Goal: Task Accomplishment & Management: Complete application form

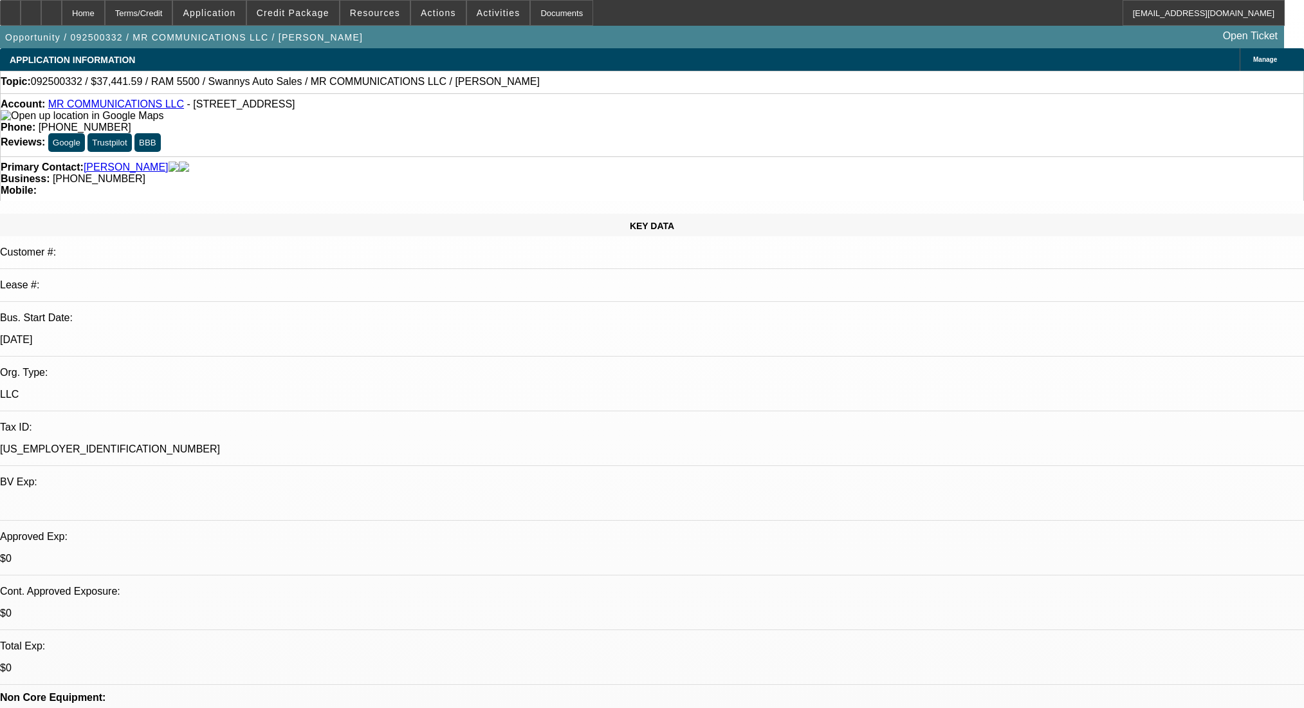
select select "0"
select select "2"
select select "0"
select select "6"
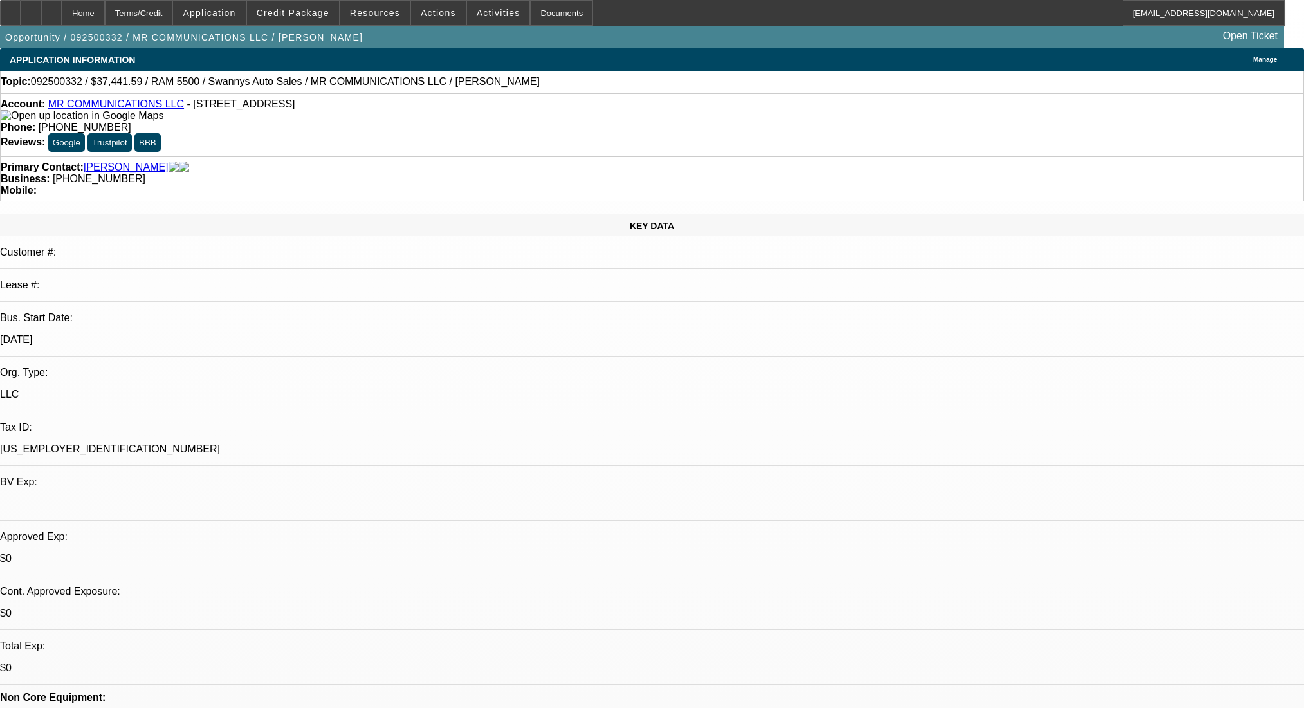
select select "0"
select select "2"
select select "0"
select select "6"
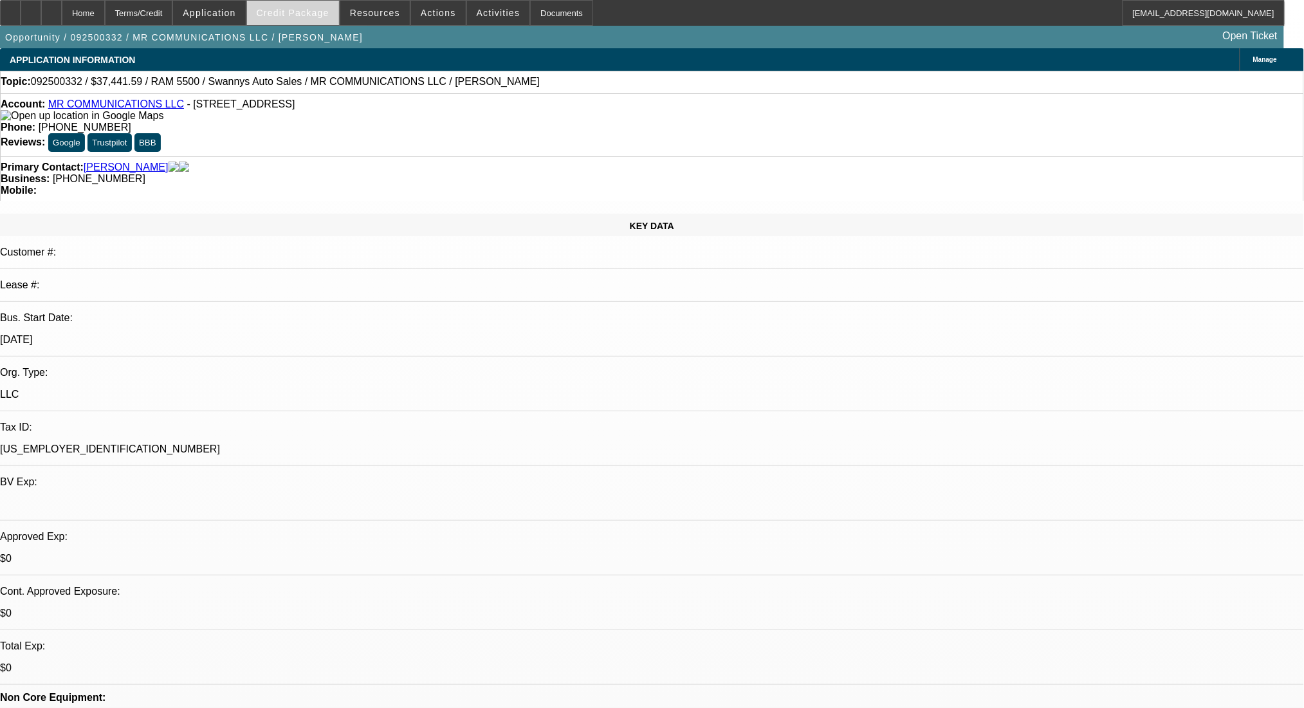
click at [324, 6] on span at bounding box center [293, 12] width 92 height 31
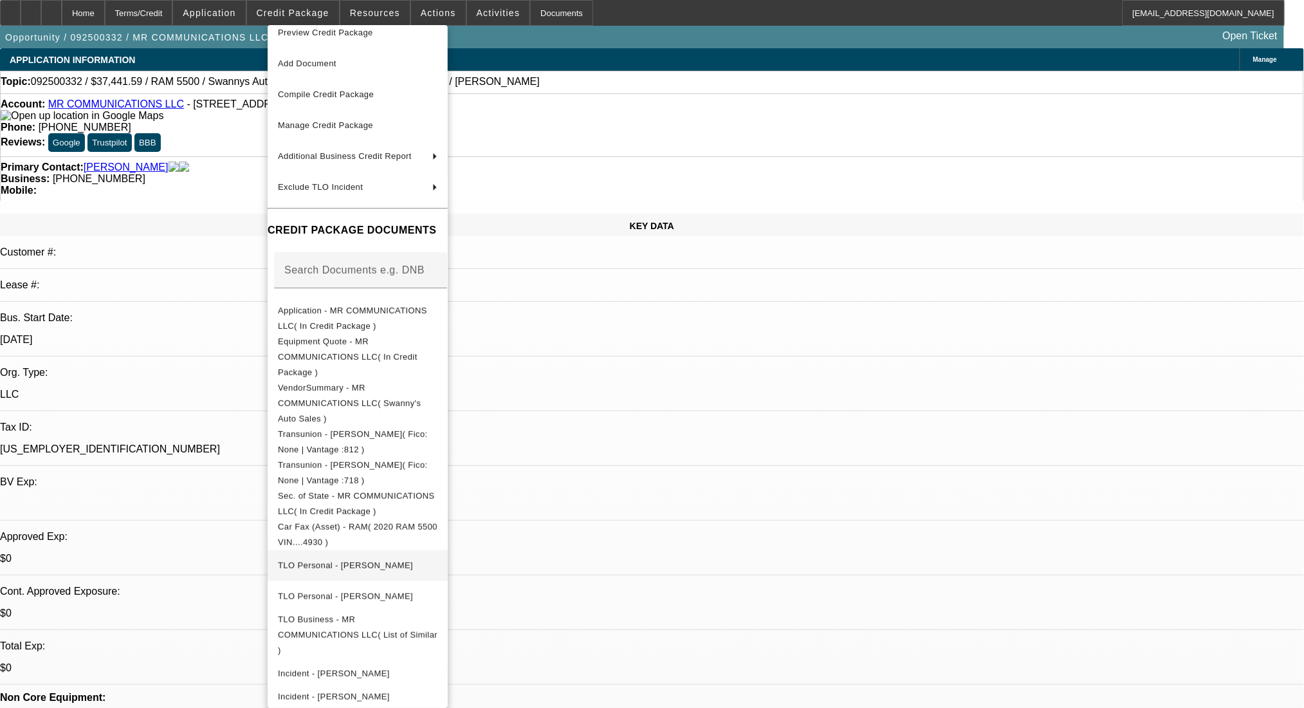
scroll to position [16, 0]
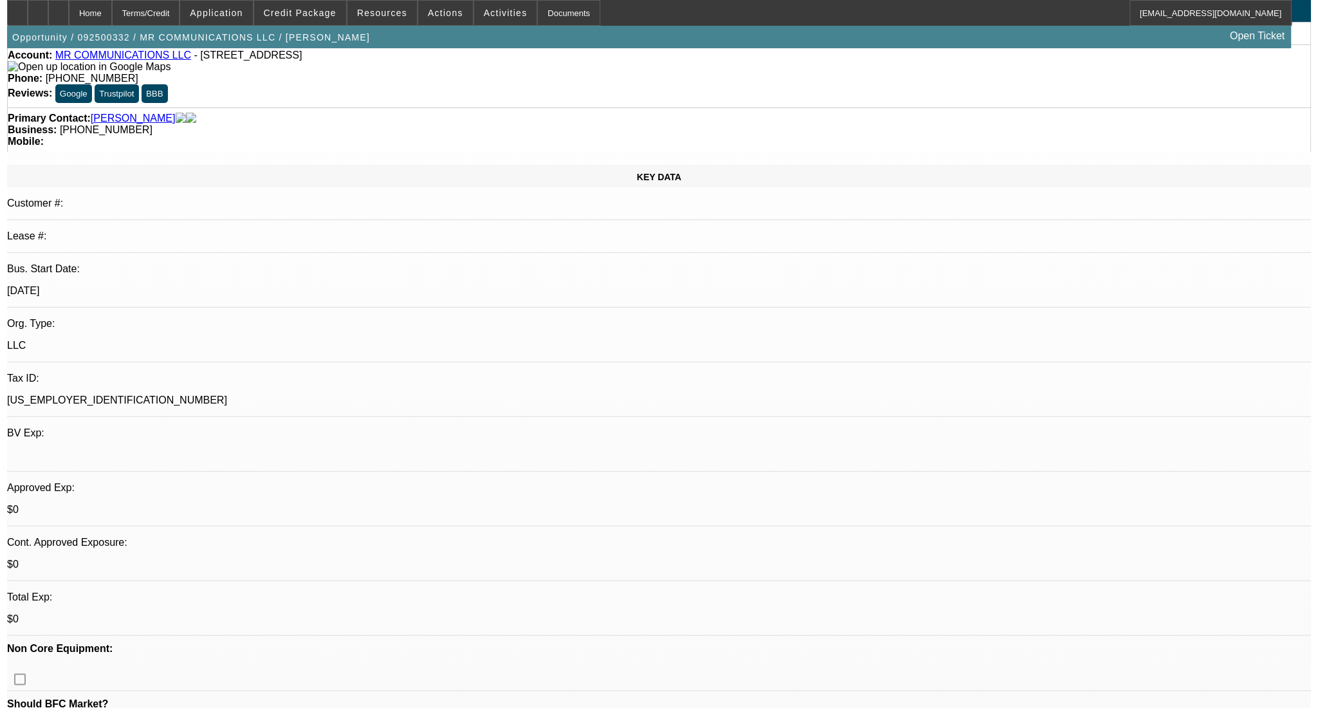
scroll to position [0, 0]
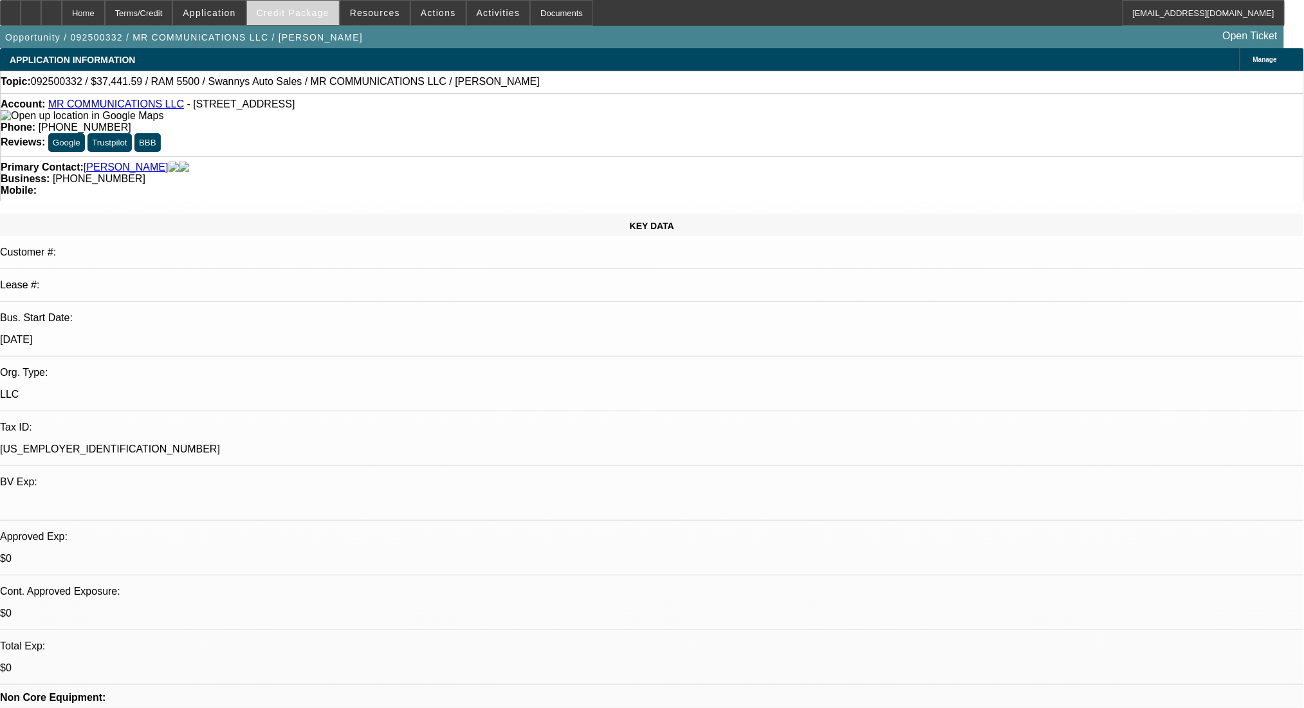
click at [317, 11] on span "Credit Package" at bounding box center [293, 13] width 73 height 10
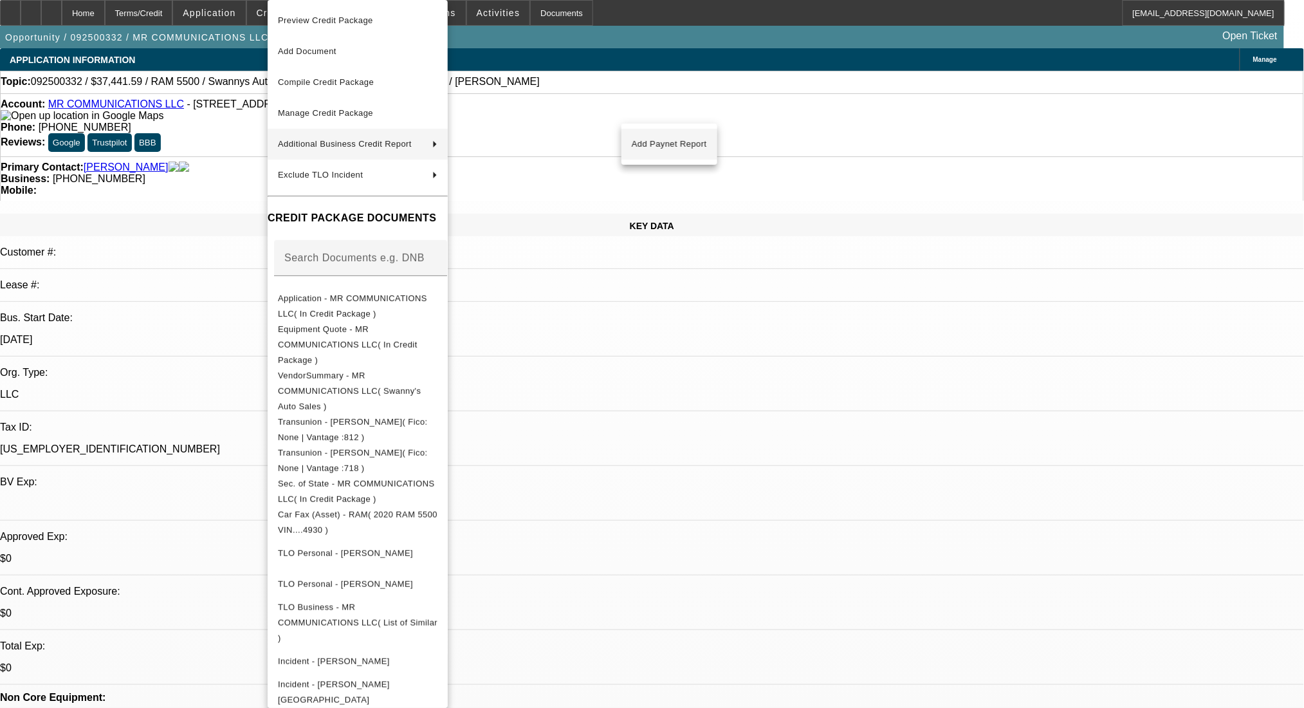
click at [654, 147] on span "Add Paynet Report" at bounding box center [669, 143] width 75 height 15
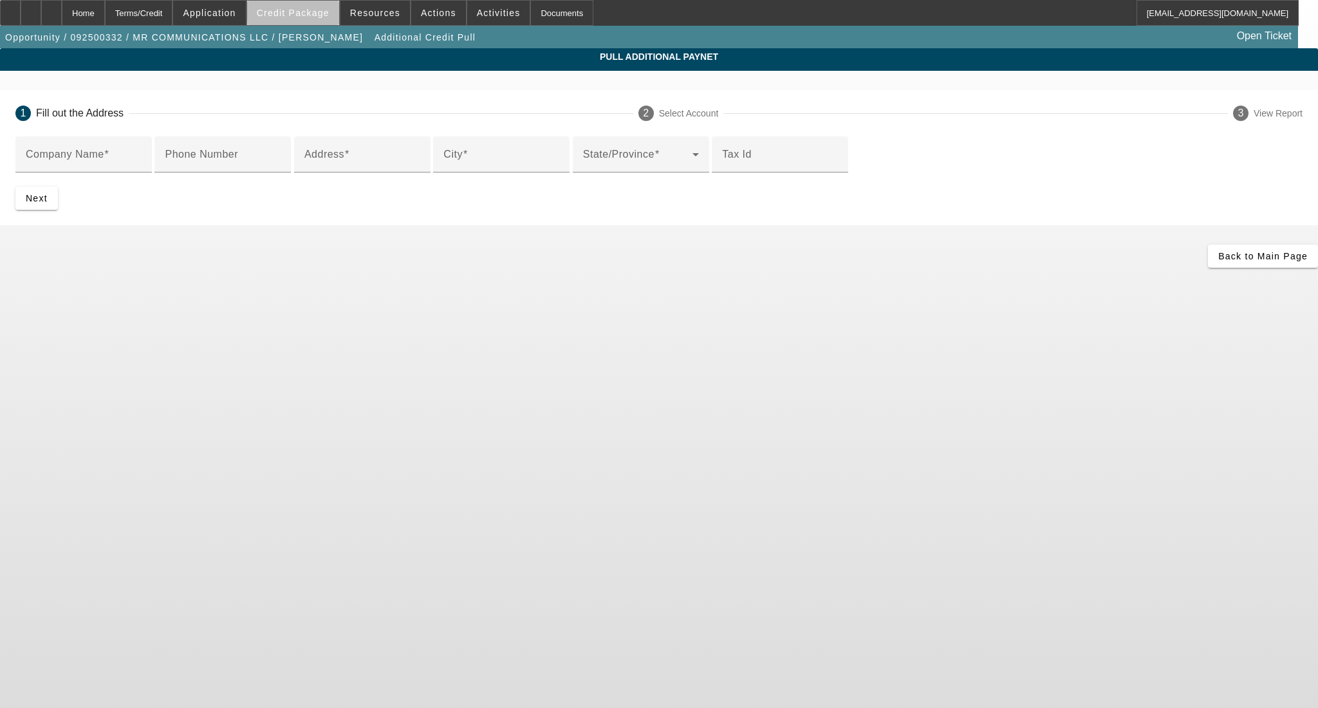
click at [335, 13] on span at bounding box center [293, 12] width 92 height 31
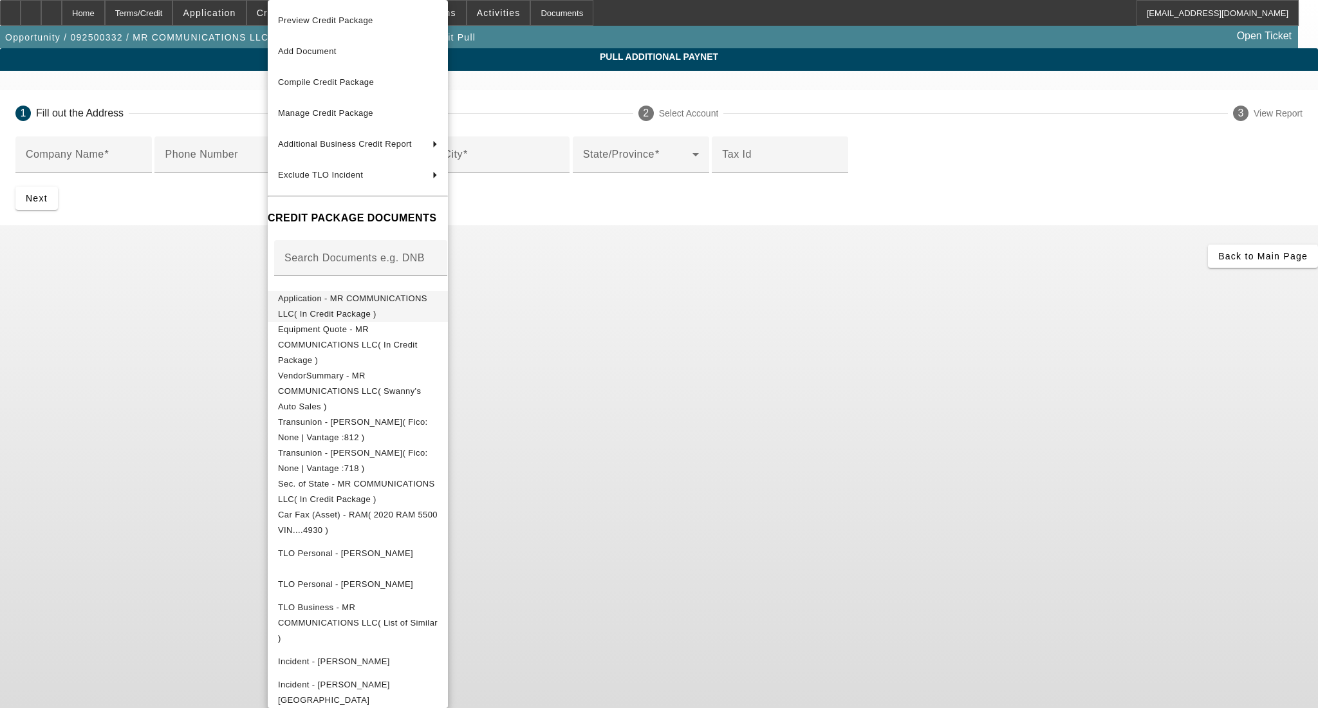
click at [367, 293] on span "Application - MR COMMUNICATIONS LLC( In Credit Package )" at bounding box center [358, 306] width 160 height 31
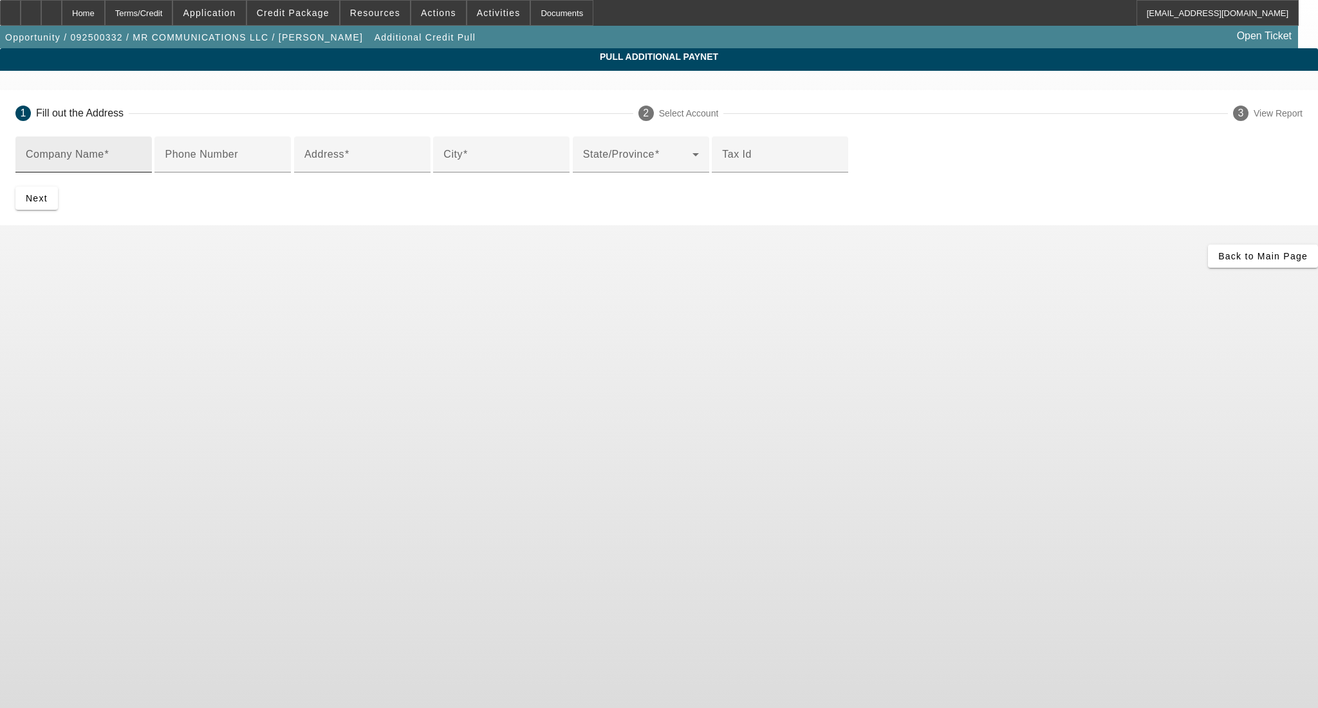
click at [142, 140] on div "Company Name" at bounding box center [84, 154] width 116 height 36
type input "MR Communications"
drag, startPoint x: 354, startPoint y: 230, endPoint x: 363, endPoint y: 245, distance: 17.0
click at [291, 187] on div at bounding box center [222, 179] width 136 height 14
click at [344, 160] on mat-label "Address" at bounding box center [324, 154] width 40 height 11
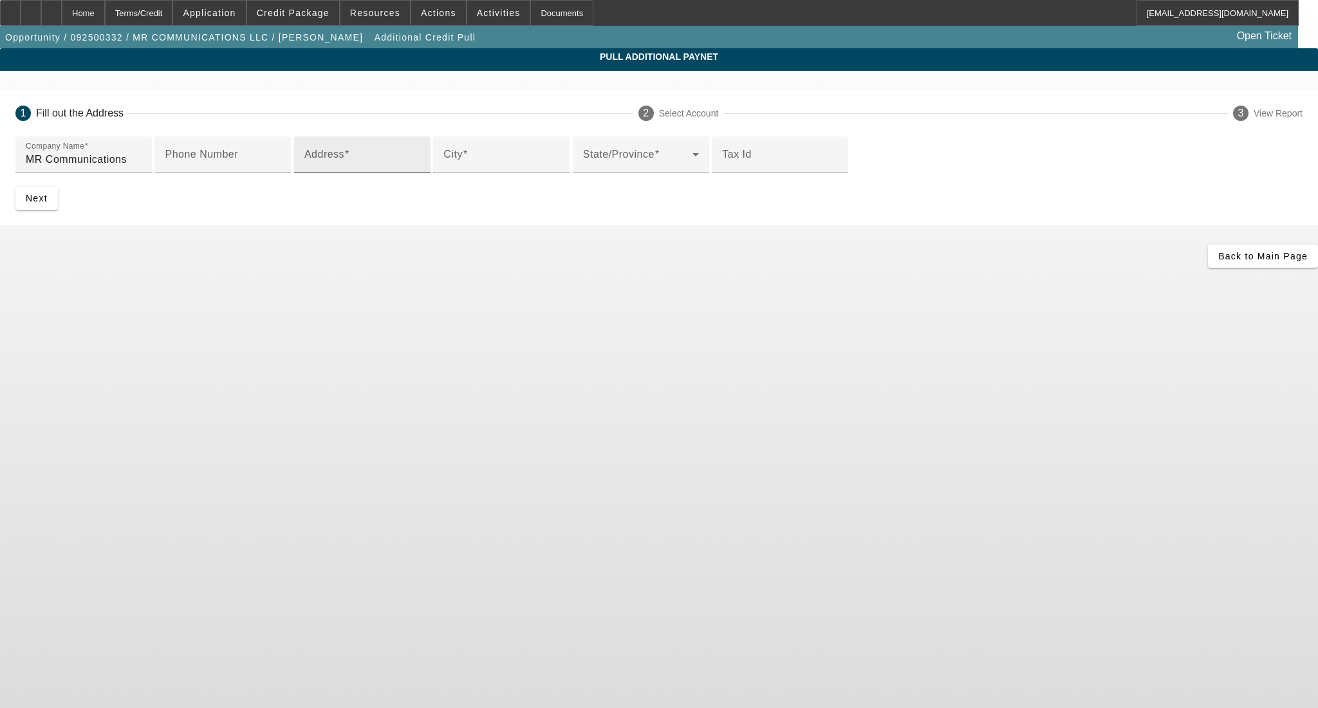
click at [363, 167] on input "Address" at bounding box center [362, 159] width 116 height 15
paste input "3055 Valentina Way"
type input "3055 Valentina Way"
click at [443, 172] on div "City" at bounding box center [501, 154] width 116 height 36
paste input "Fayetteville"
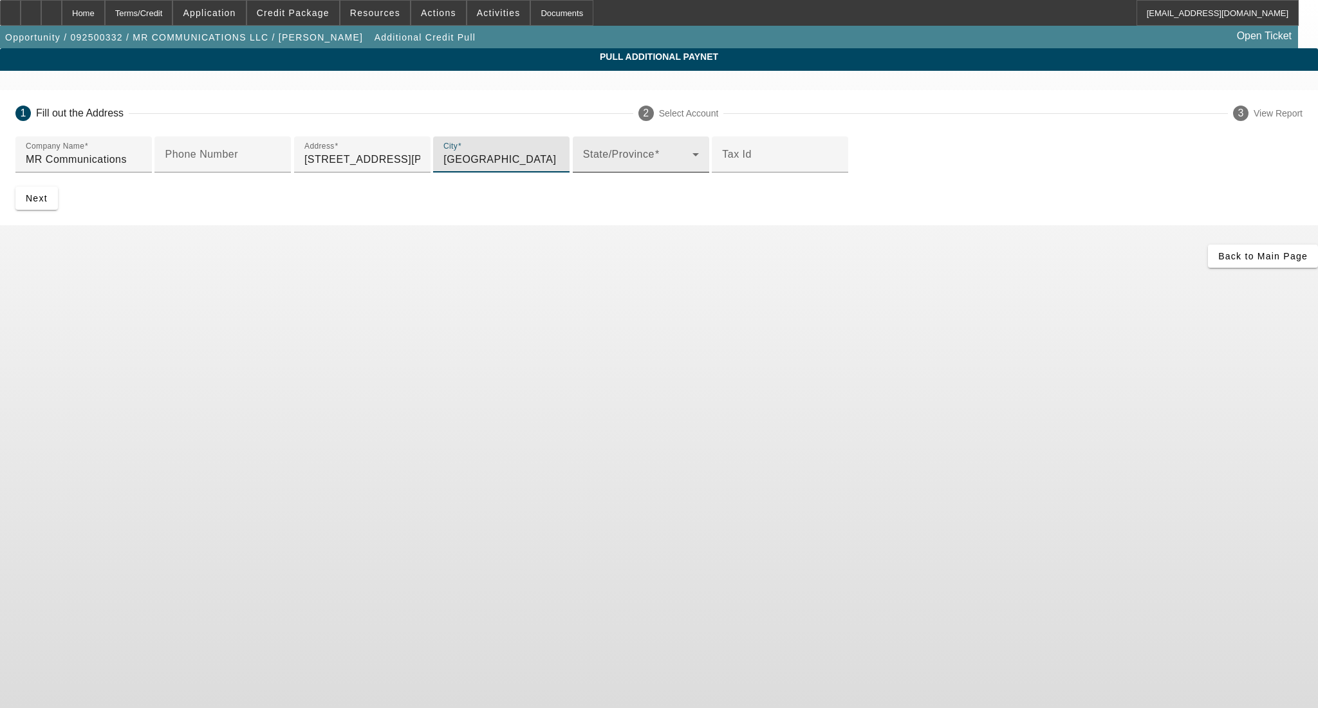
type input "Fayetteville"
click at [583, 167] on span at bounding box center [637, 159] width 109 height 15
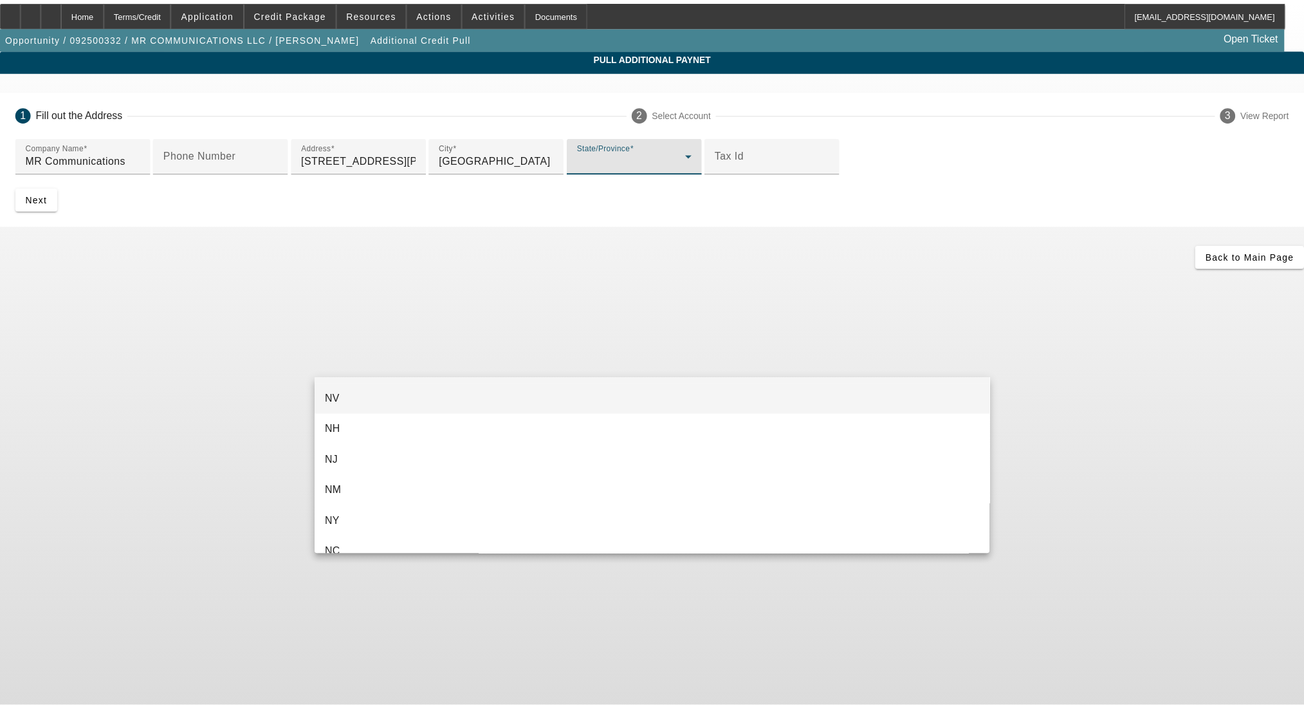
scroll to position [950, 0]
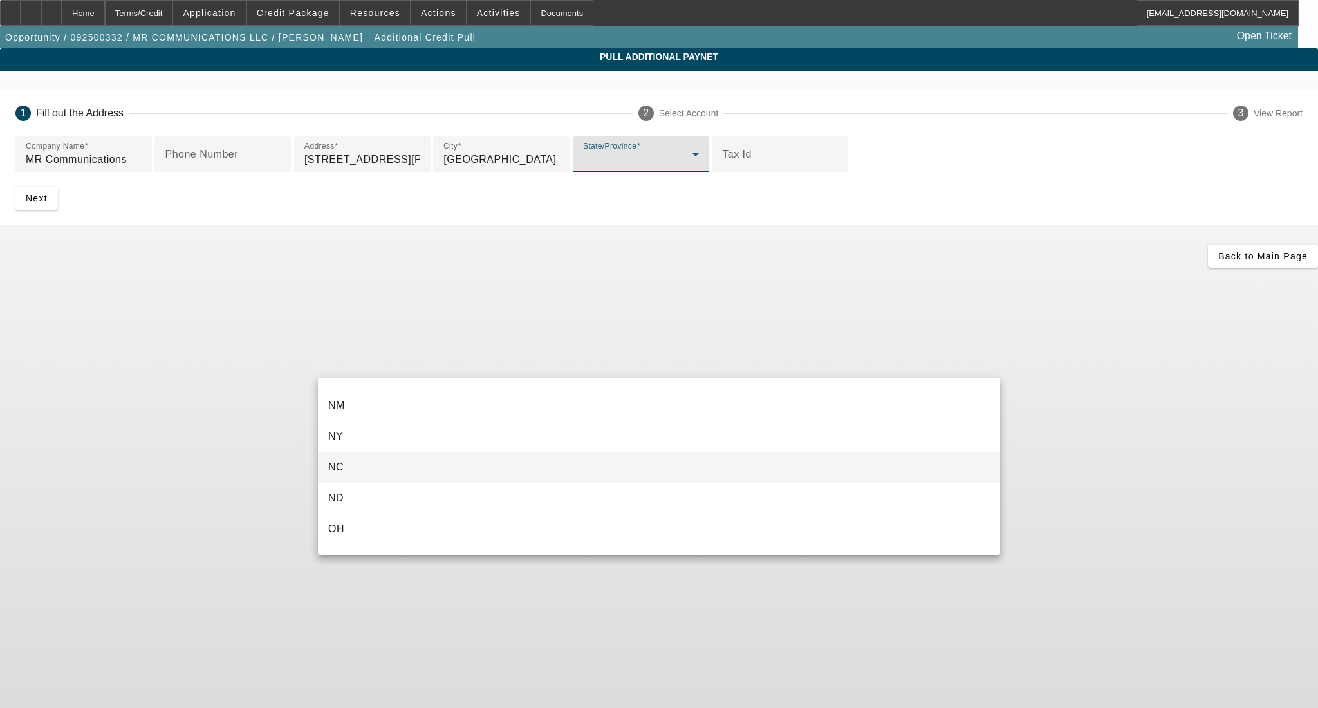
click at [383, 459] on mat-option "NC" at bounding box center [659, 467] width 682 height 31
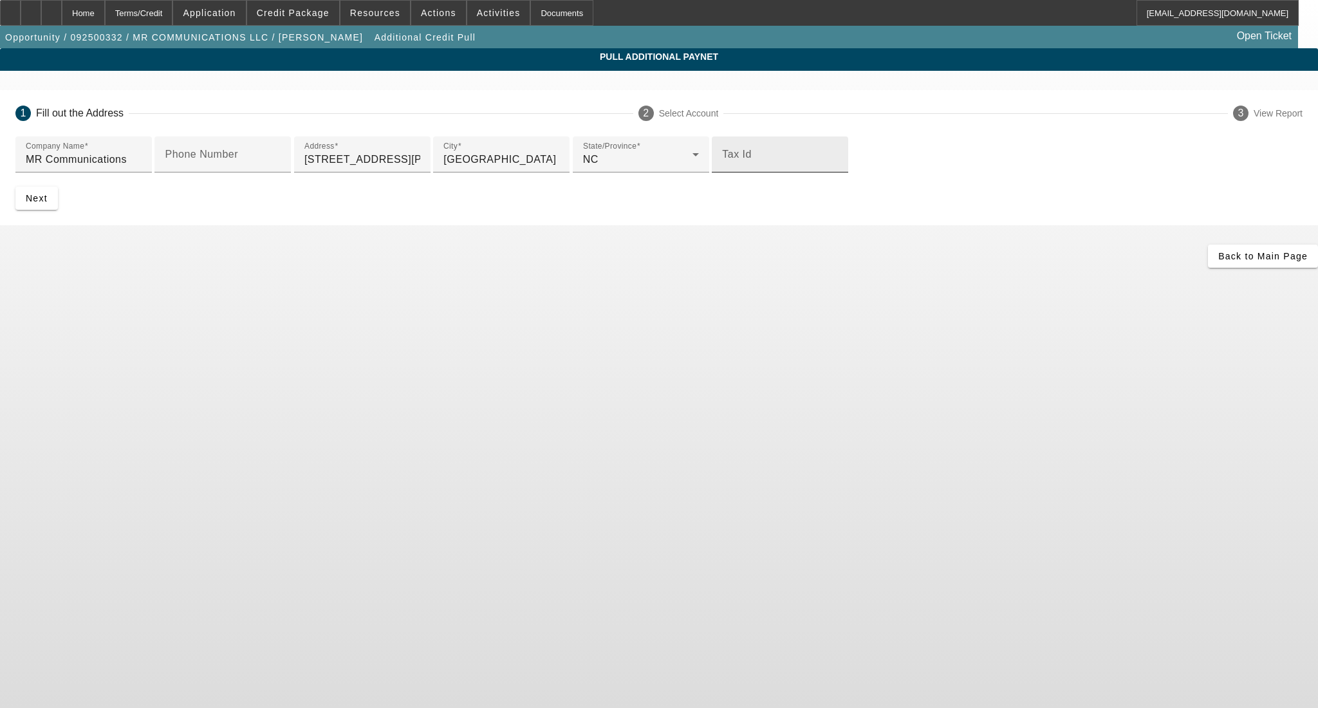
click at [838, 163] on div at bounding box center [838, 163] width 0 height 0
paste input "84-2216218"
type input "84-2216218"
click at [48, 203] on span "Next" at bounding box center [37, 198] width 22 height 10
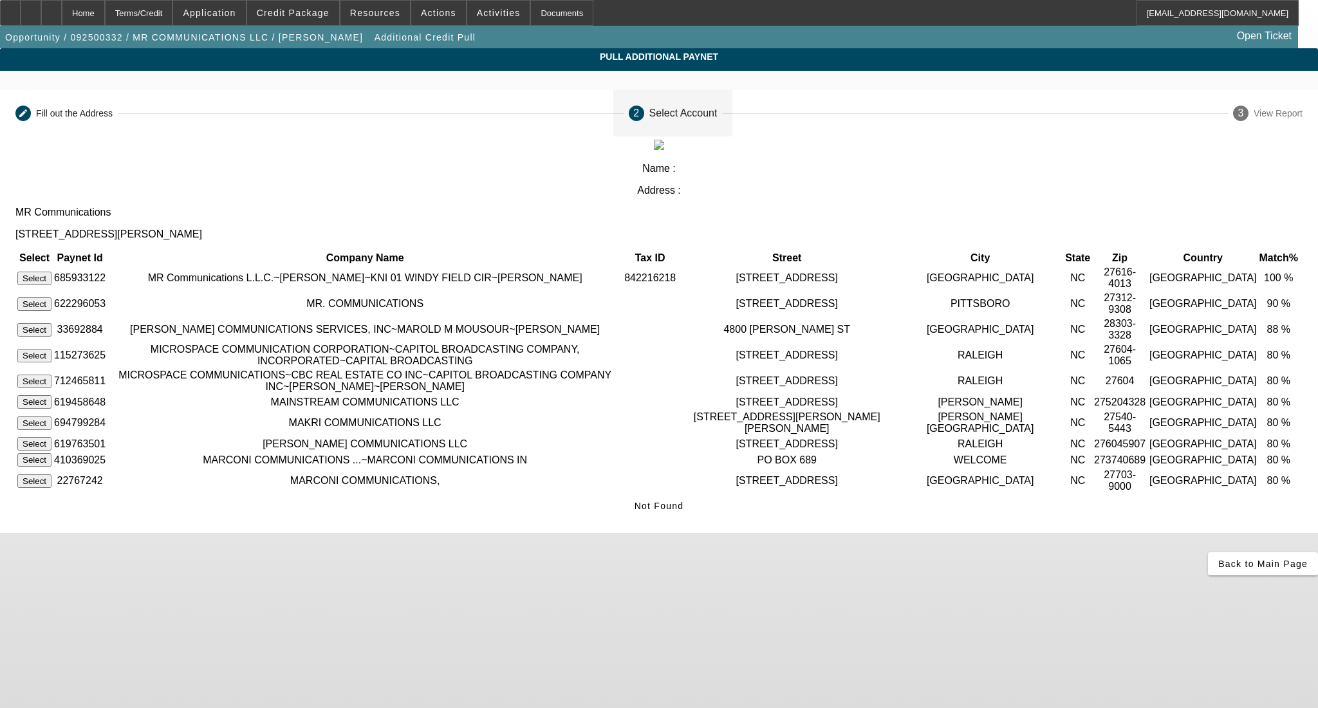
click at [51, 271] on button "Select" at bounding box center [34, 278] width 34 height 14
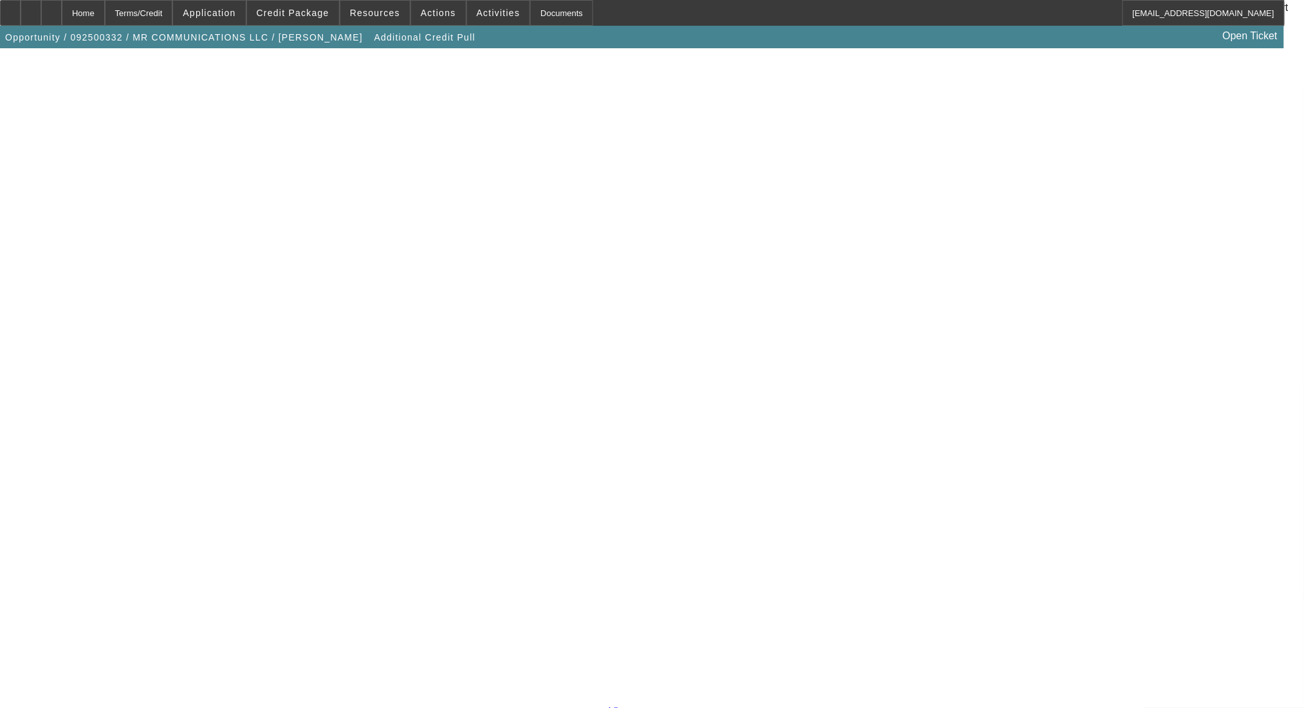
scroll to position [219, 0]
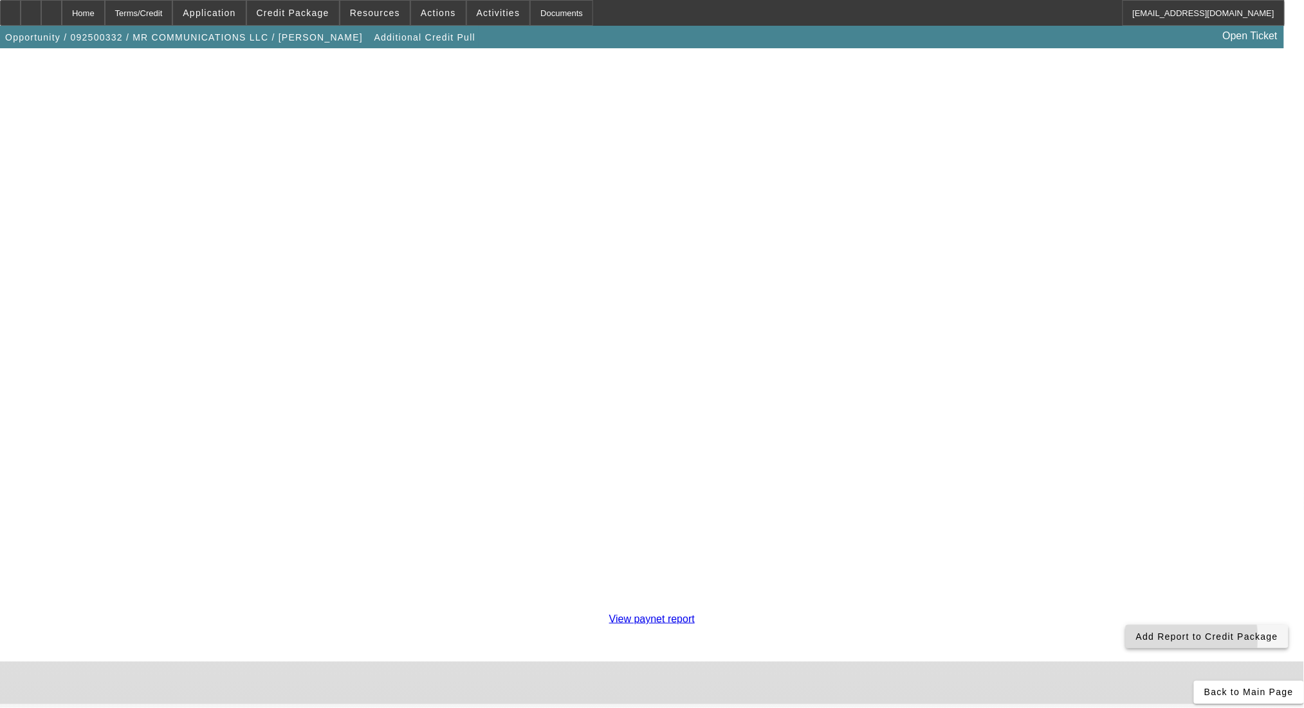
click at [1126, 621] on span at bounding box center [1207, 636] width 163 height 31
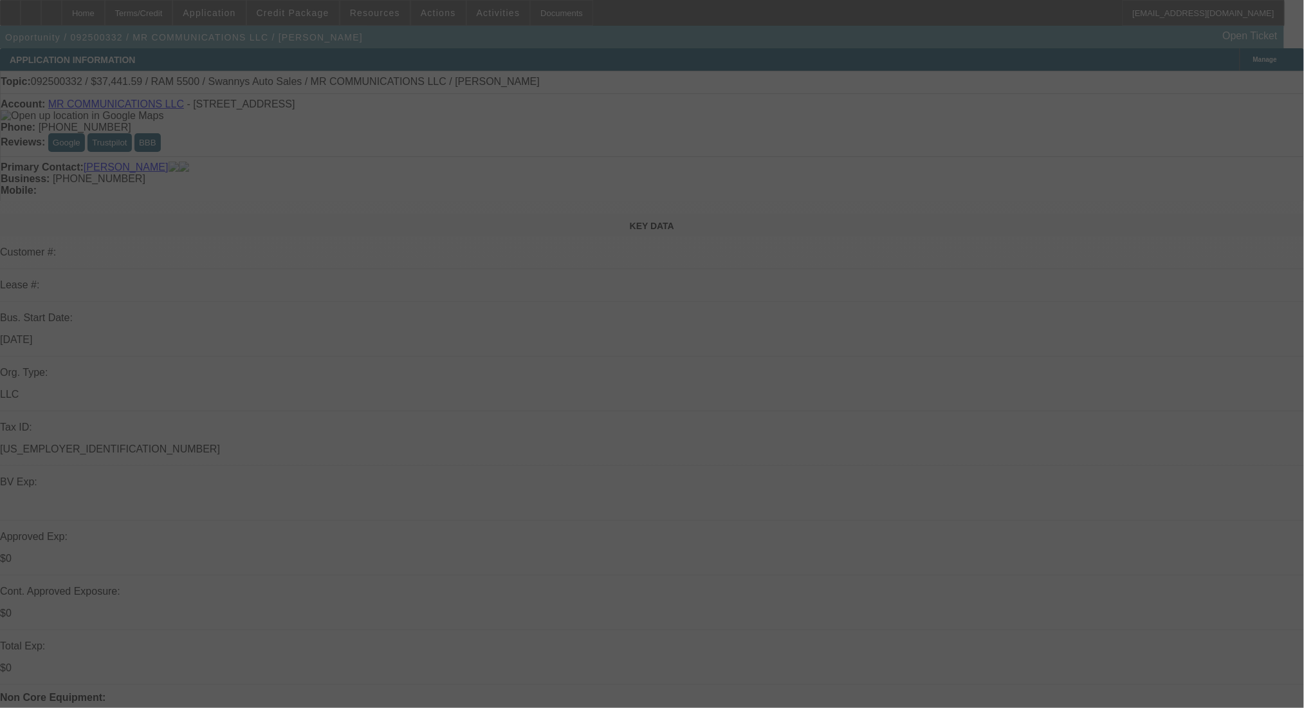
select select "0"
select select "2"
select select "0"
select select "6"
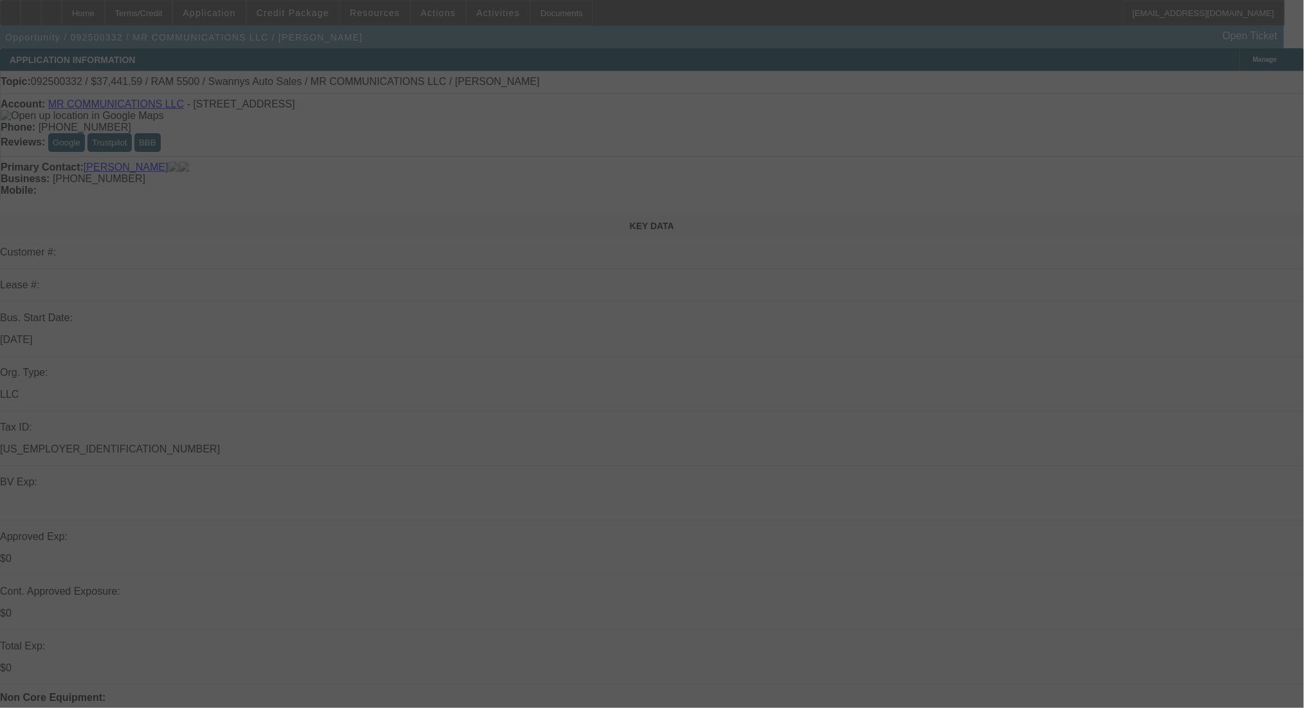
select select "0"
select select "2"
select select "0"
select select "6"
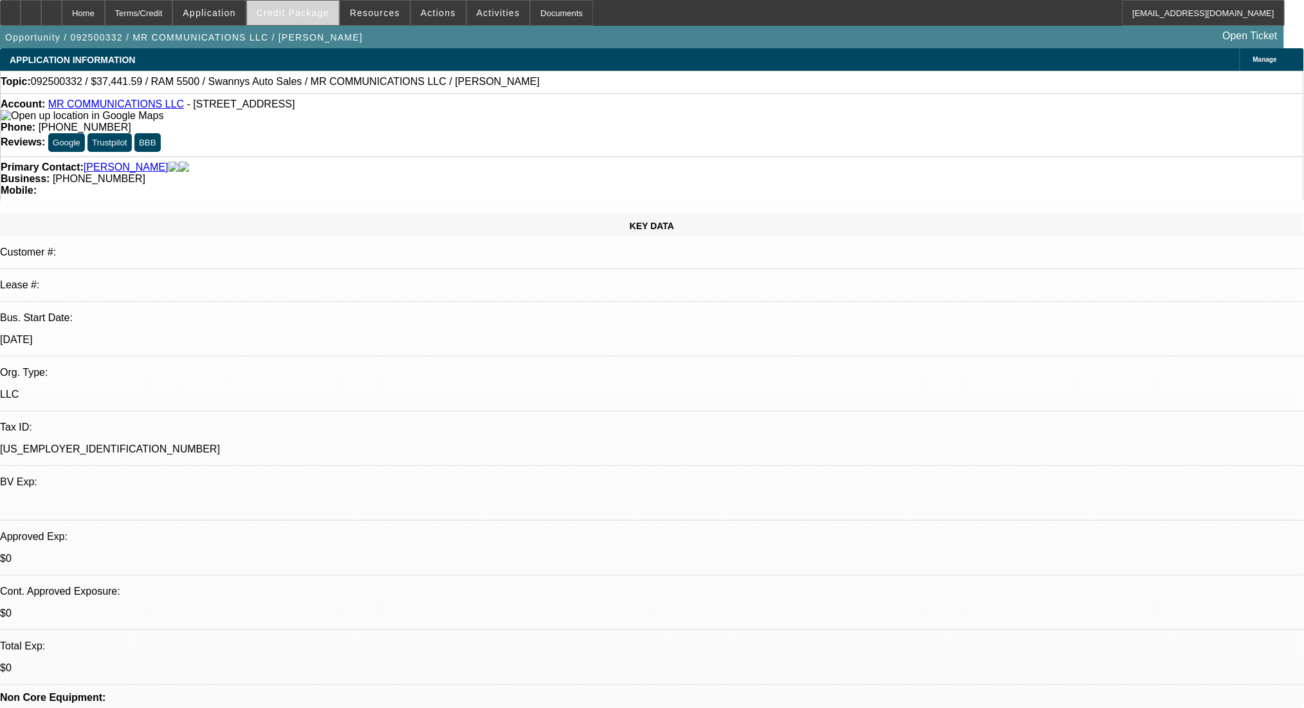
click at [303, 9] on span "Credit Package" at bounding box center [293, 13] width 73 height 10
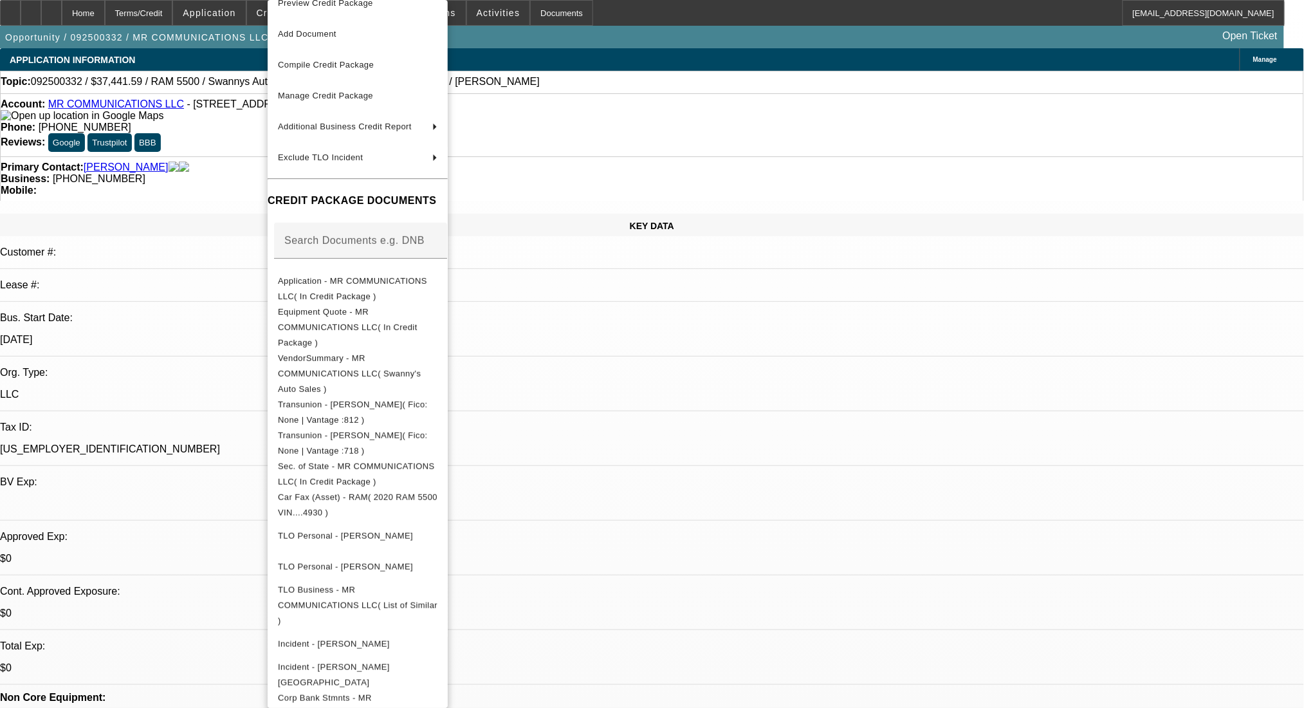
scroll to position [22, 0]
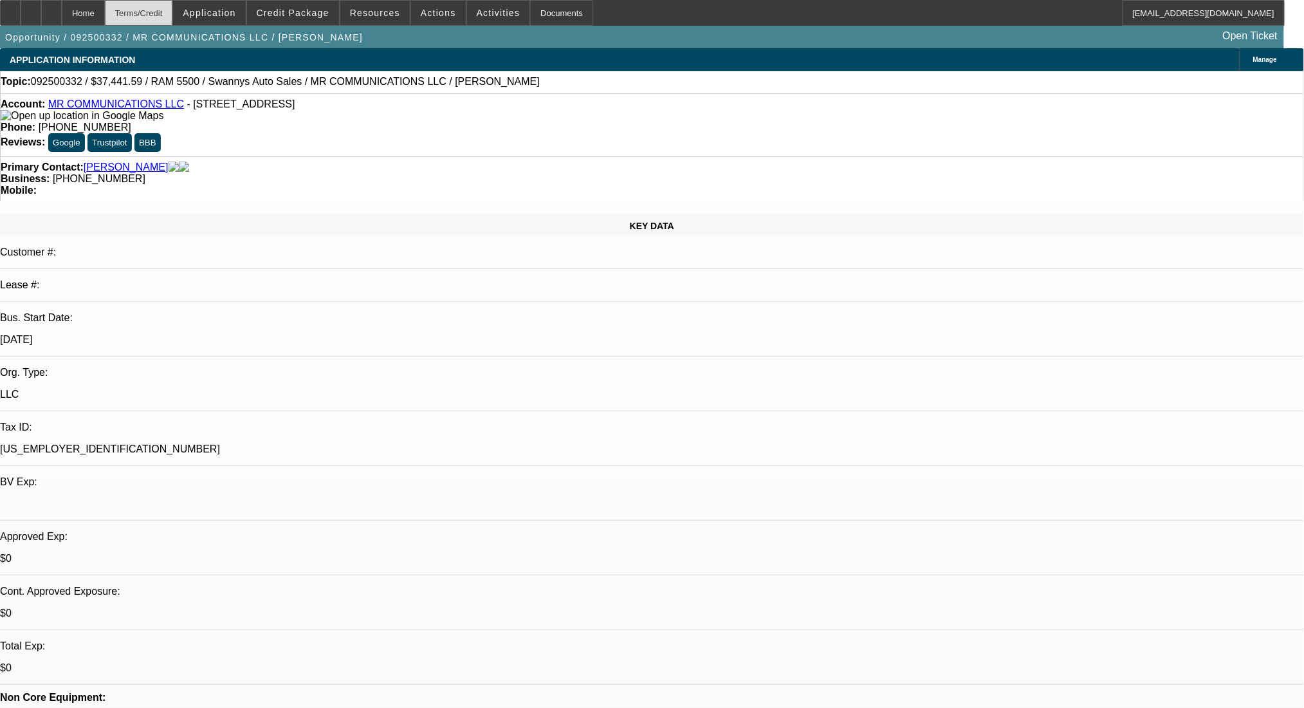
click at [165, 10] on div "Terms/Credit" at bounding box center [139, 13] width 68 height 26
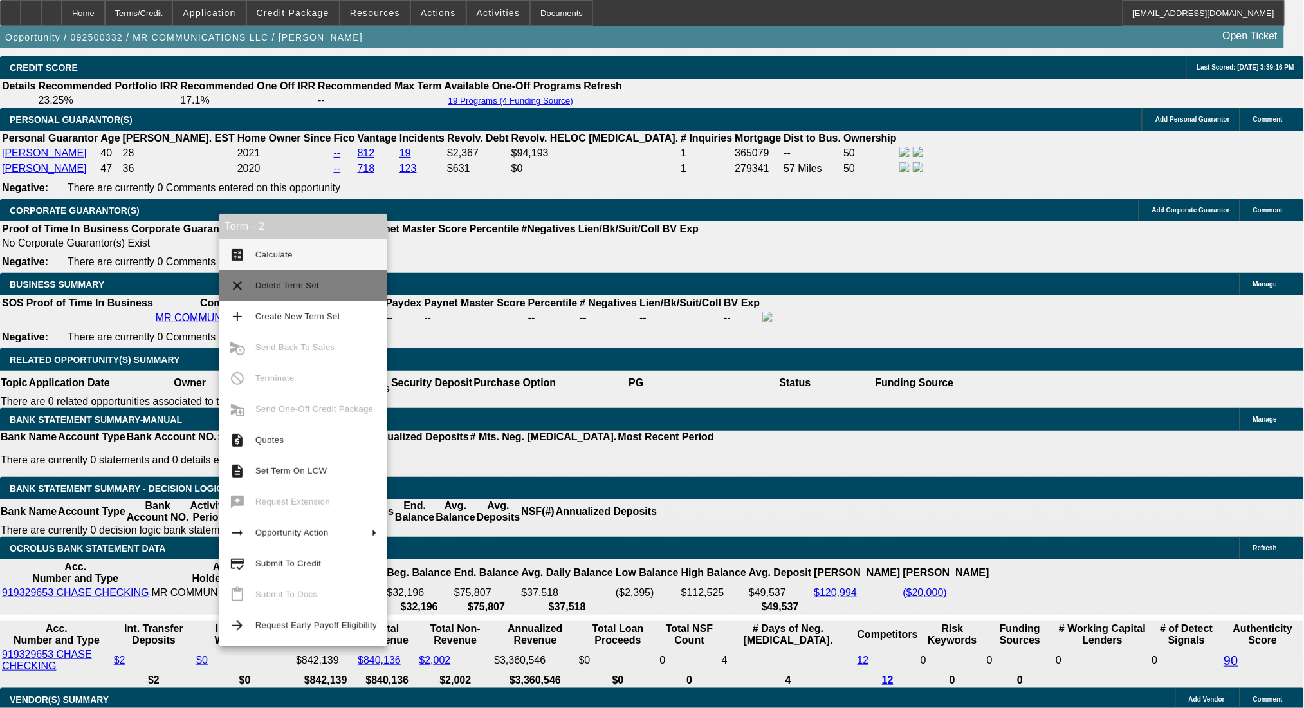
click at [278, 289] on span "Delete Term Set" at bounding box center [287, 286] width 64 height 10
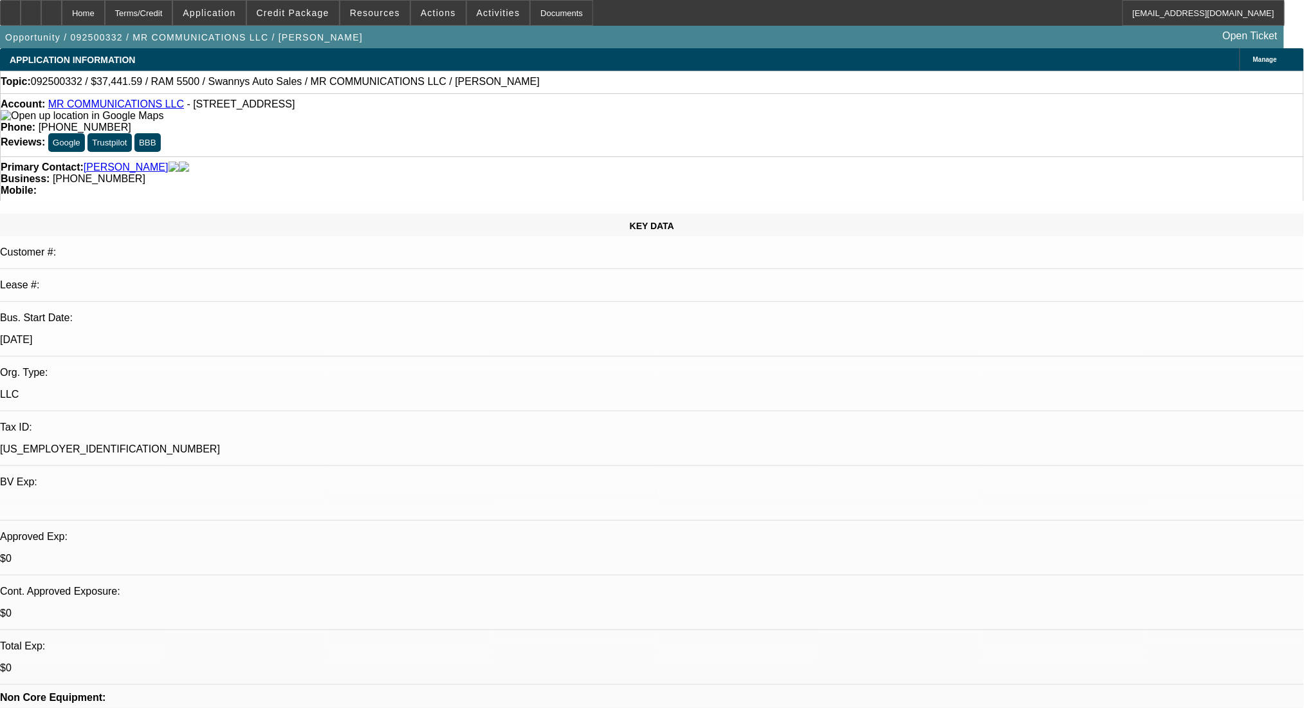
select select "0"
select select "2"
select select "0"
select select "6"
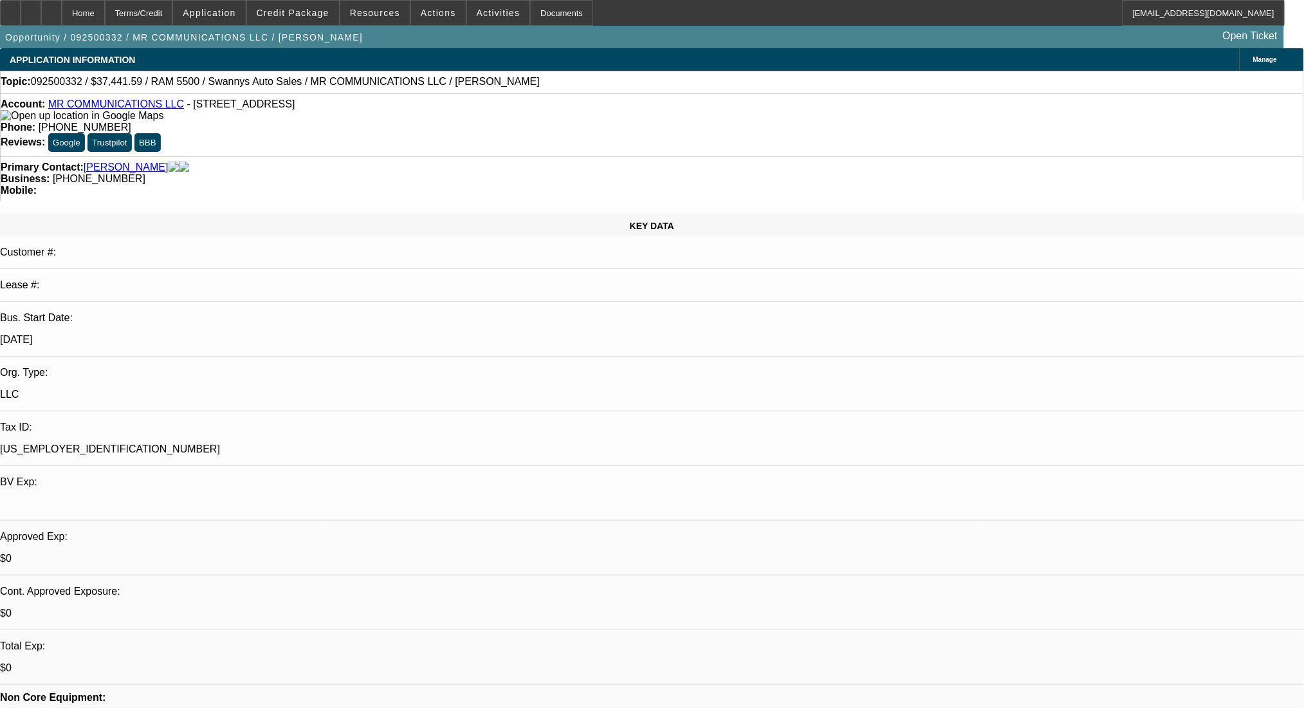
drag, startPoint x: 1040, startPoint y: 390, endPoint x: 882, endPoint y: 344, distance: 164.7
copy div "Good Afternoon Michael- MR Communications LLC is a owned and operated by partne…"
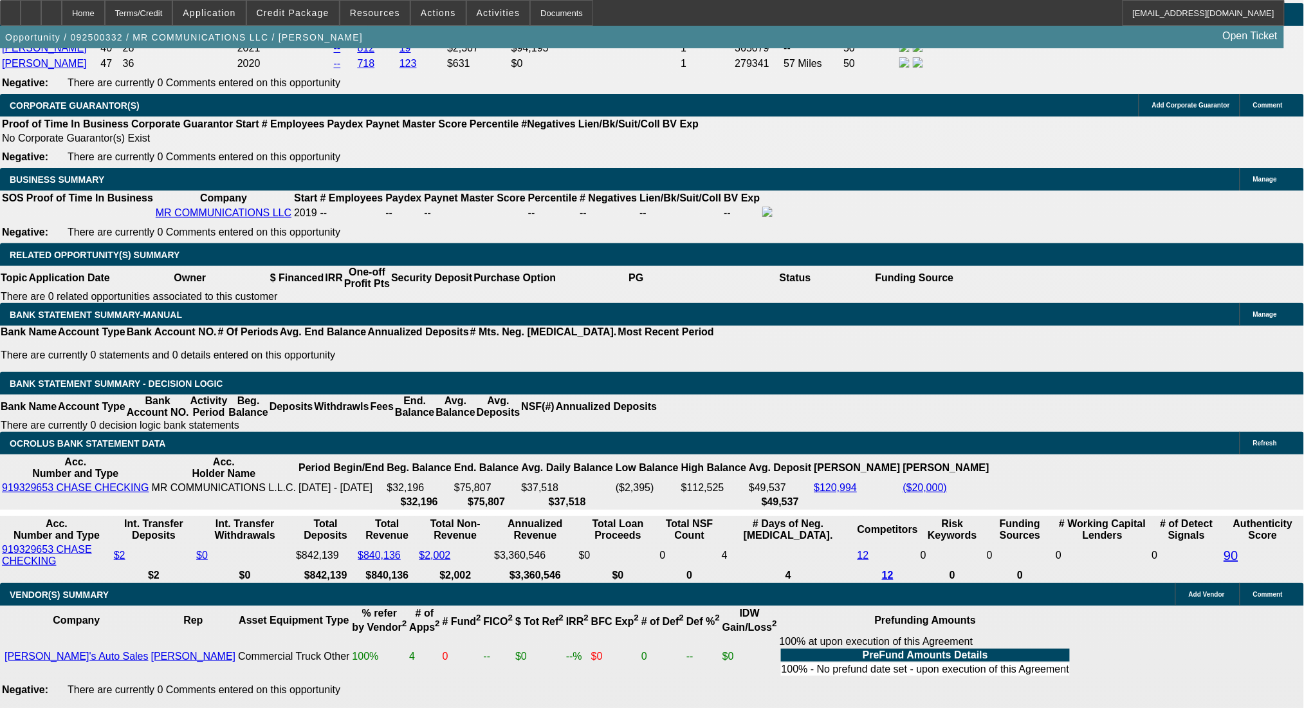
scroll to position [2059, 0]
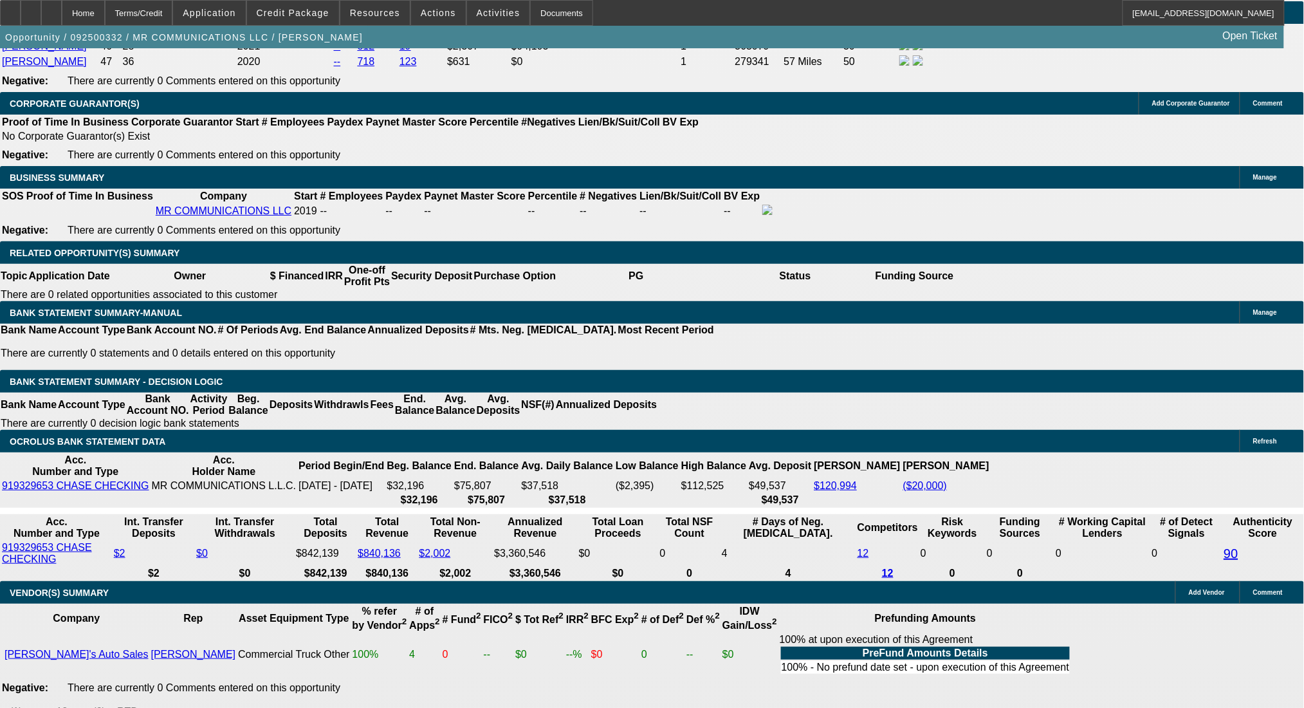
drag, startPoint x: 197, startPoint y: 311, endPoint x: 326, endPoint y: 313, distance: 129.3
type input "12"
type input "$24.00"
type input "UNKNOWN"
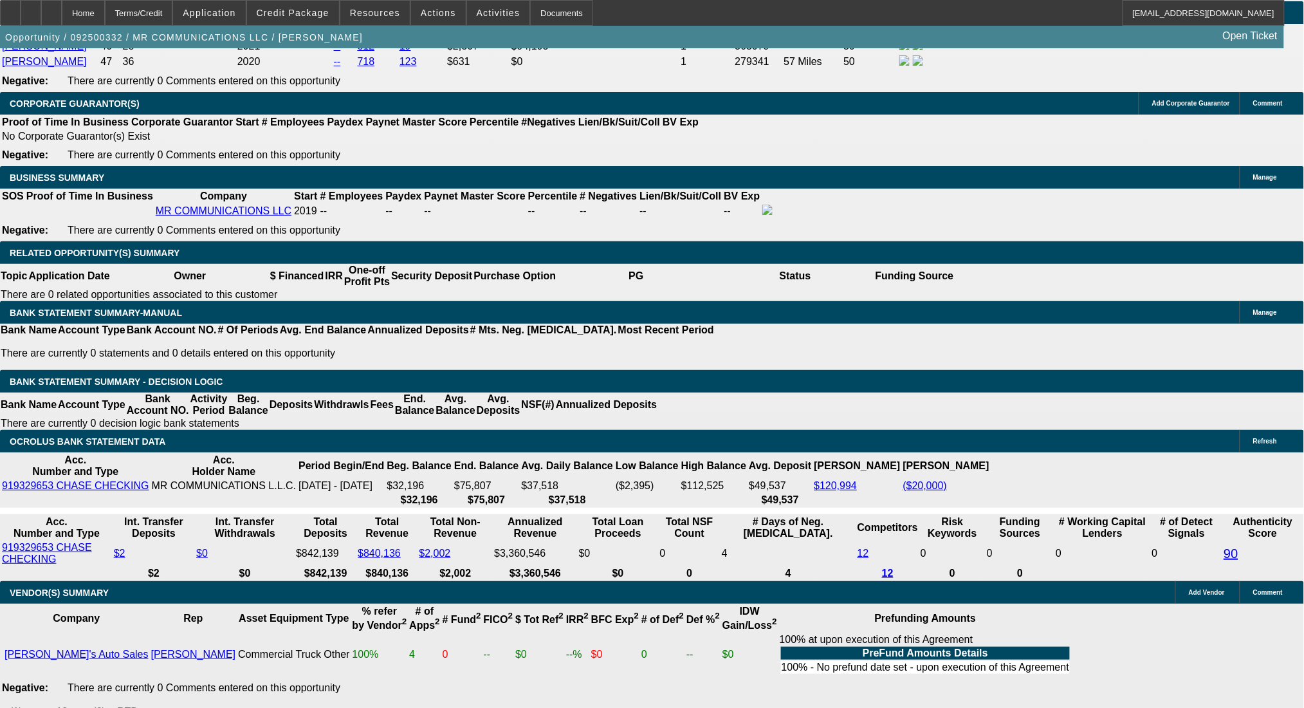
type input "1275"
type input "$2,550.00"
type input "13.7"
type input "$1,275.00"
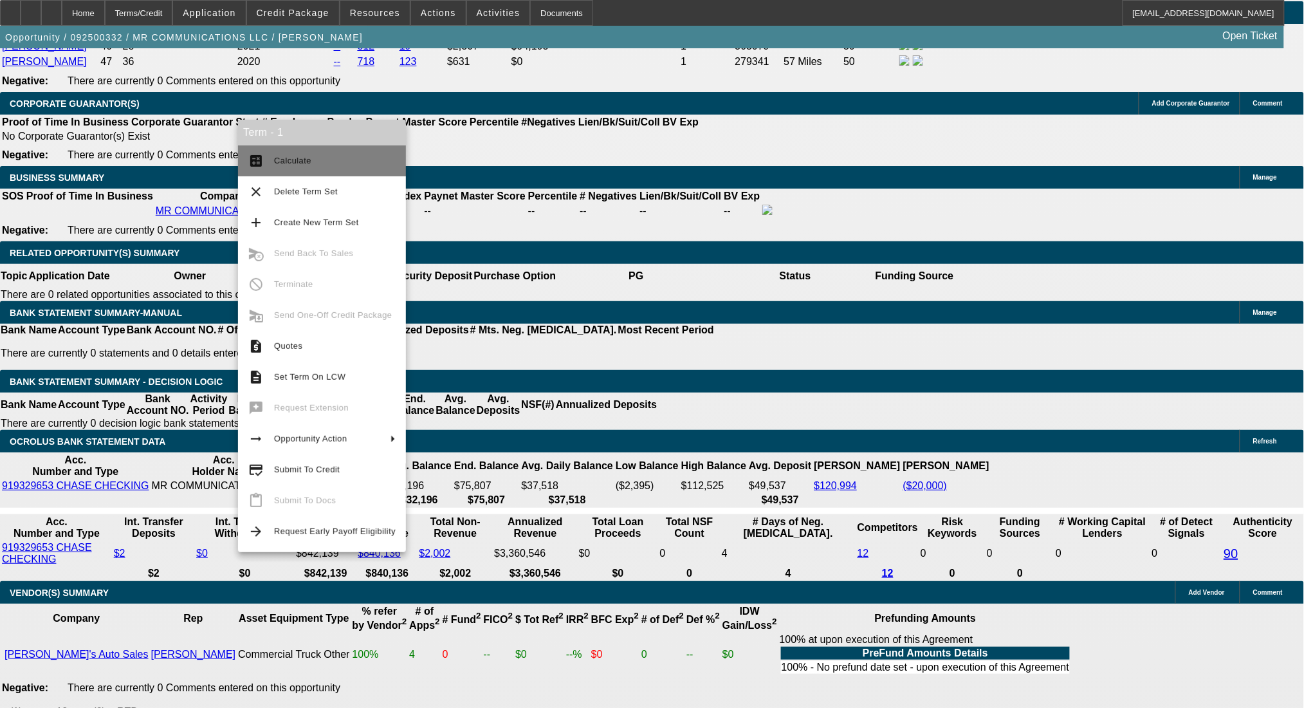
click at [280, 157] on span "Calculate" at bounding box center [292, 161] width 37 height 10
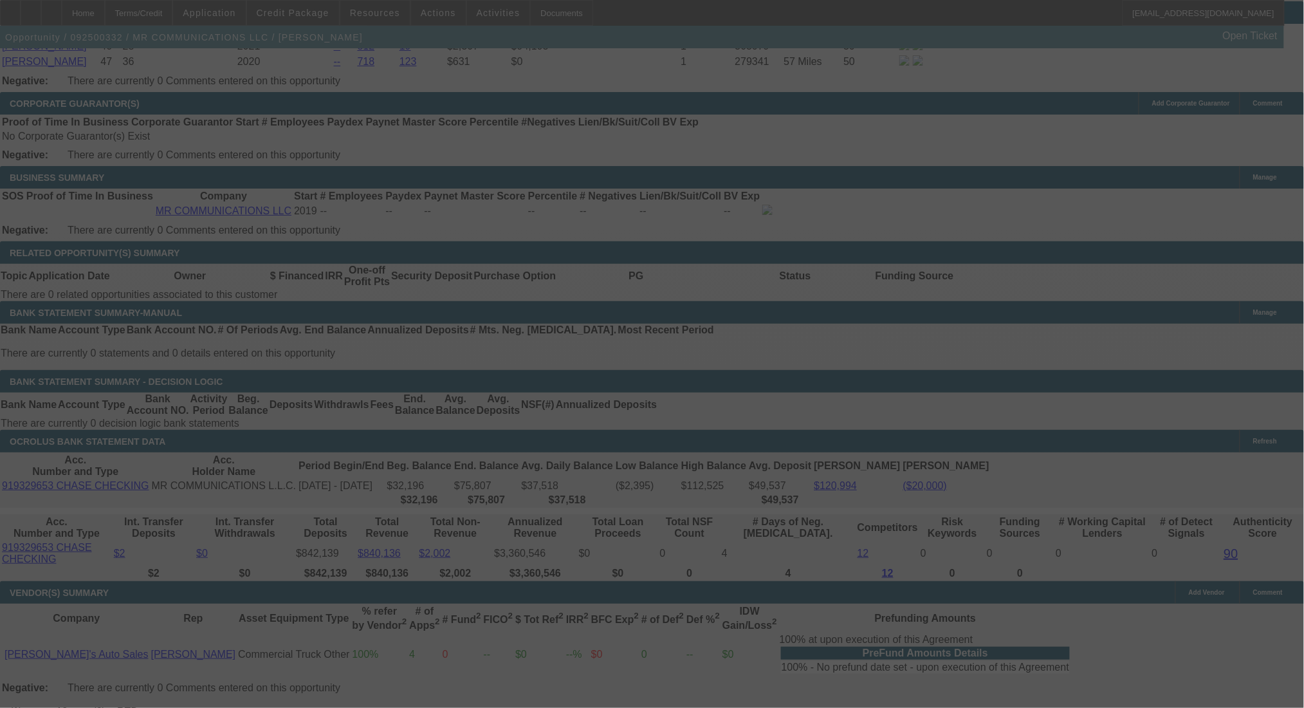
select select "0"
select select "2"
select select "0"
select select "6"
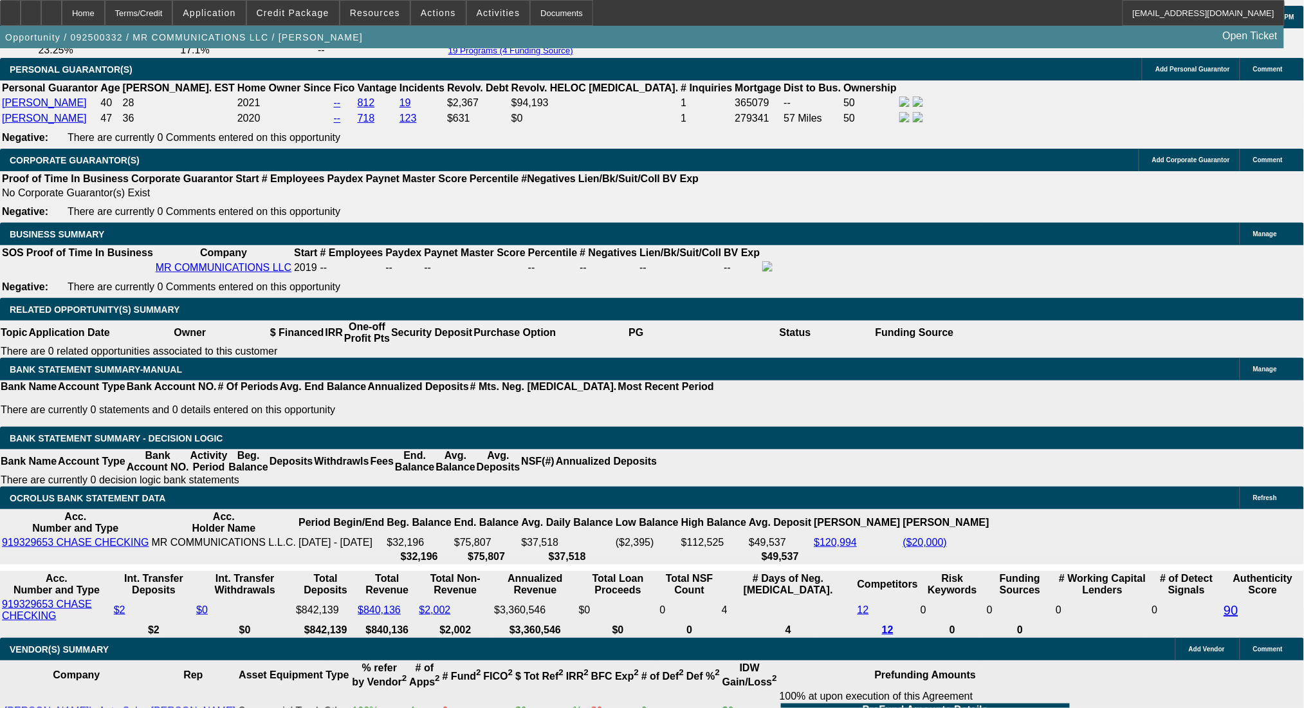
scroll to position [1973, 0]
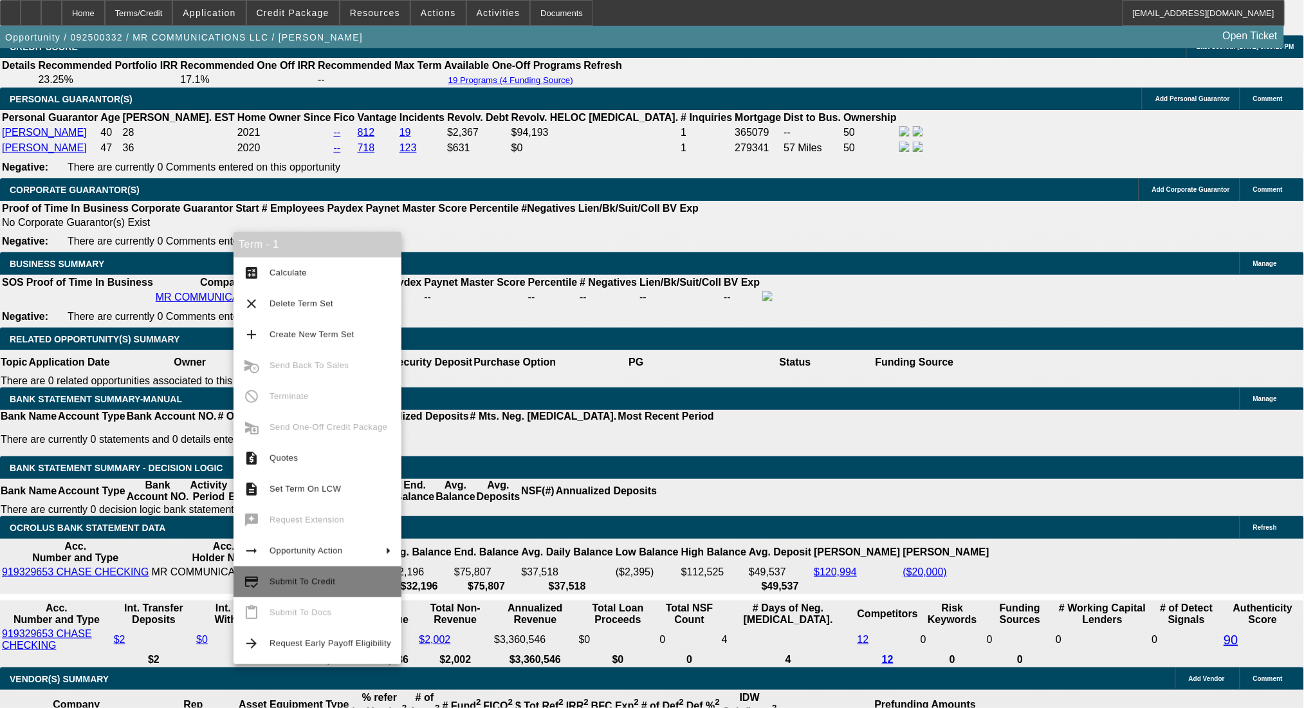
click at [356, 589] on span "Submit To Credit" at bounding box center [331, 581] width 122 height 15
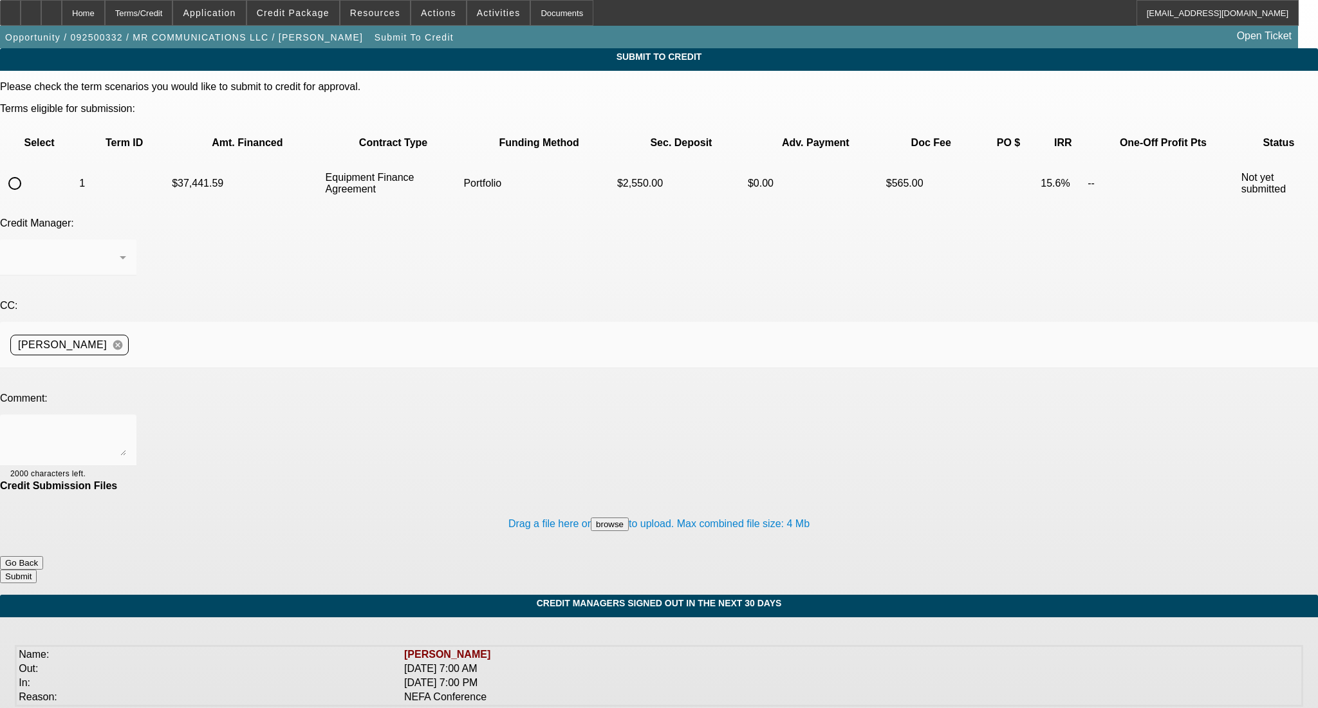
click at [28, 170] on input "radio" at bounding box center [15, 183] width 26 height 26
radio input "true"
click at [120, 250] on div "Arida, George" at bounding box center [64, 257] width 109 height 15
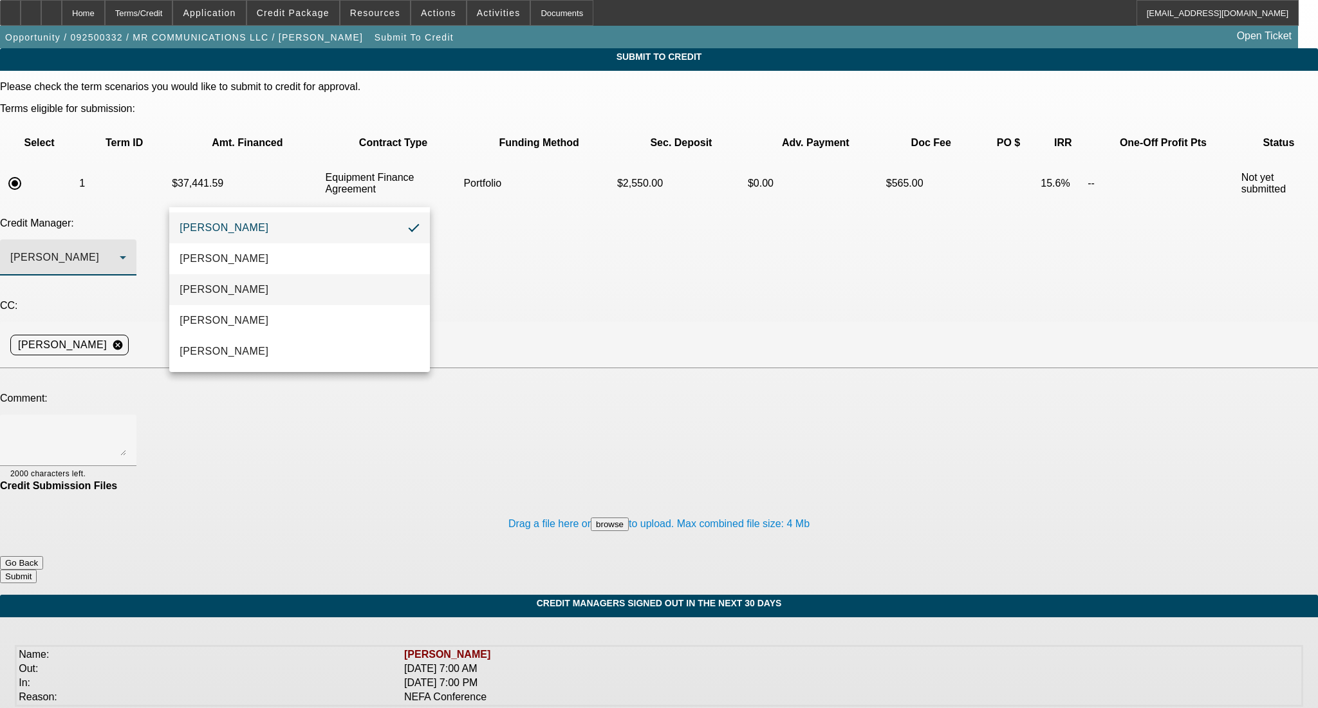
click at [255, 295] on mat-option "Arida, Michael" at bounding box center [299, 289] width 260 height 31
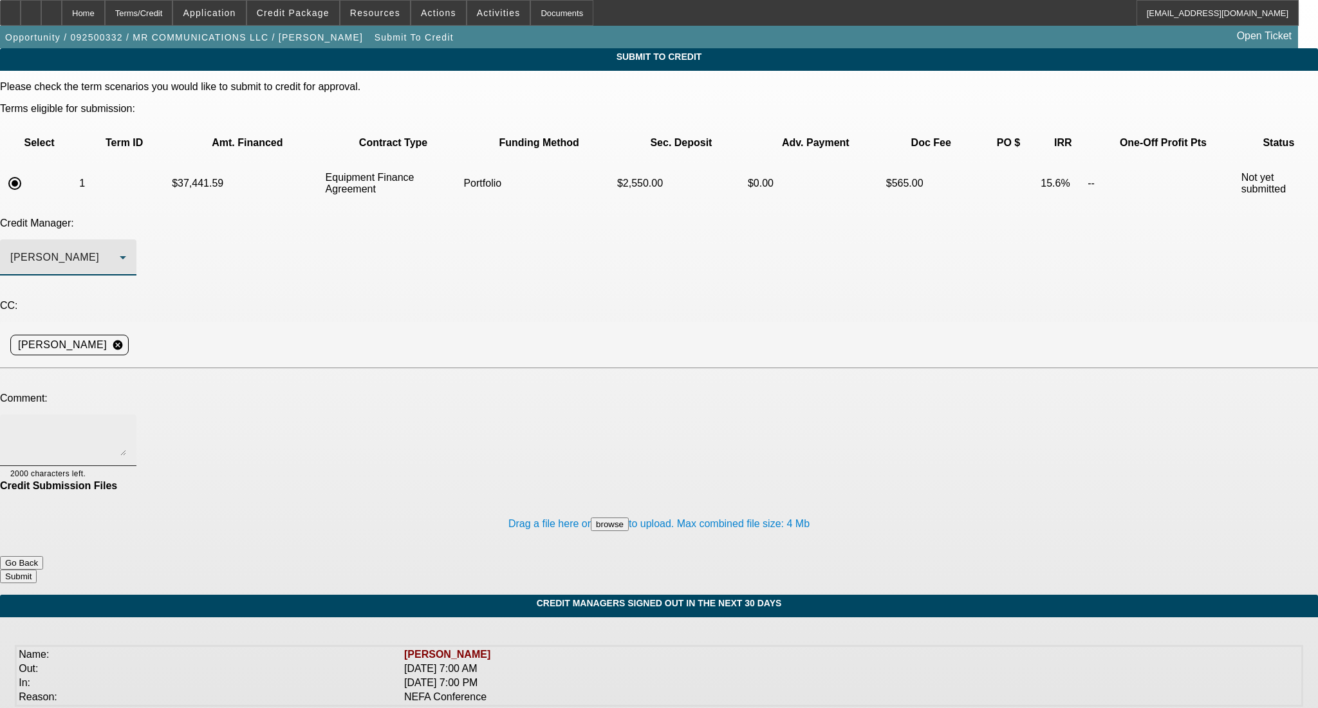
click at [126, 425] on textarea at bounding box center [68, 440] width 116 height 31
paste textarea "Good Afternoon [PERSON_NAME]- MR Communications LLC is a owned and operated by …"
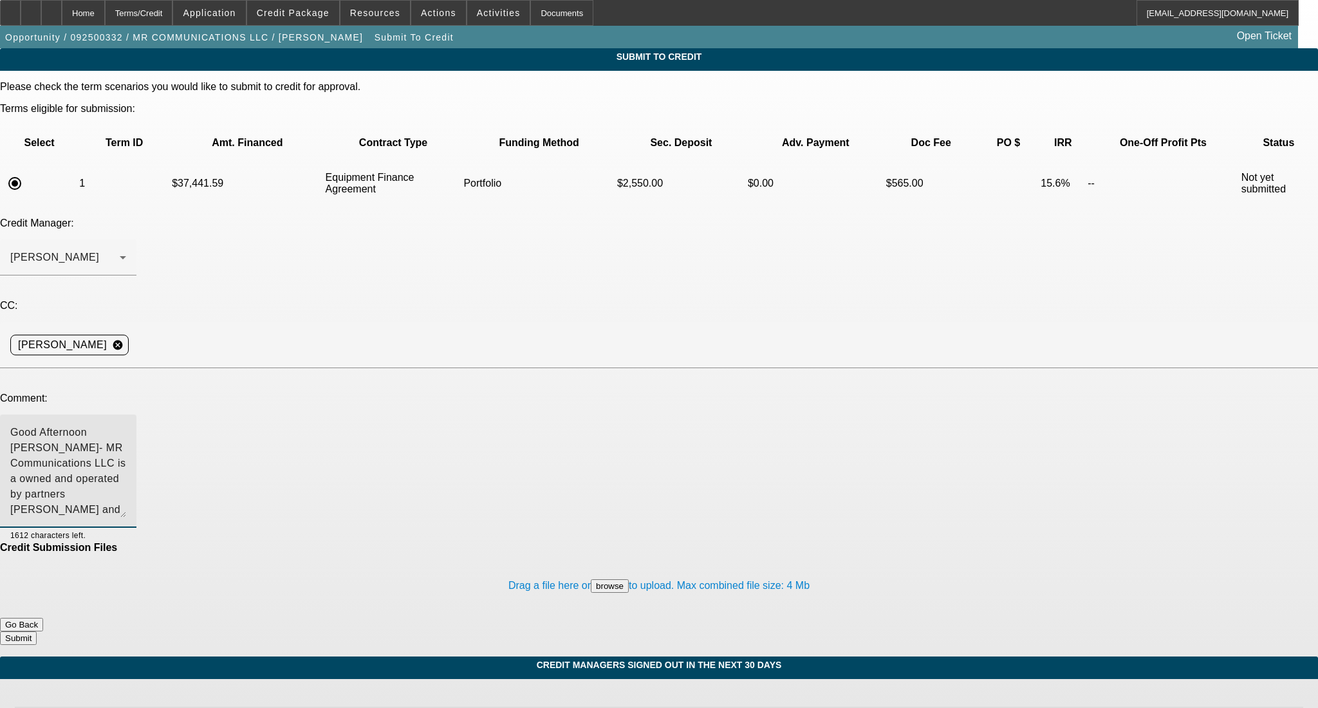
drag, startPoint x: 832, startPoint y: 320, endPoint x: 829, endPoint y: 382, distance: 61.8
click at [126, 425] on textarea "Good Afternoon [PERSON_NAME]- MR Communications LLC is a owned and operated by …" at bounding box center [68, 471] width 116 height 93
click at [126, 425] on textarea "Good Afternoon Michael- MR Communications LLC is a owned and operated by partne…" at bounding box center [68, 471] width 116 height 93
drag, startPoint x: 540, startPoint y: 325, endPoint x: 168, endPoint y: 269, distance: 376.0
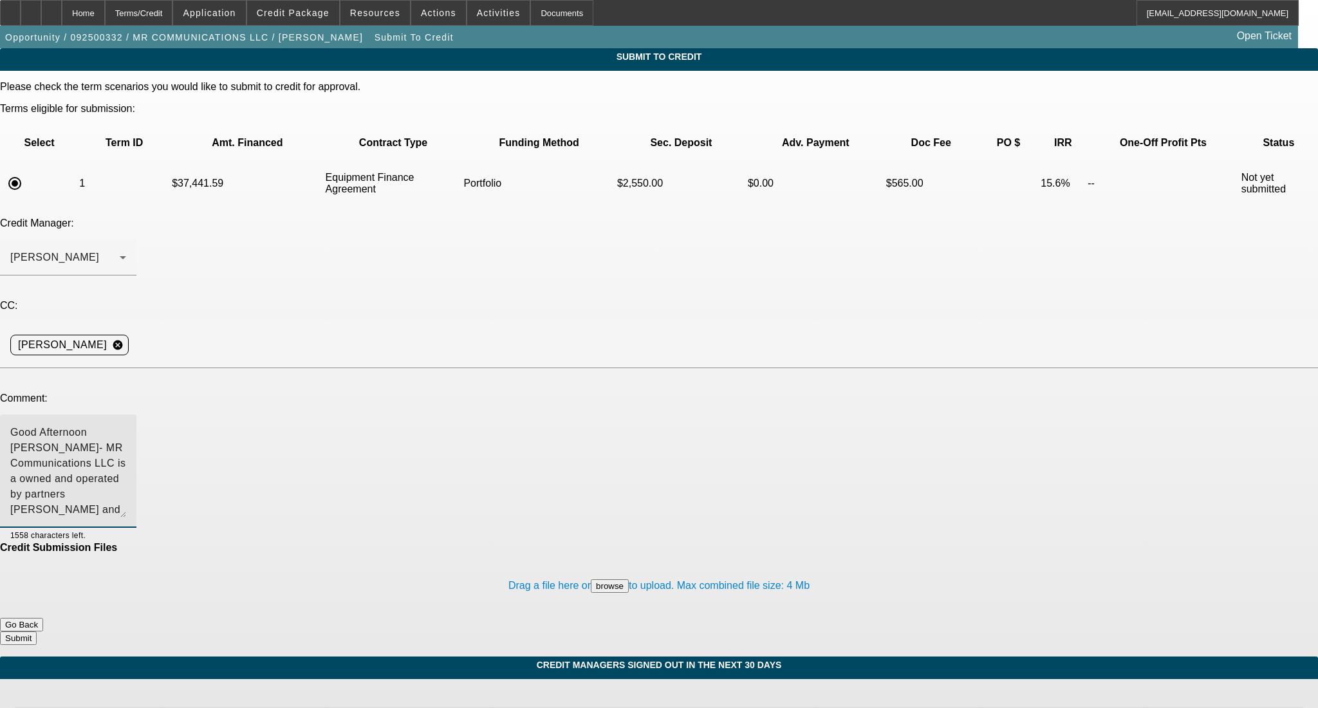
click at [168, 269] on div "Please check the term scenarios you would like to submit to credit for approval…" at bounding box center [659, 363] width 1318 height 564
type textarea "Good Afternoon Michael- MR Communications LLC is a owned and operated by partne…"
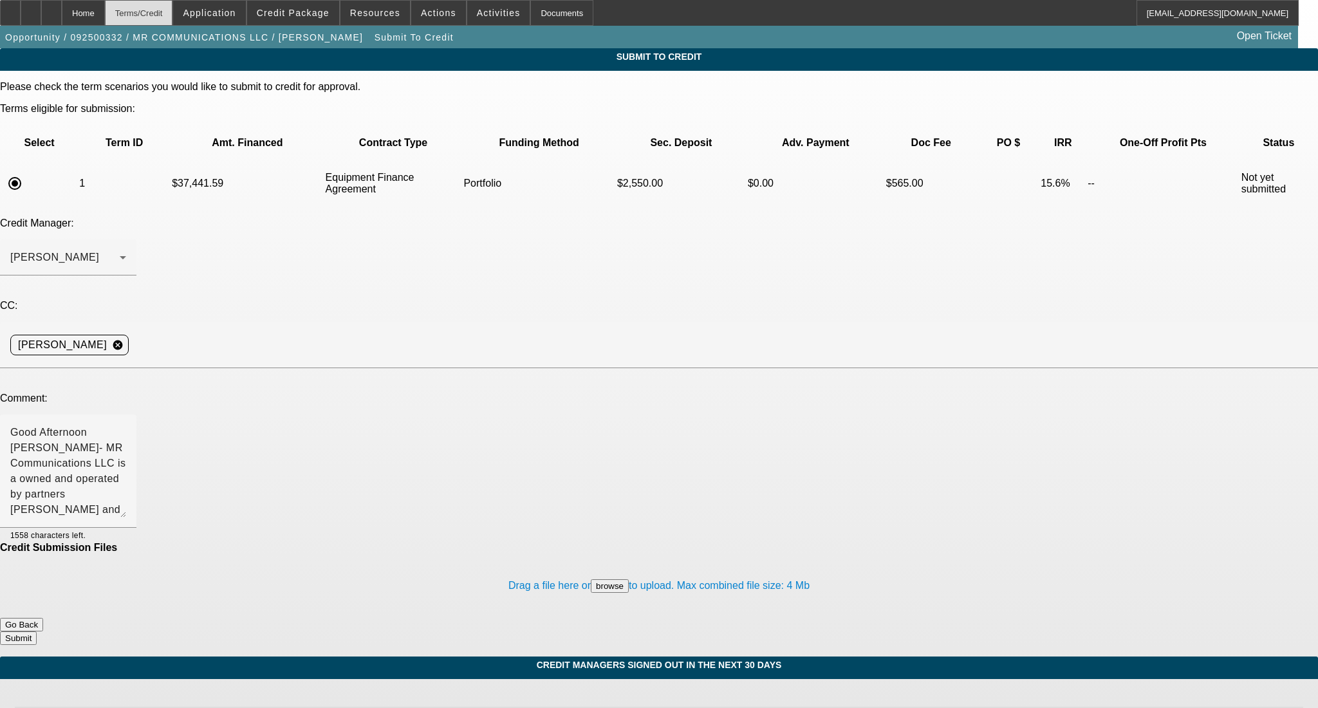
click at [156, 15] on div "Terms/Credit" at bounding box center [139, 13] width 68 height 26
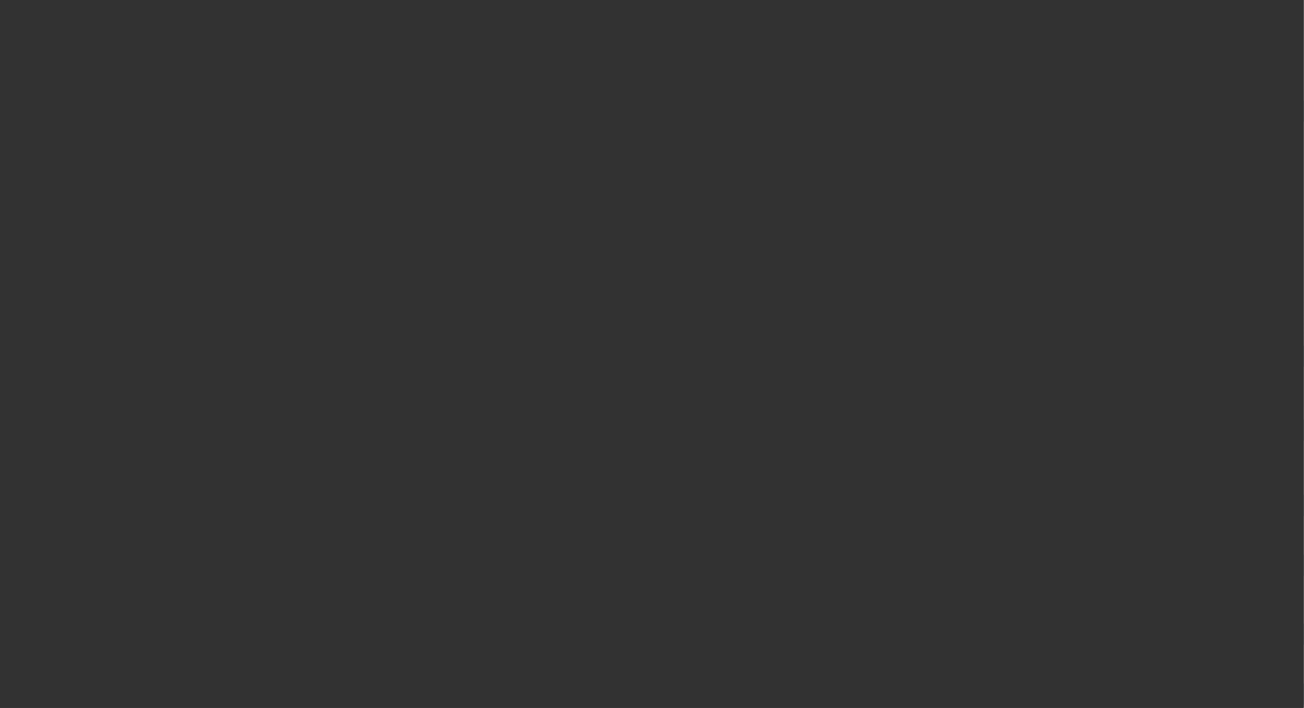
scroll to position [1816, 0]
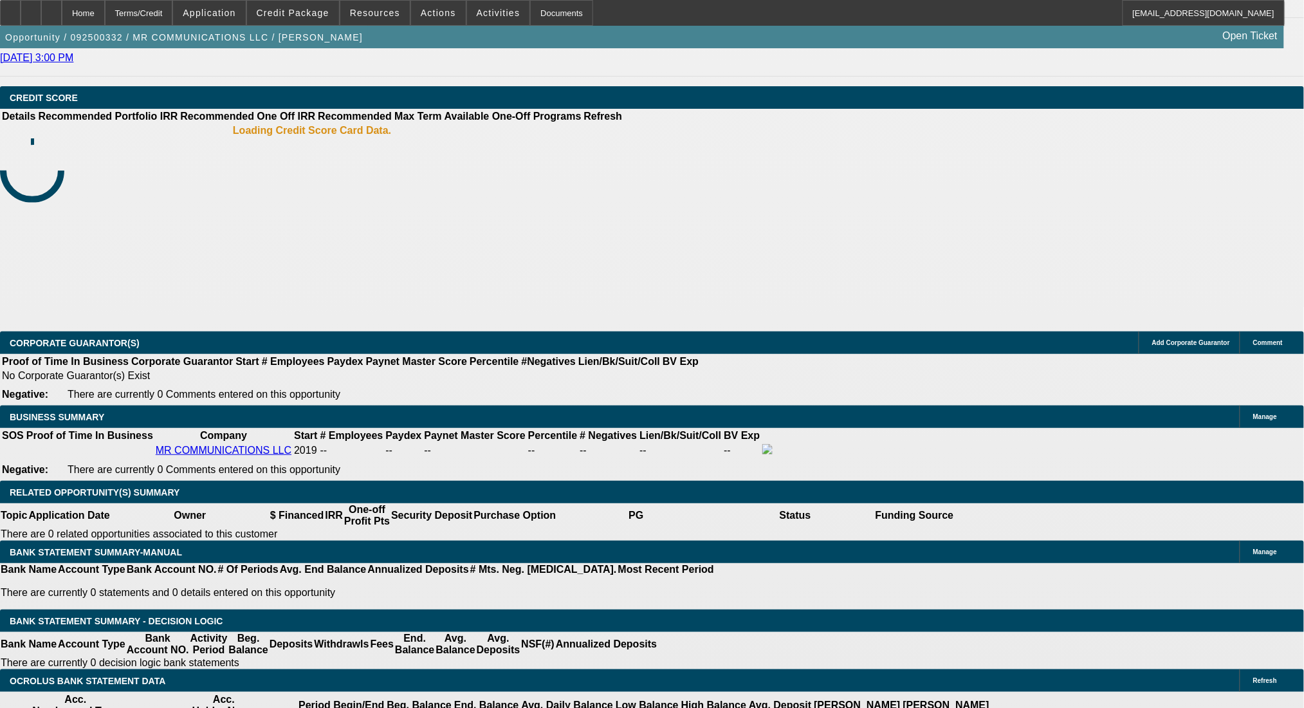
select select "0"
select select "2"
select select "0"
select select "6"
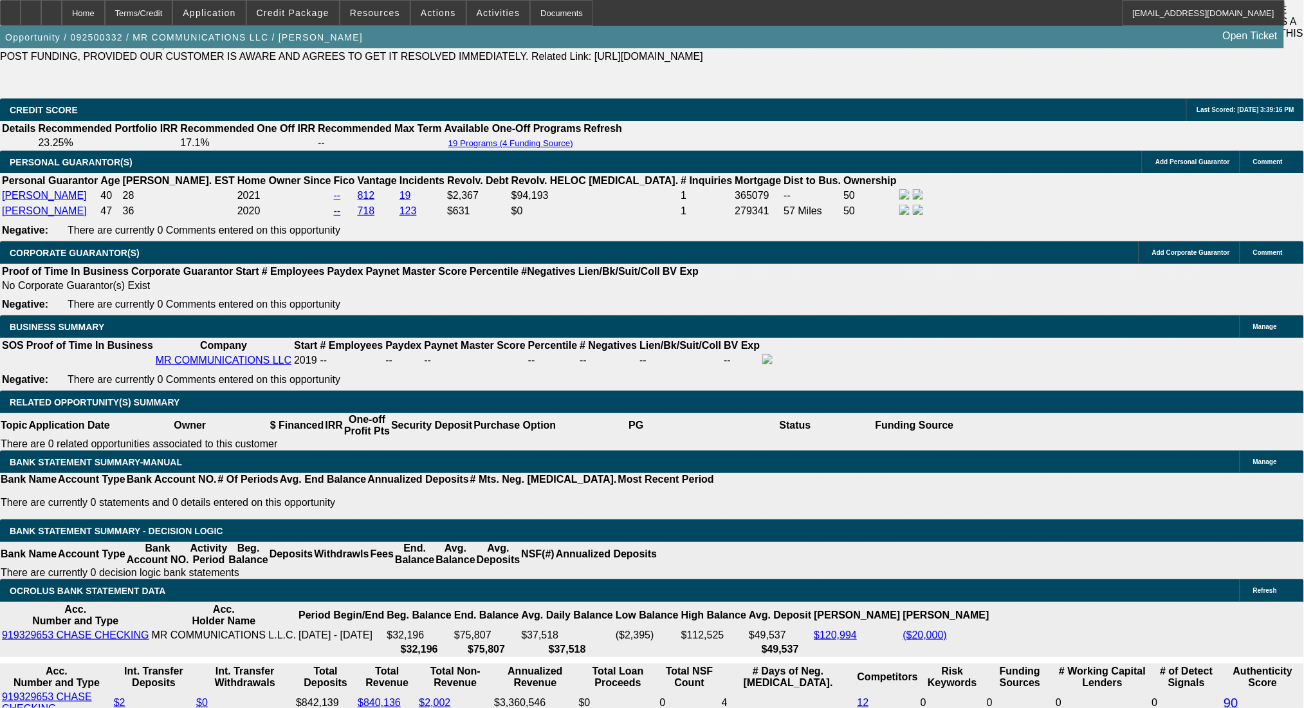
scroll to position [1952, 0]
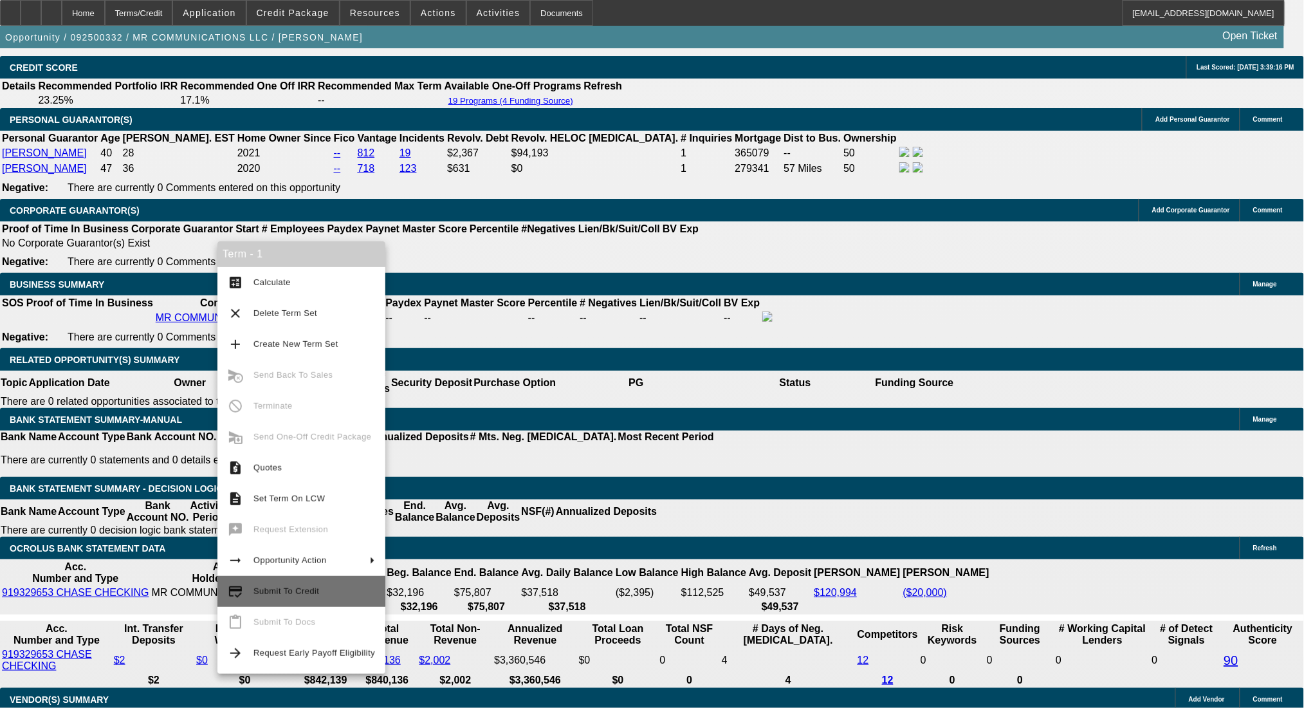
click at [336, 585] on span "Submit To Credit" at bounding box center [314, 591] width 122 height 15
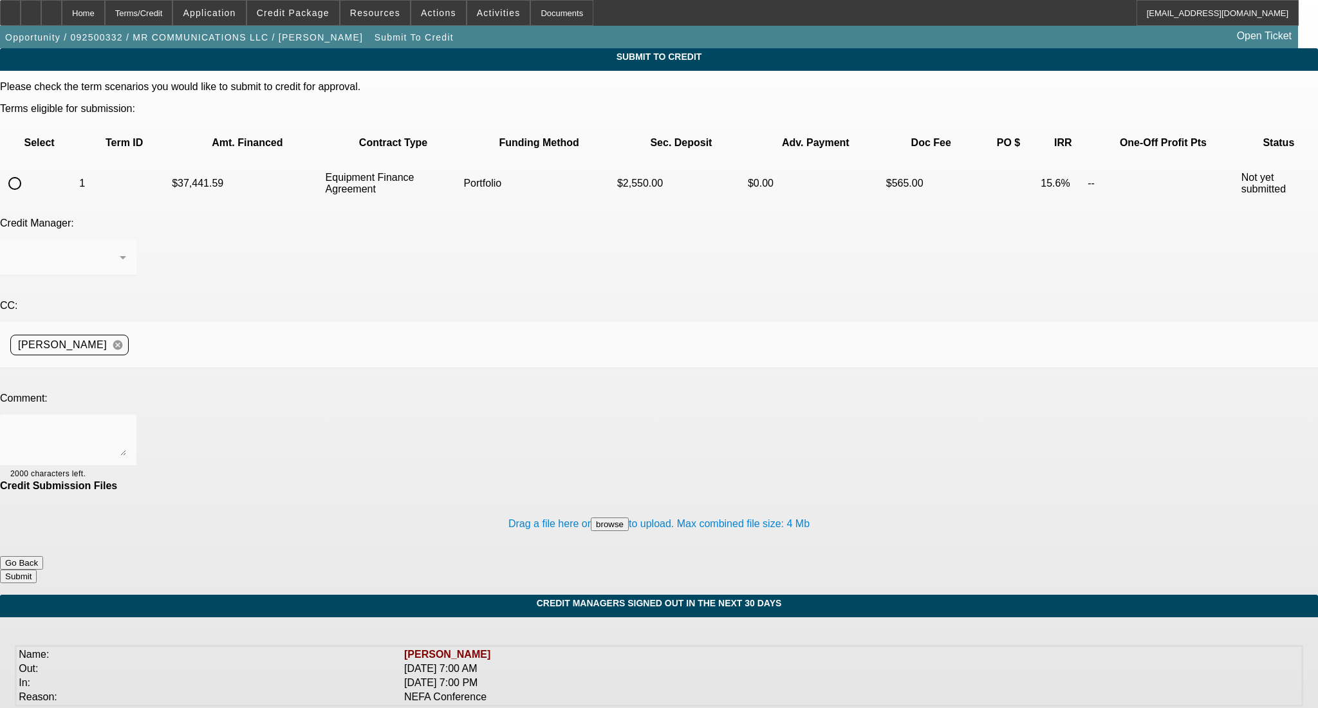
click at [28, 170] on input "radio" at bounding box center [15, 183] width 26 height 26
radio input "true"
click at [120, 250] on div "Arida, George" at bounding box center [64, 257] width 109 height 15
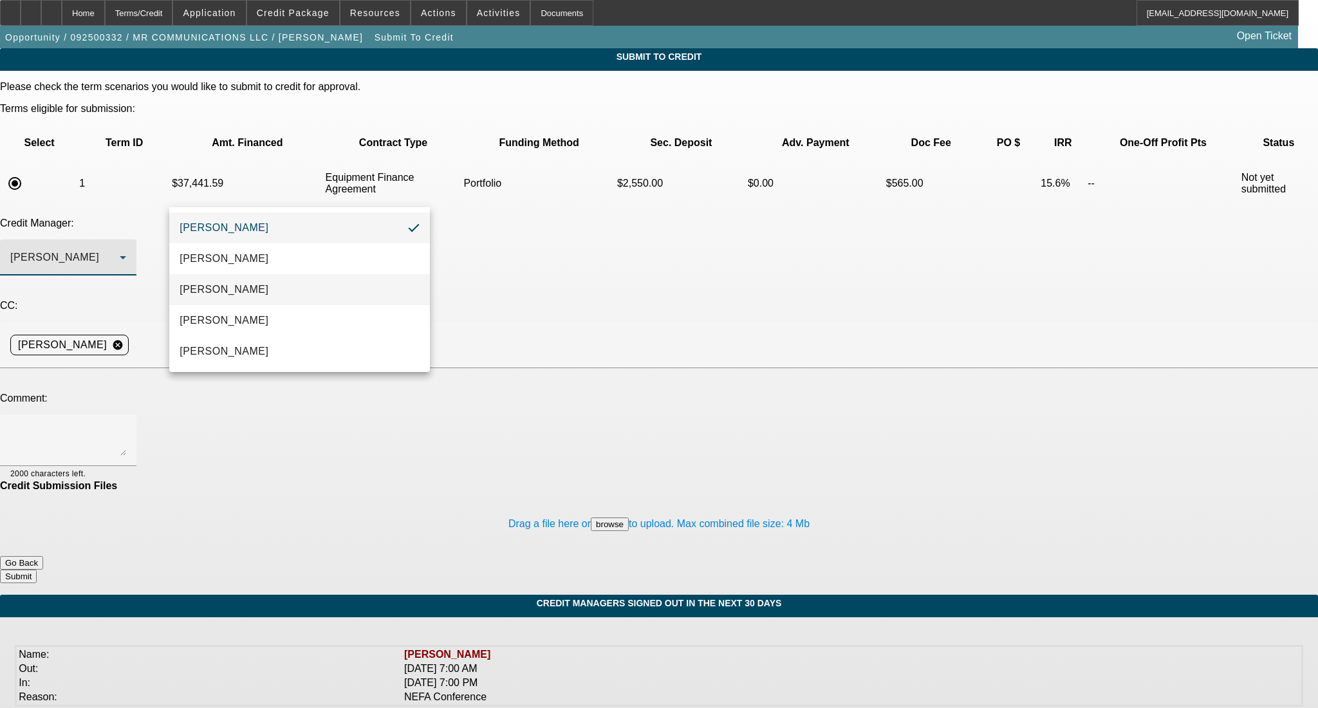
click at [249, 290] on span "Arida, Michael" at bounding box center [223, 289] width 89 height 15
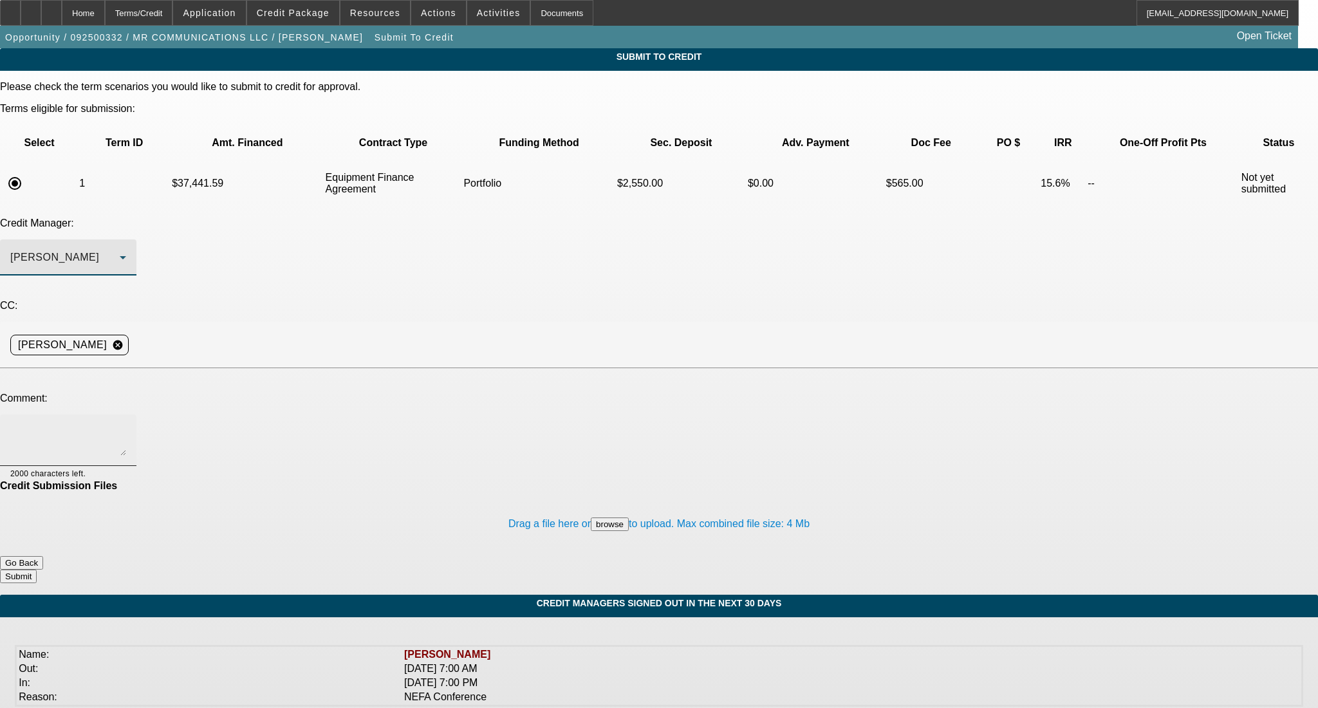
click at [126, 414] on div at bounding box center [68, 439] width 116 height 51
paste textarea "Good Afternoon Michael- MR Communications LLC is a owned and operated by partne…"
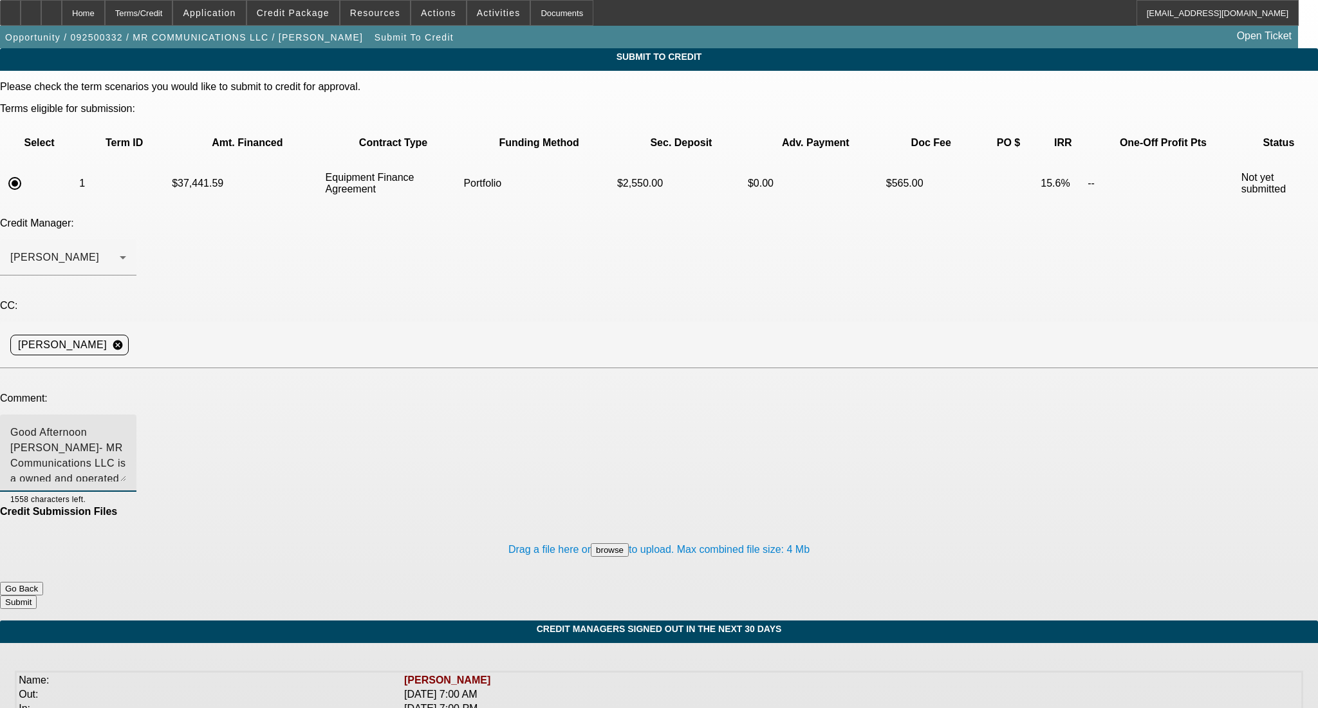
drag, startPoint x: 826, startPoint y: 321, endPoint x: 836, endPoint y: 380, distance: 59.3
click at [126, 425] on textarea "Good Afternoon Michael- MR Communications LLC is a owned and operated by partne…" at bounding box center [68, 453] width 116 height 57
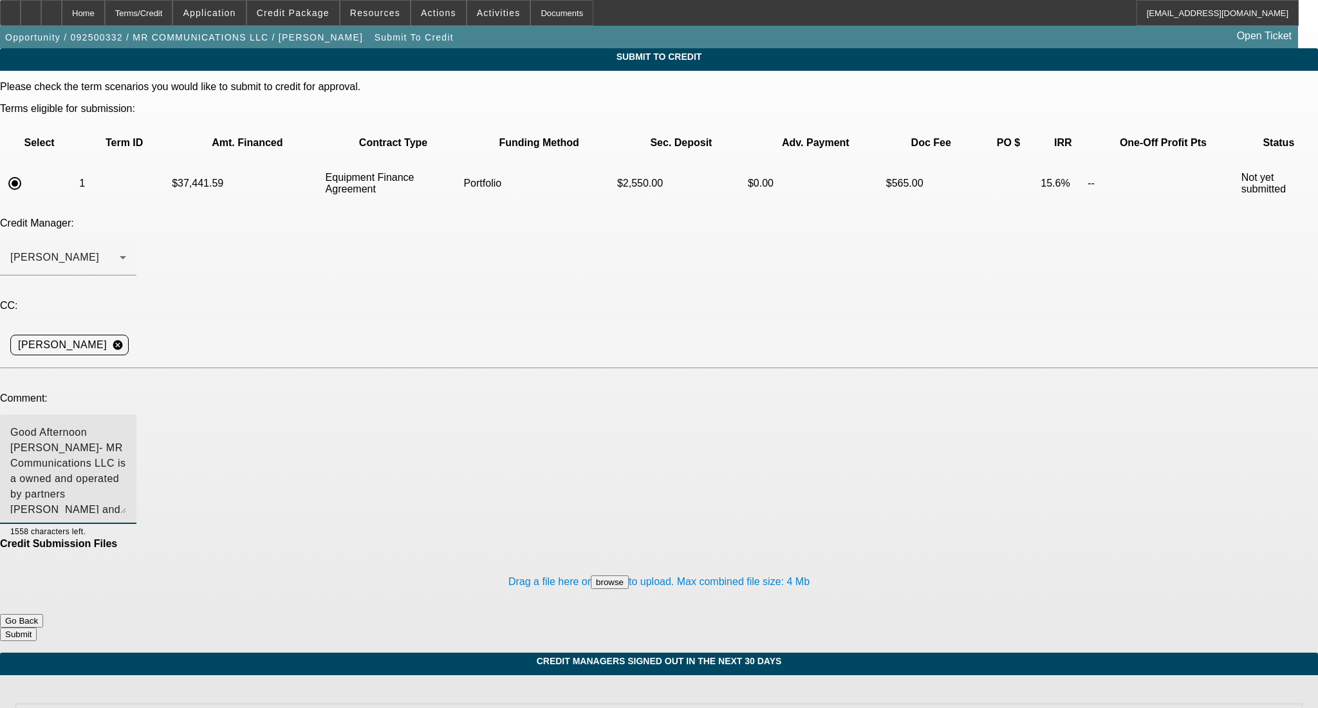
type textarea "Good Afternoon Michael- MR Communications LLC is a owned and operated by partne…"
click at [37, 627] on button "Submit" at bounding box center [18, 634] width 37 height 14
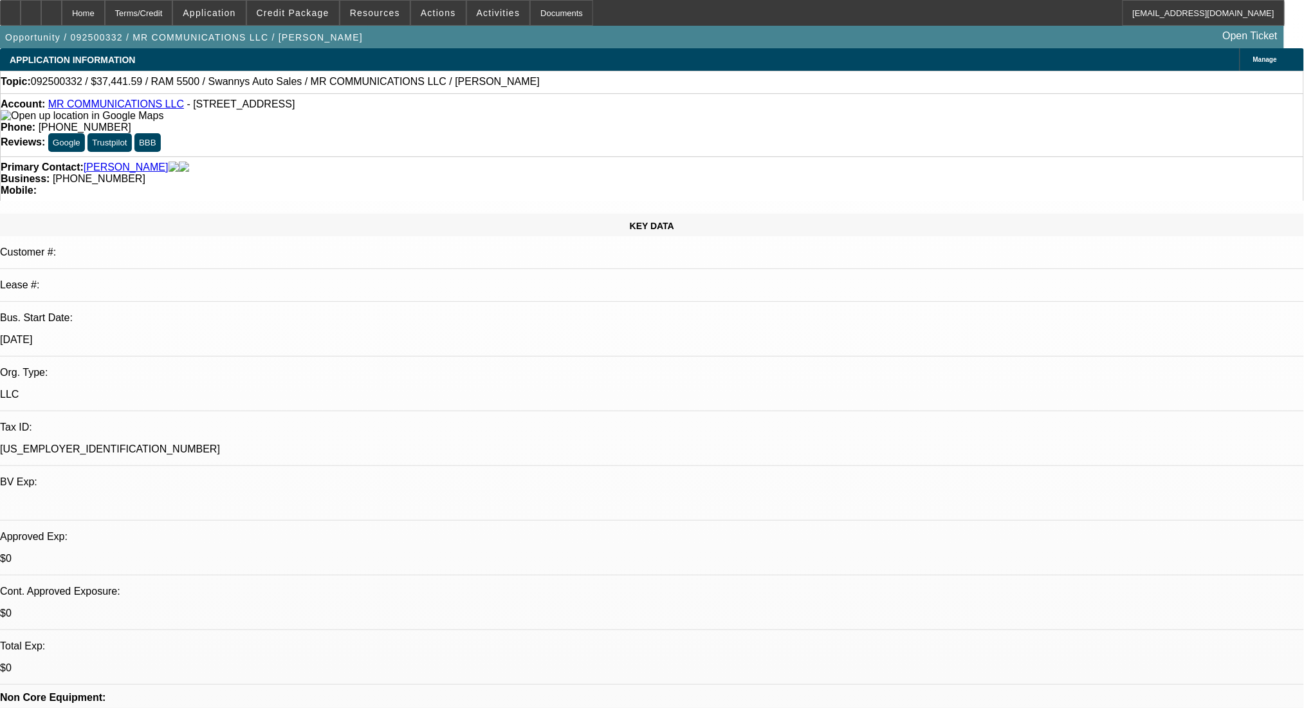
select select "0"
select select "2"
select select "0"
select select "6"
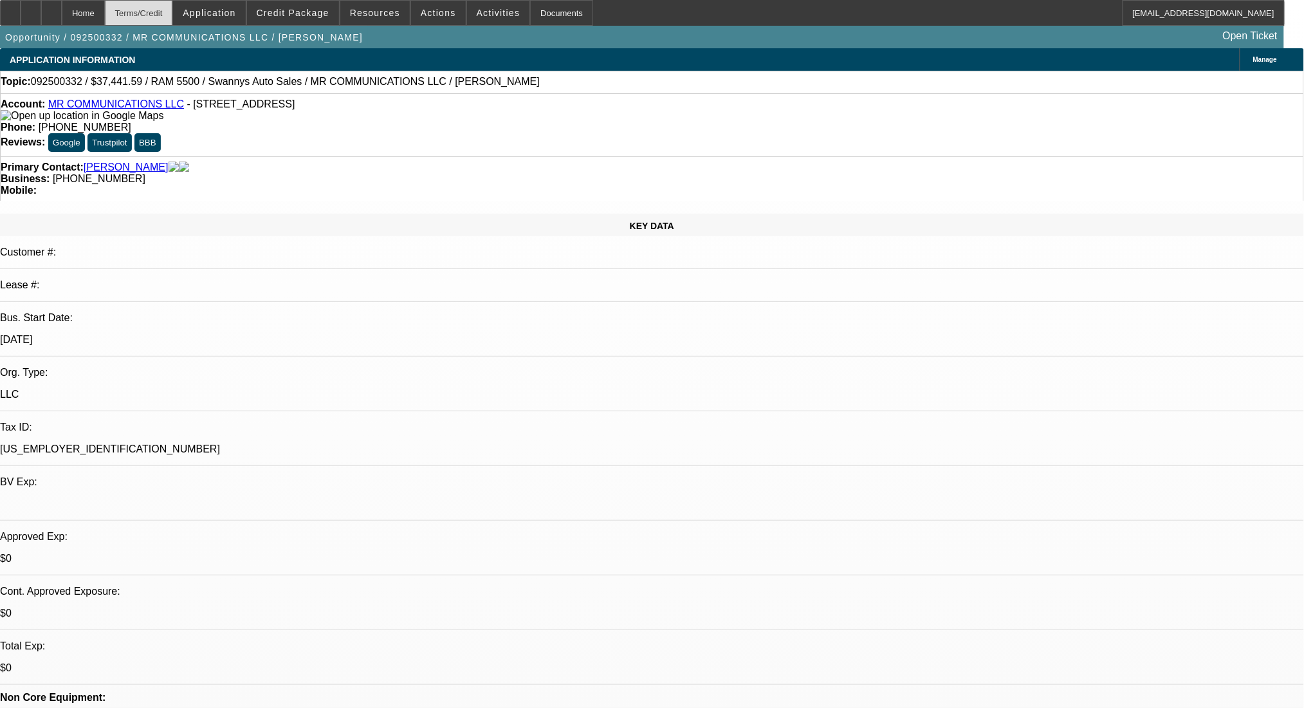
click at [152, 9] on div "Terms/Credit" at bounding box center [139, 13] width 68 height 26
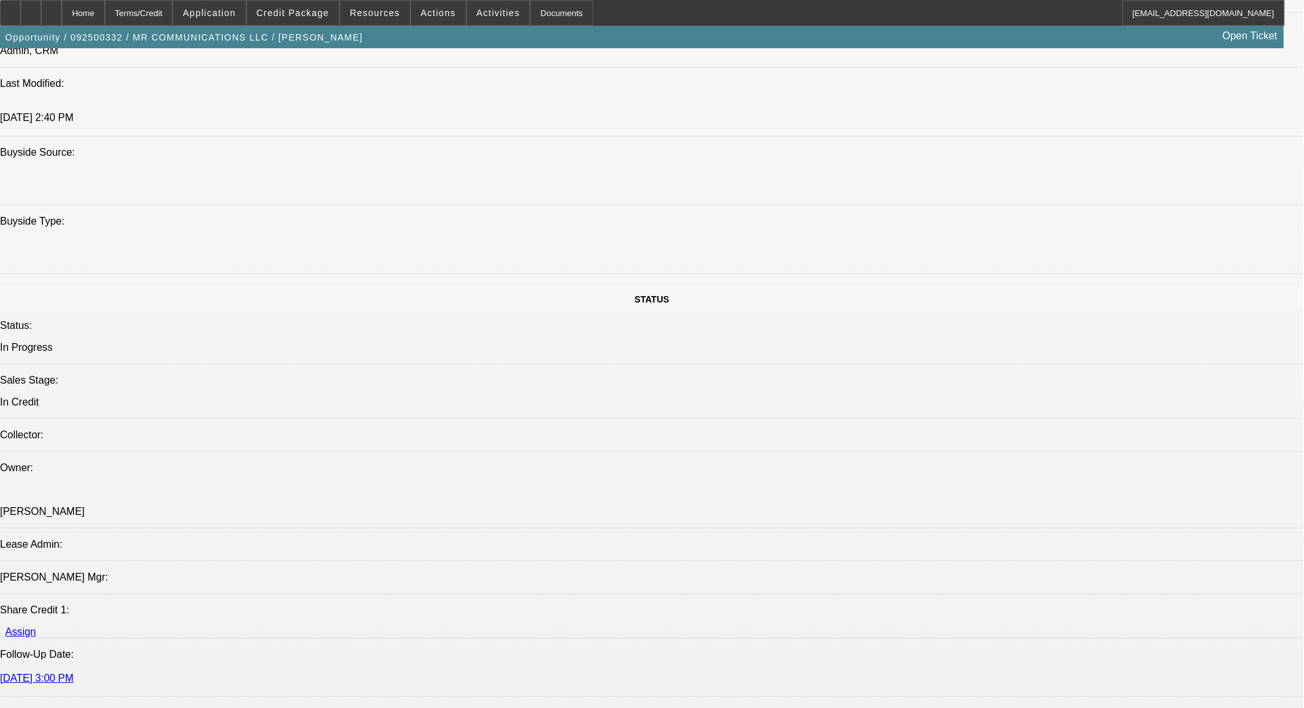
scroll to position [1009, 0]
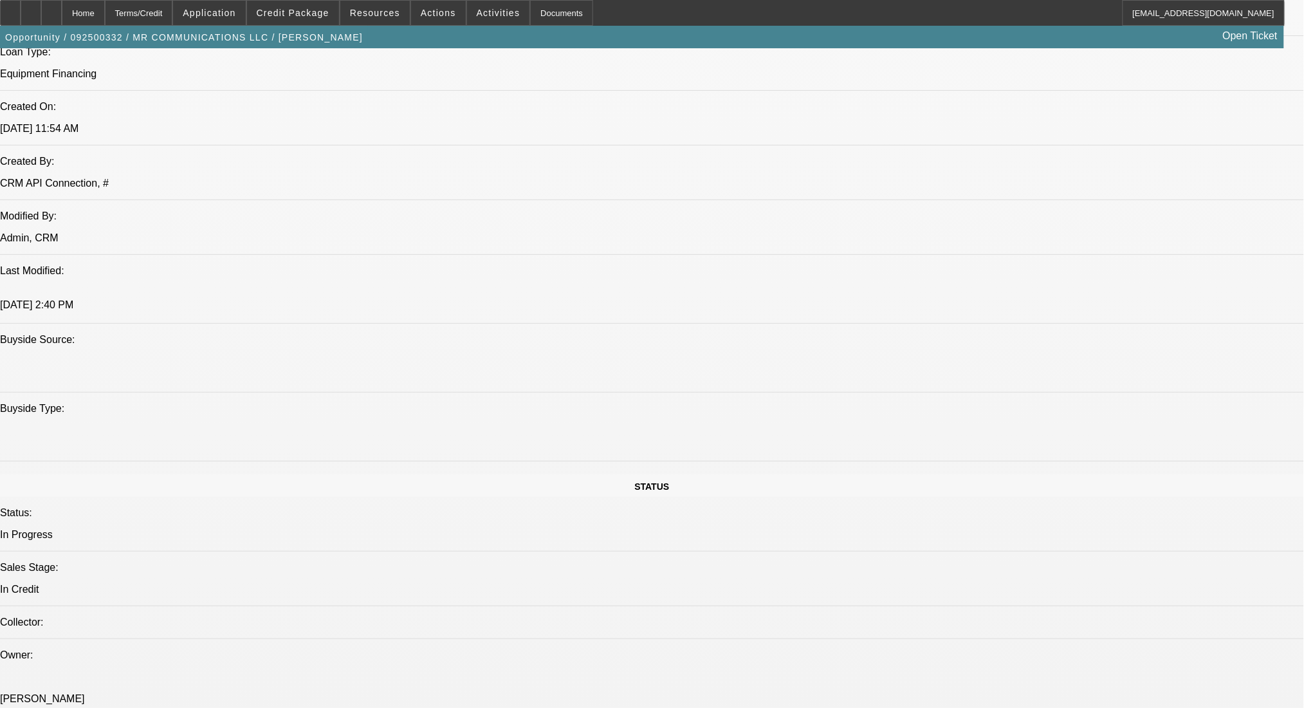
click at [173, 6] on div "Terms/Credit" at bounding box center [139, 13] width 68 height 26
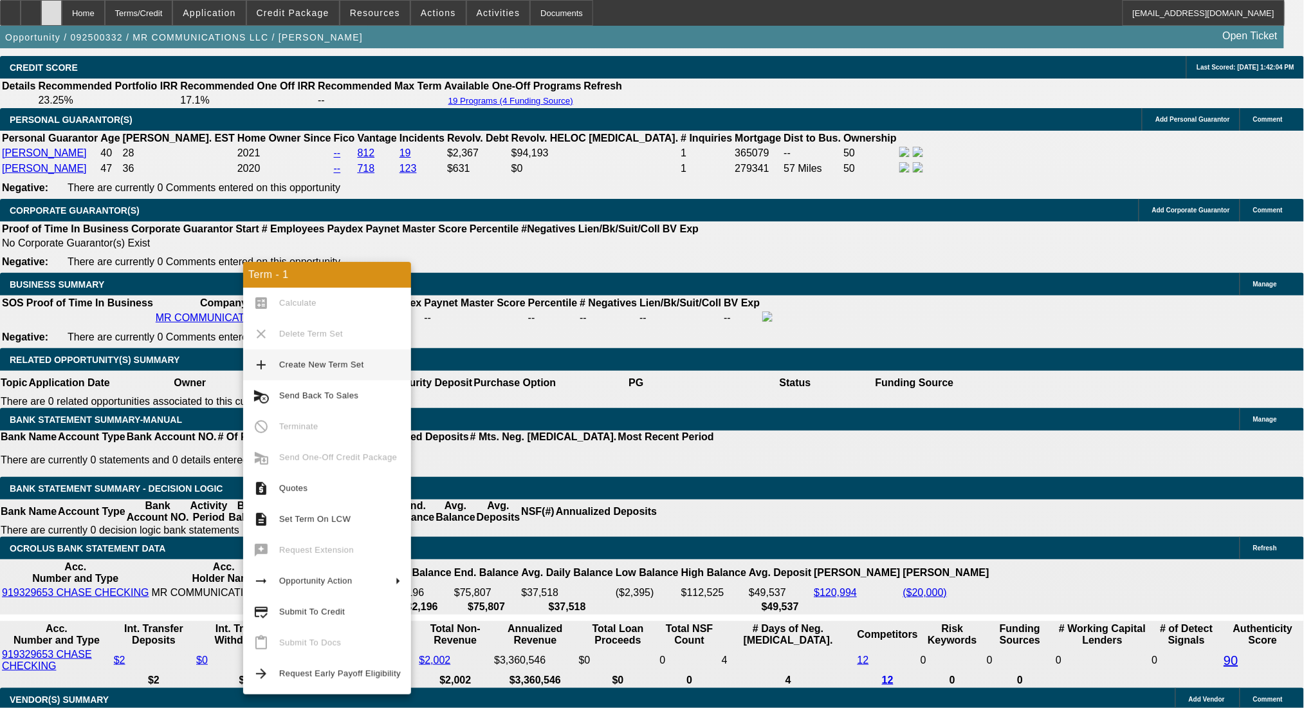
click at [62, 15] on div at bounding box center [51, 13] width 21 height 26
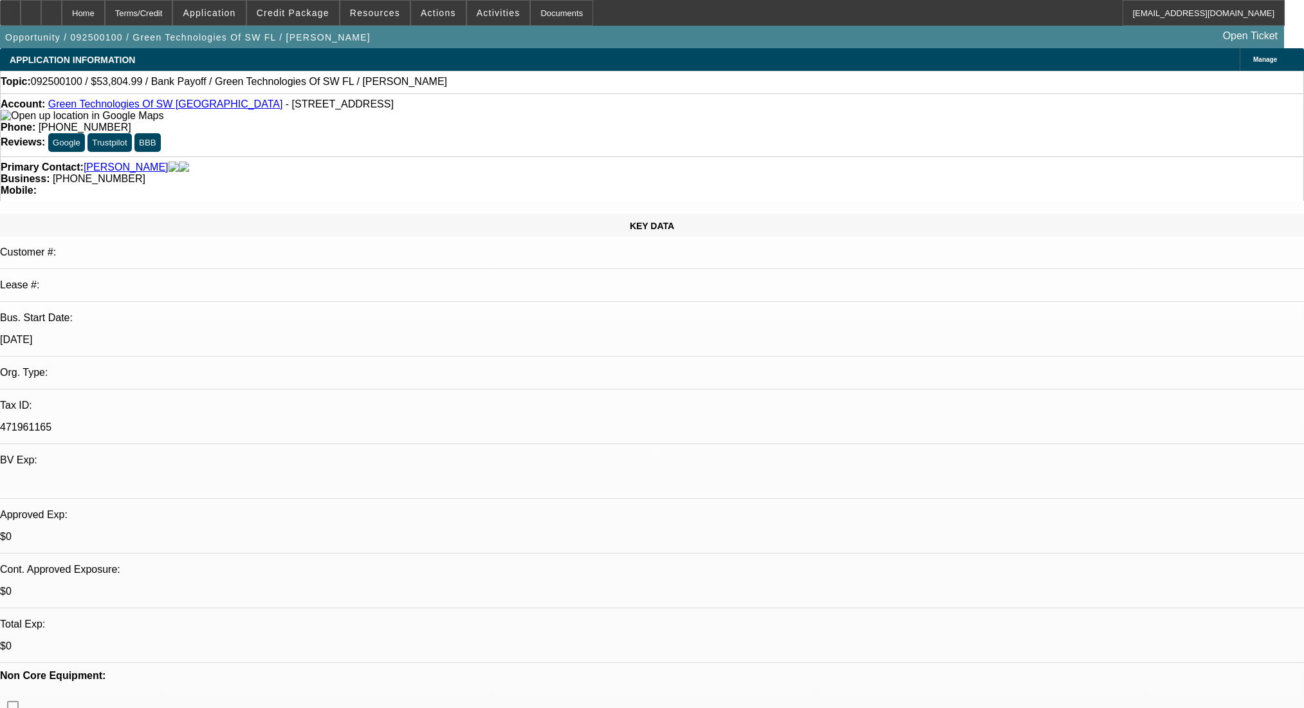
select select "0"
select select "2"
select select "0.1"
select select "4"
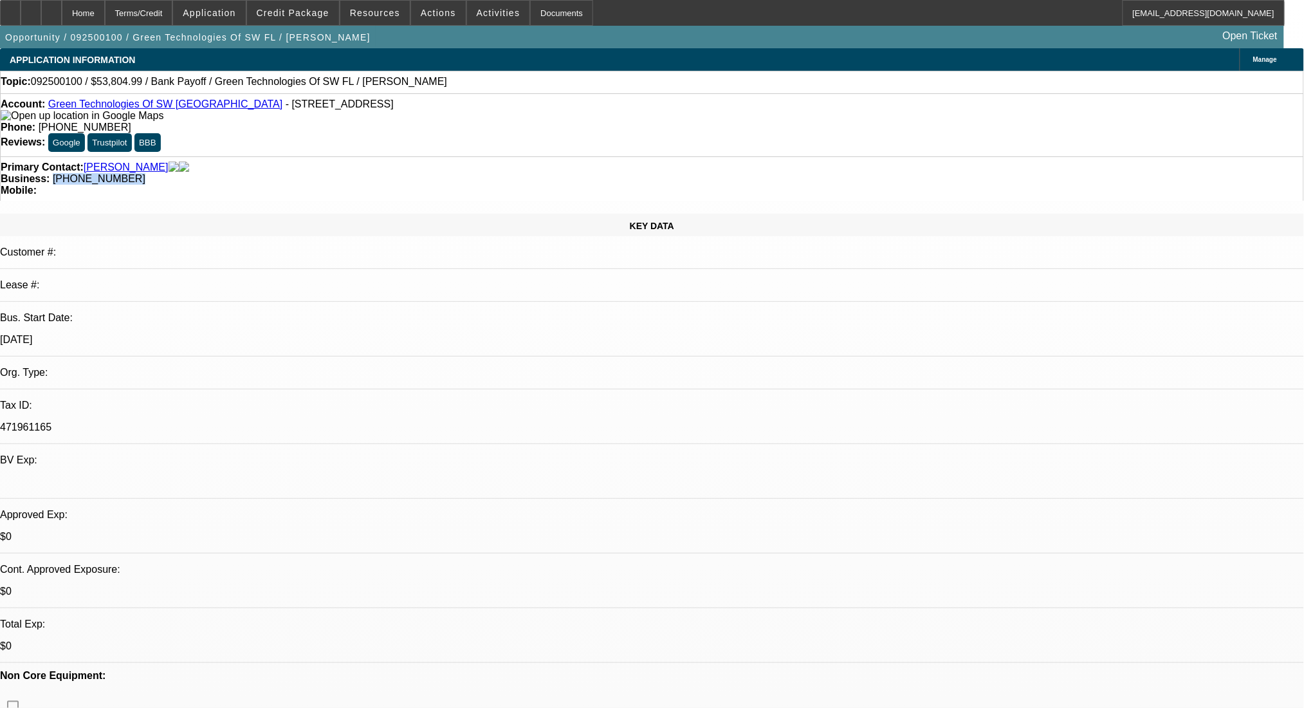
drag, startPoint x: 557, startPoint y: 149, endPoint x: 486, endPoint y: 154, distance: 70.9
click at [486, 156] on div "Primary Contact: Taylor, Christopher Business: (239) 878-2120 Mobile:" at bounding box center [652, 178] width 1304 height 44
copy span "(239) 878-2120"
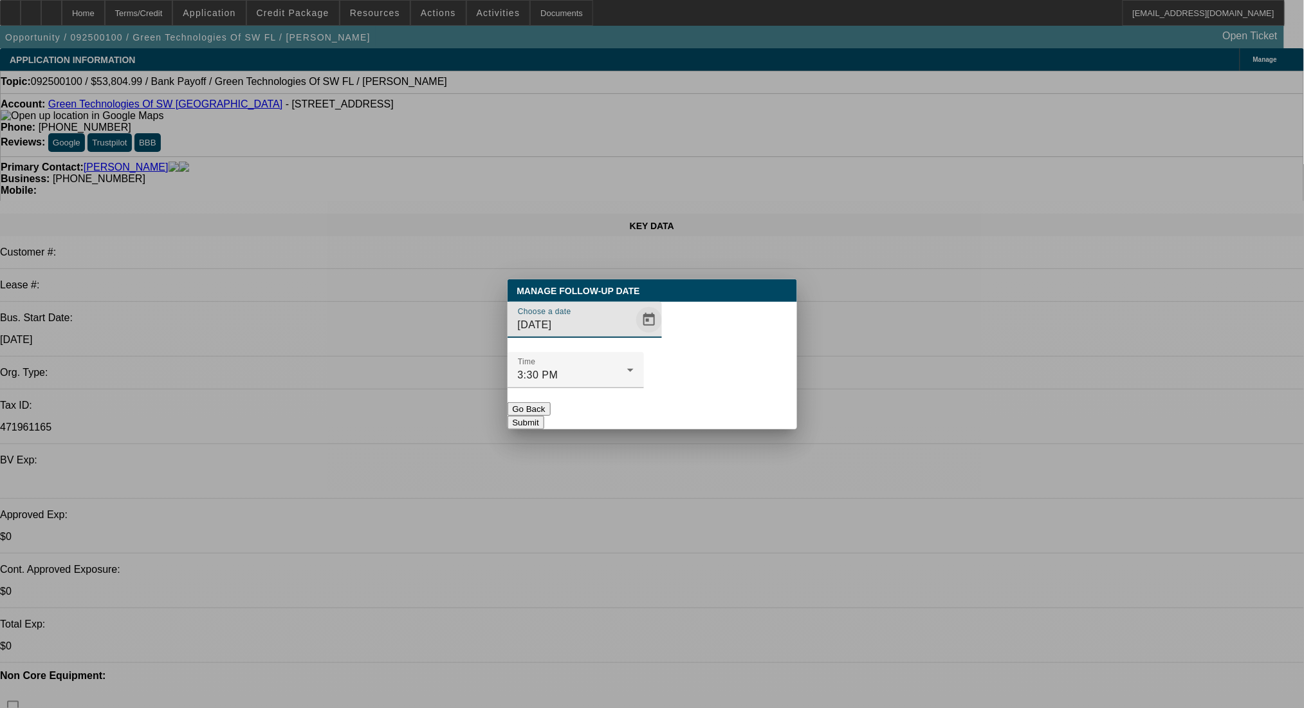
click at [634, 335] on span "Open calendar" at bounding box center [649, 319] width 31 height 31
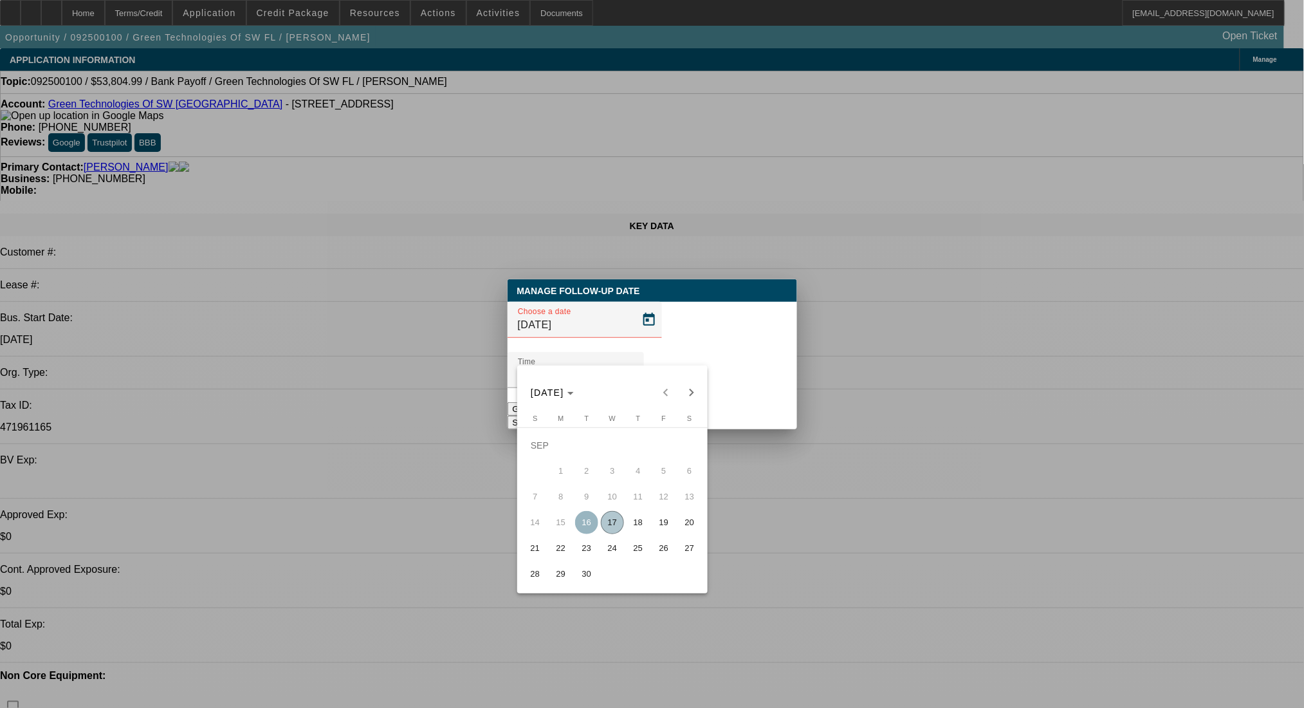
click at [665, 524] on span "19" at bounding box center [663, 522] width 23 height 23
type input "9/19/2025"
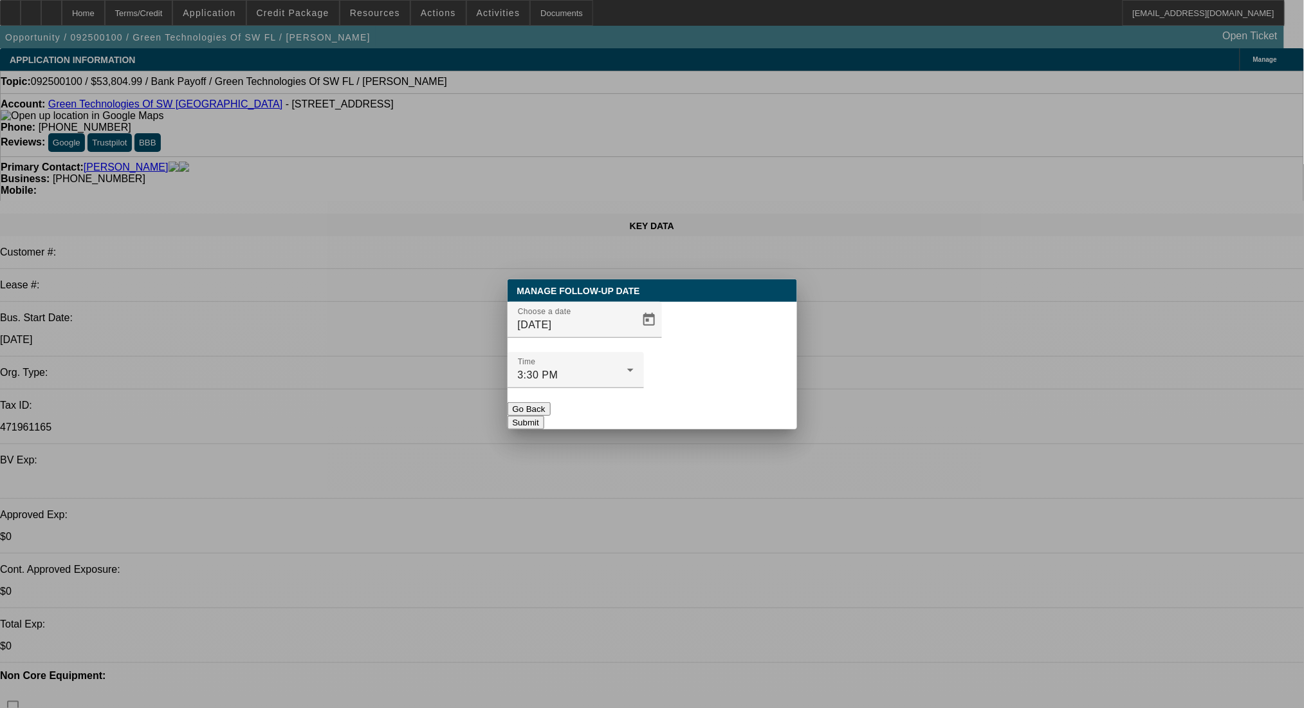
click at [544, 416] on button "Submit" at bounding box center [526, 423] width 37 height 14
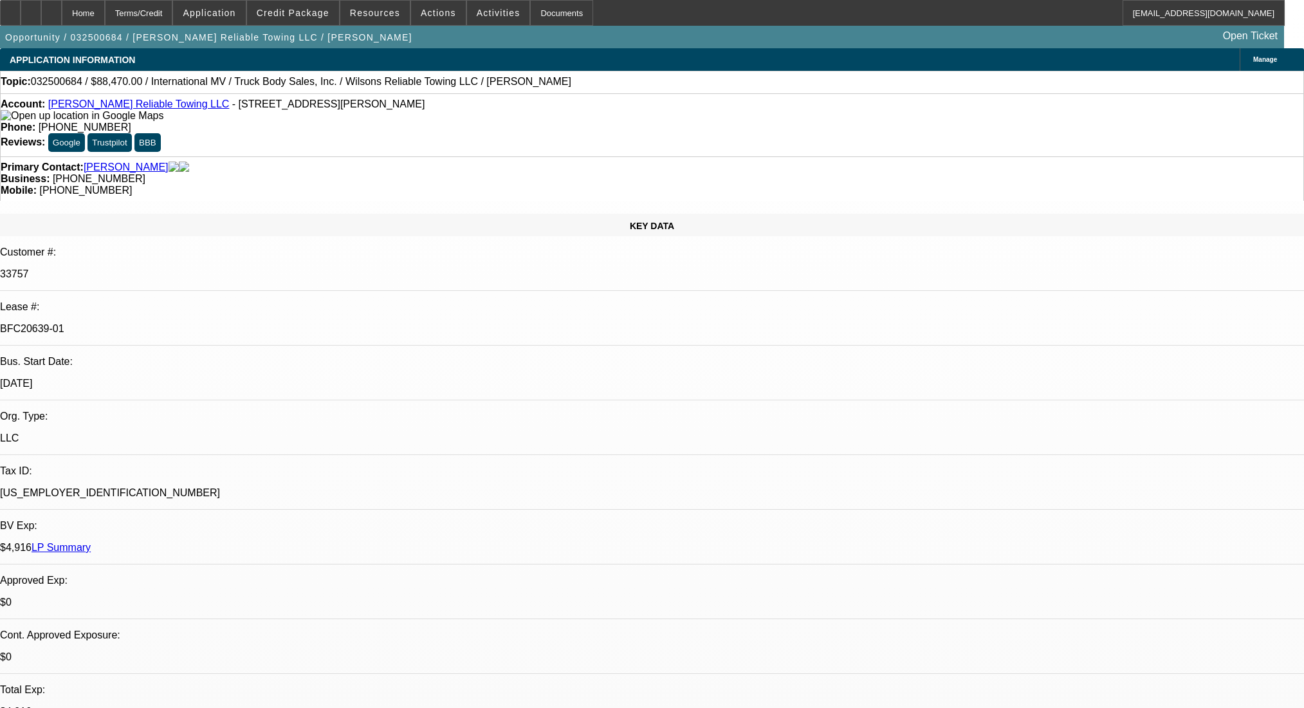
select select "0"
select select "2"
select select "0.1"
select select "4"
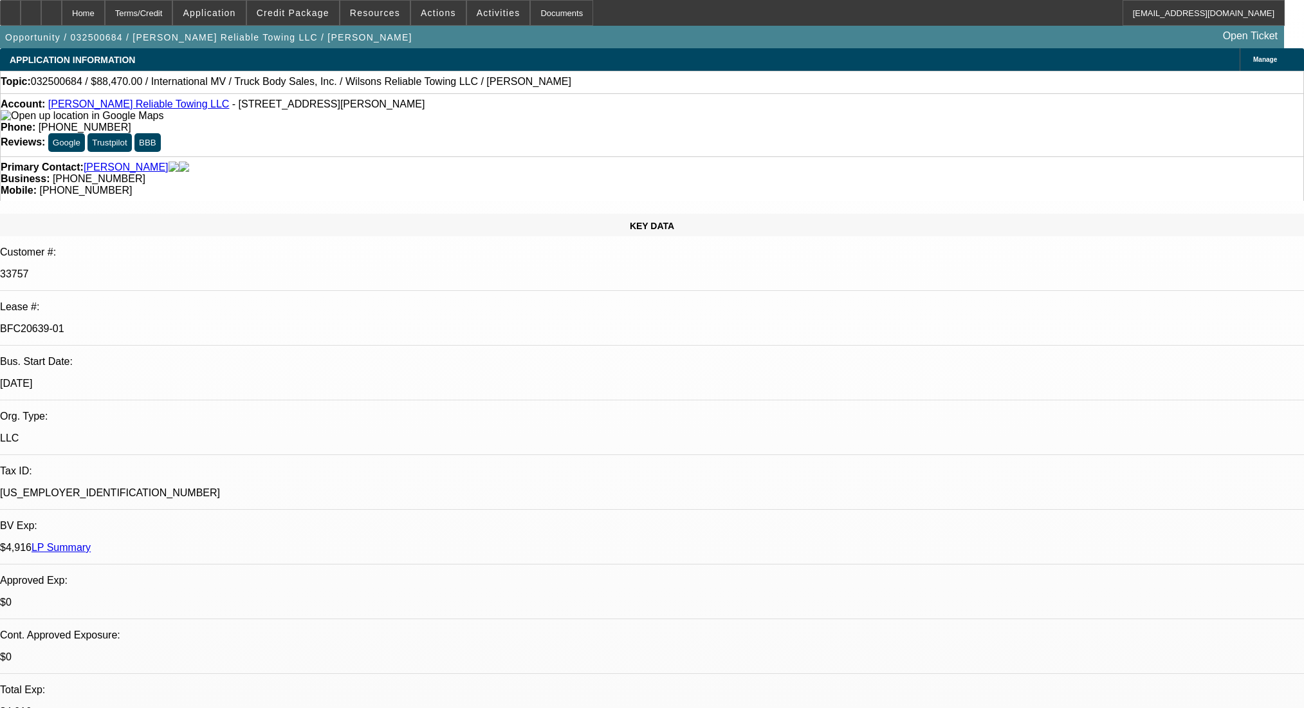
select select "0"
select select "2"
select select "0.1"
select select "4"
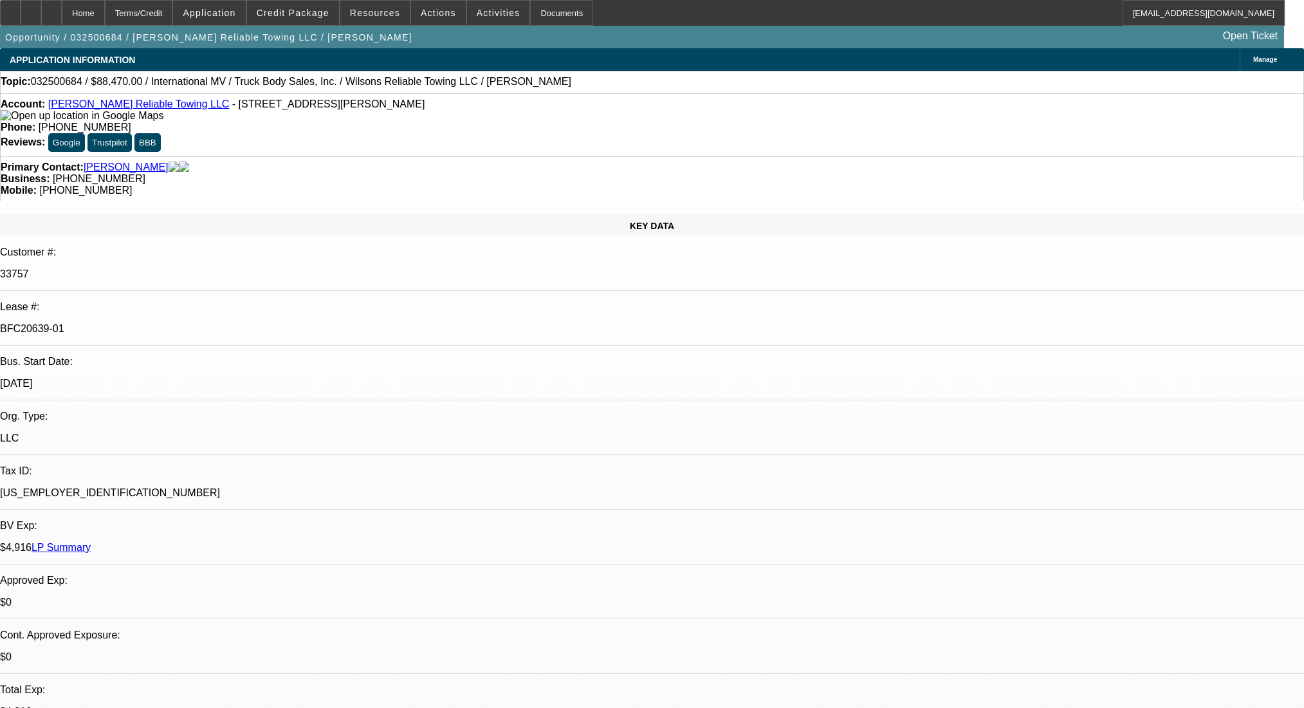
select select "0"
select select "2"
select select "0.1"
select select "4"
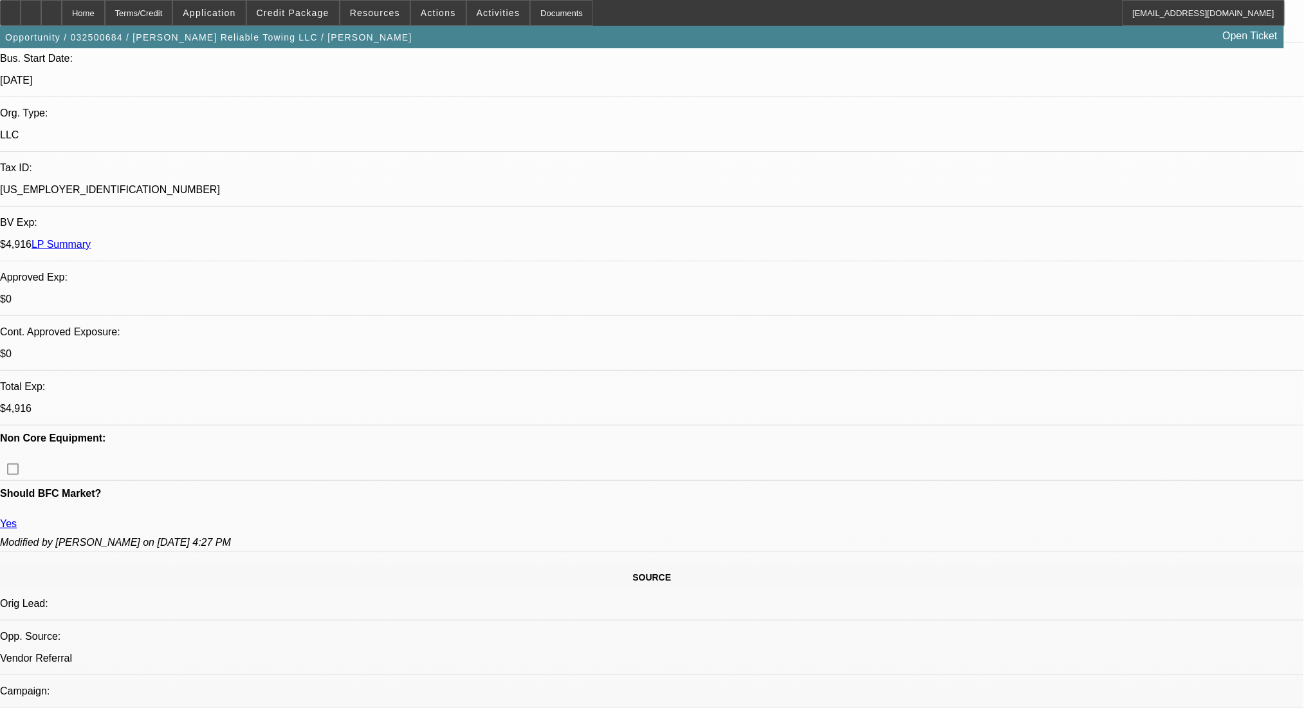
scroll to position [686, 0]
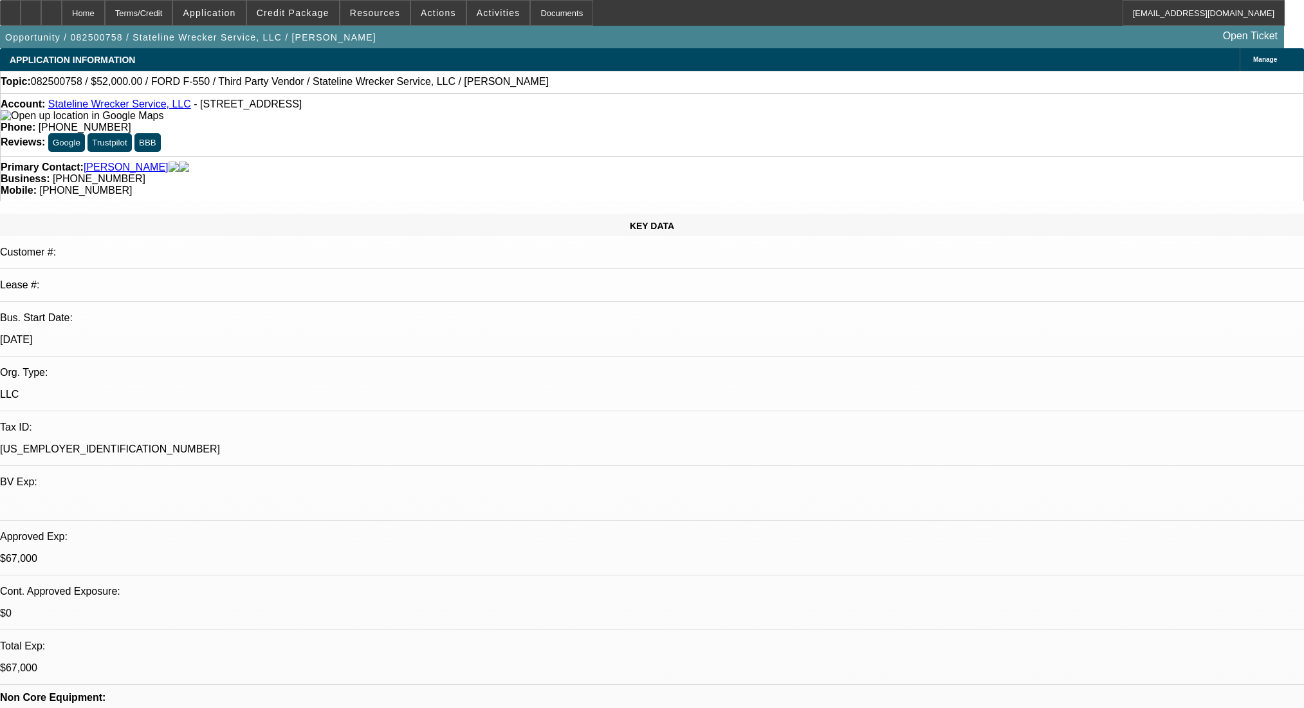
select select "0"
select select "2"
select select "0.1"
select select "4"
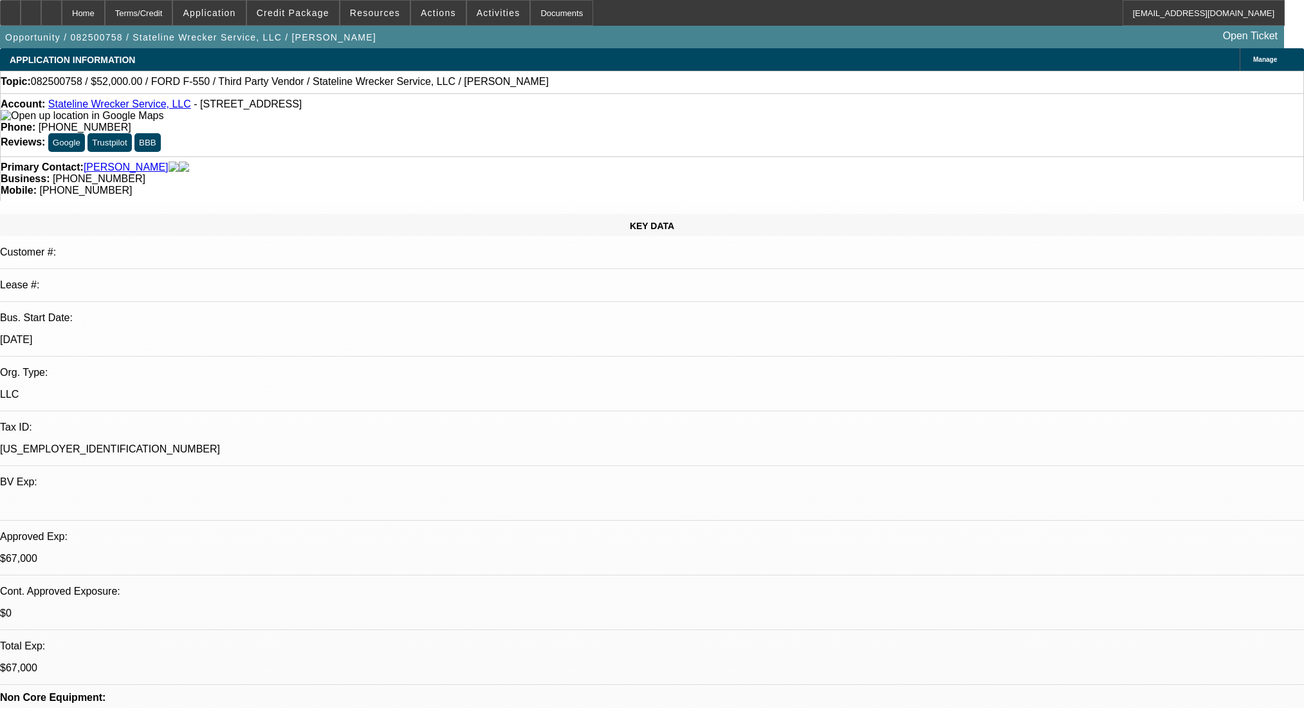
select select "0"
select select "2"
select select "0.1"
select select "4"
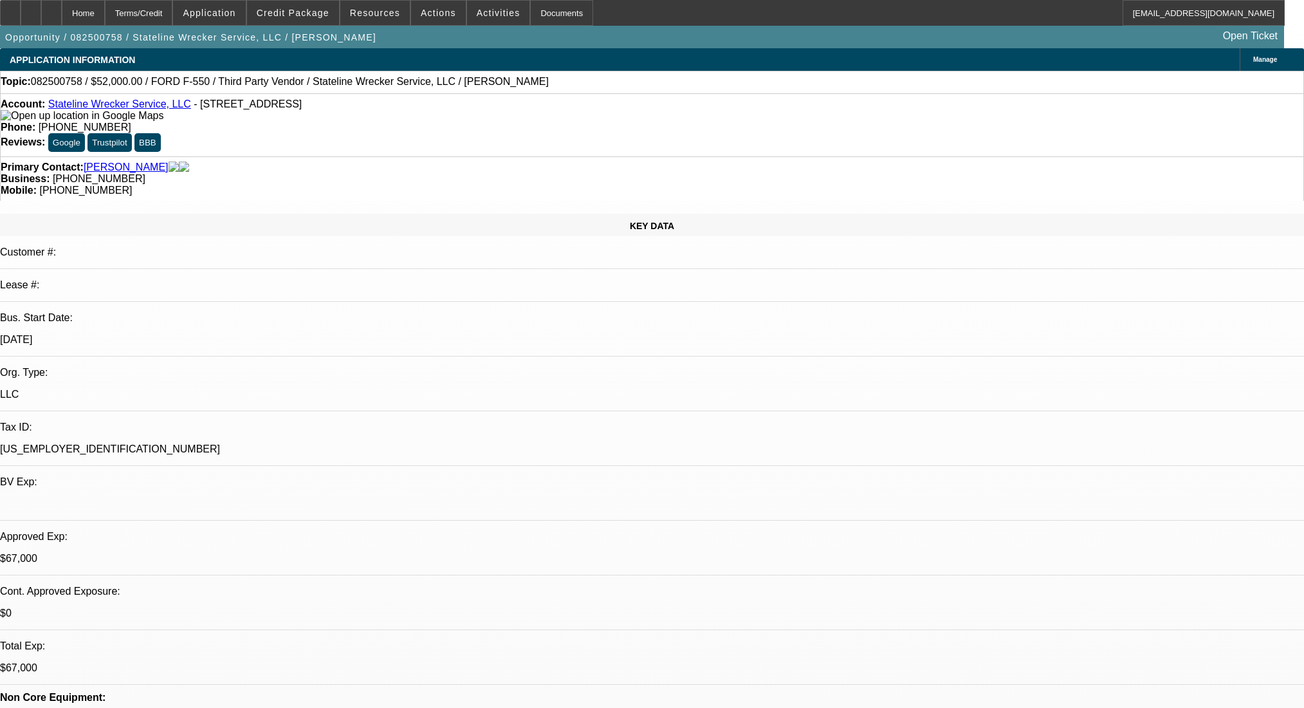
select select "0"
select select "2"
select select "0.1"
select select "4"
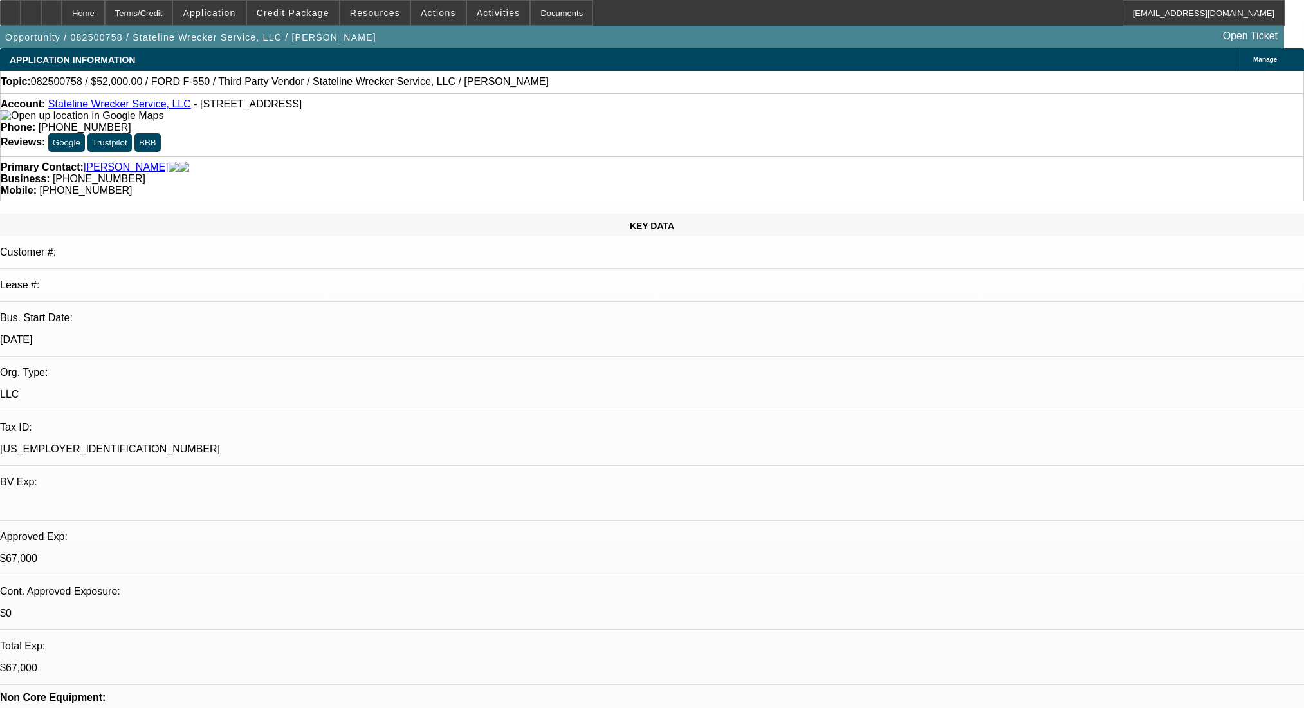
select select "0"
select select "2"
select select "0.1"
select select "4"
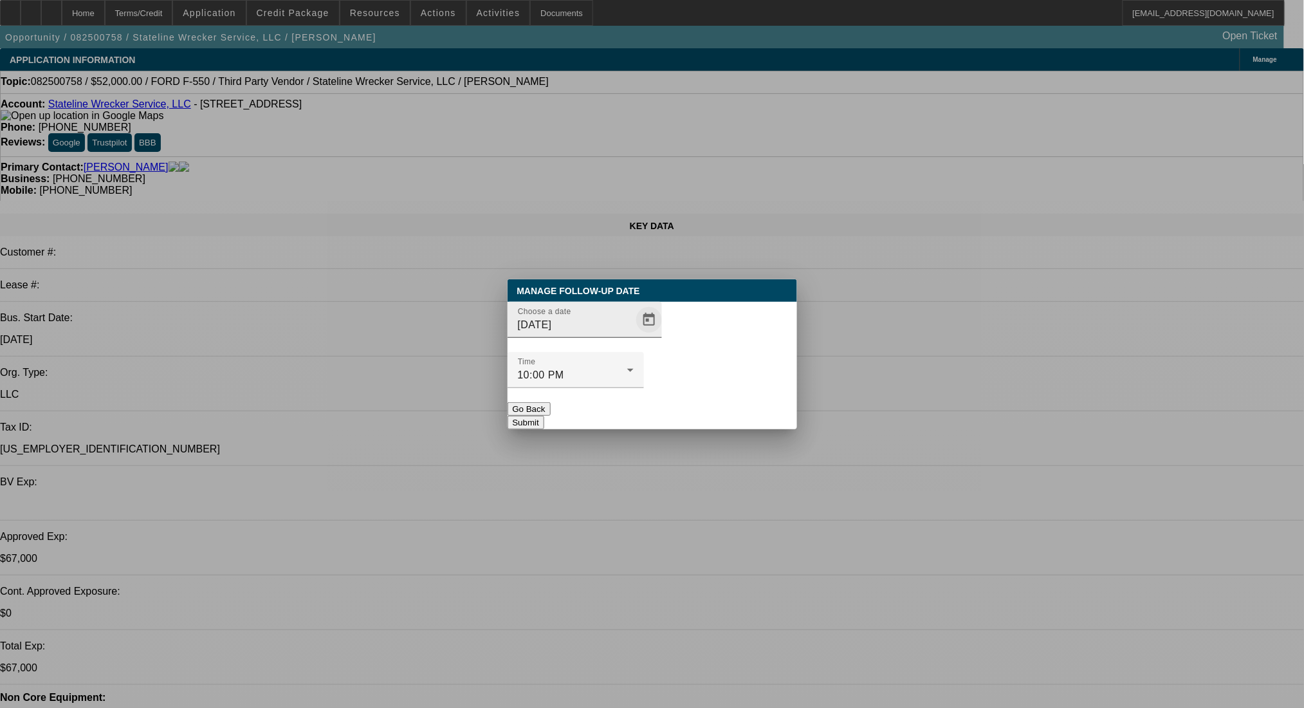
click at [634, 335] on span "Open calendar" at bounding box center [649, 319] width 31 height 31
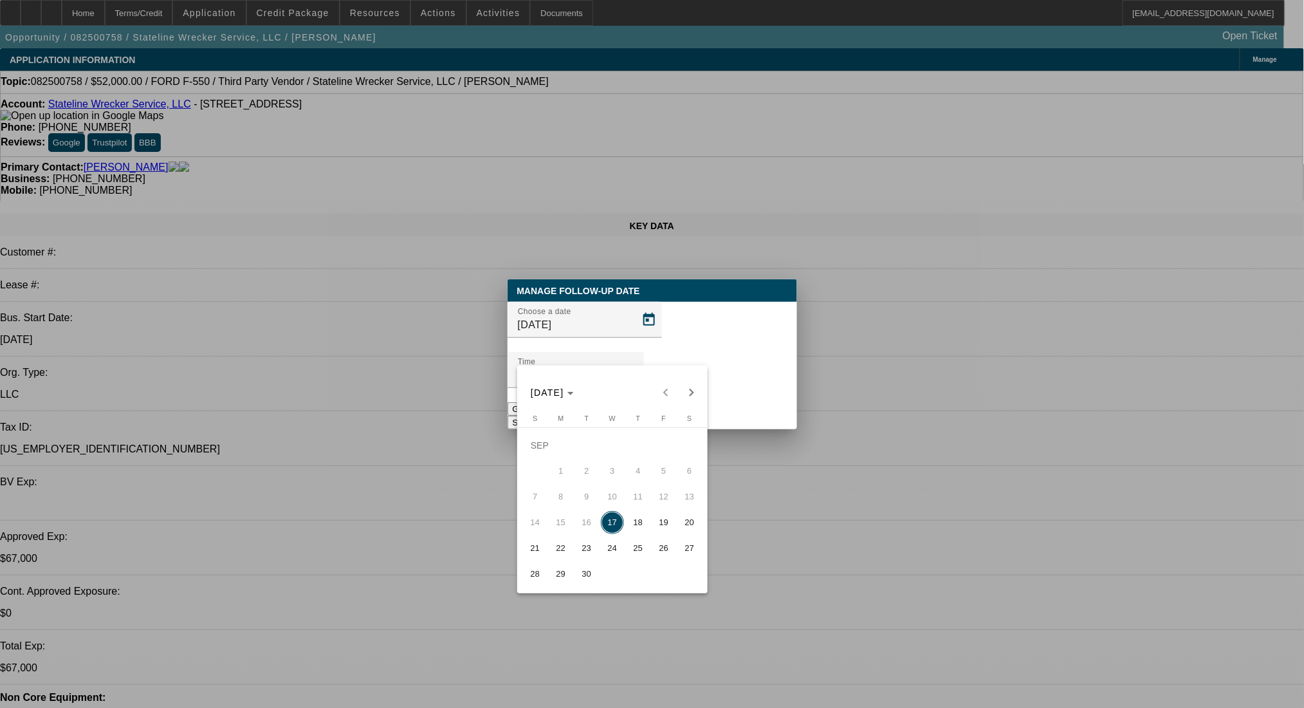
click at [634, 526] on span "18" at bounding box center [638, 522] width 23 height 23
type input "9/18/2025"
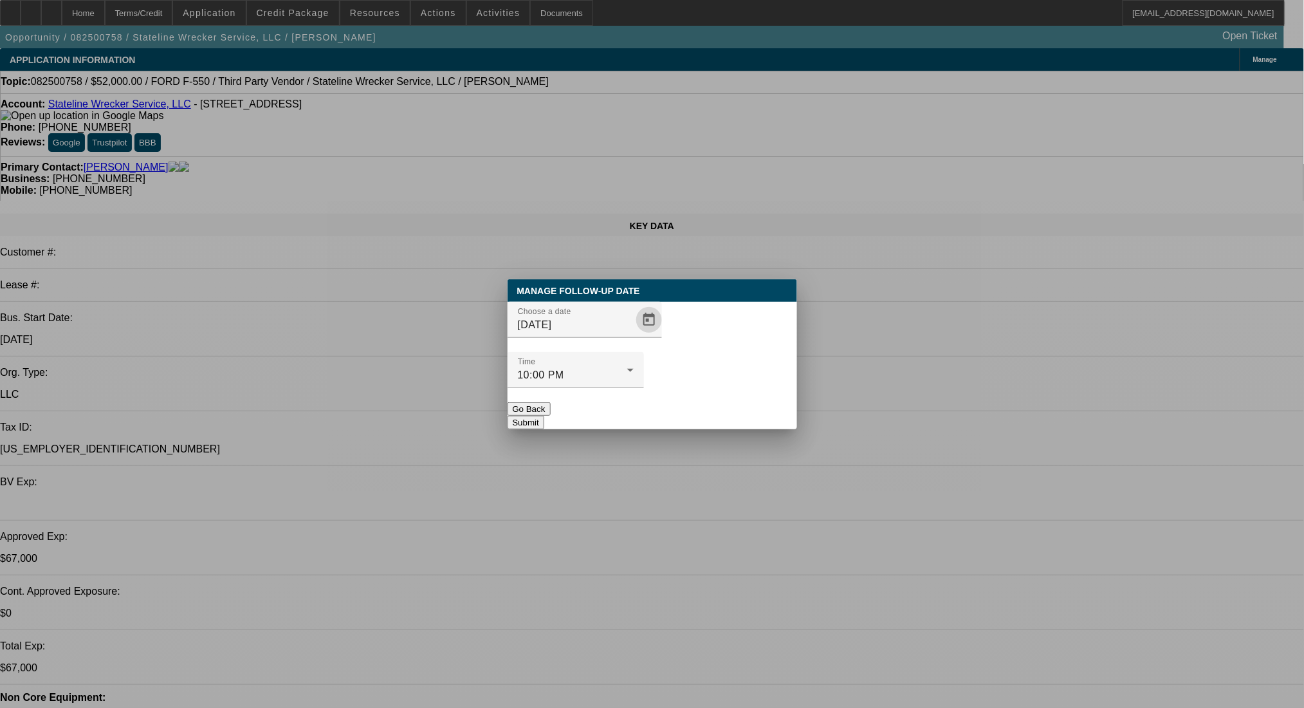
click at [544, 416] on button "Submit" at bounding box center [526, 423] width 37 height 14
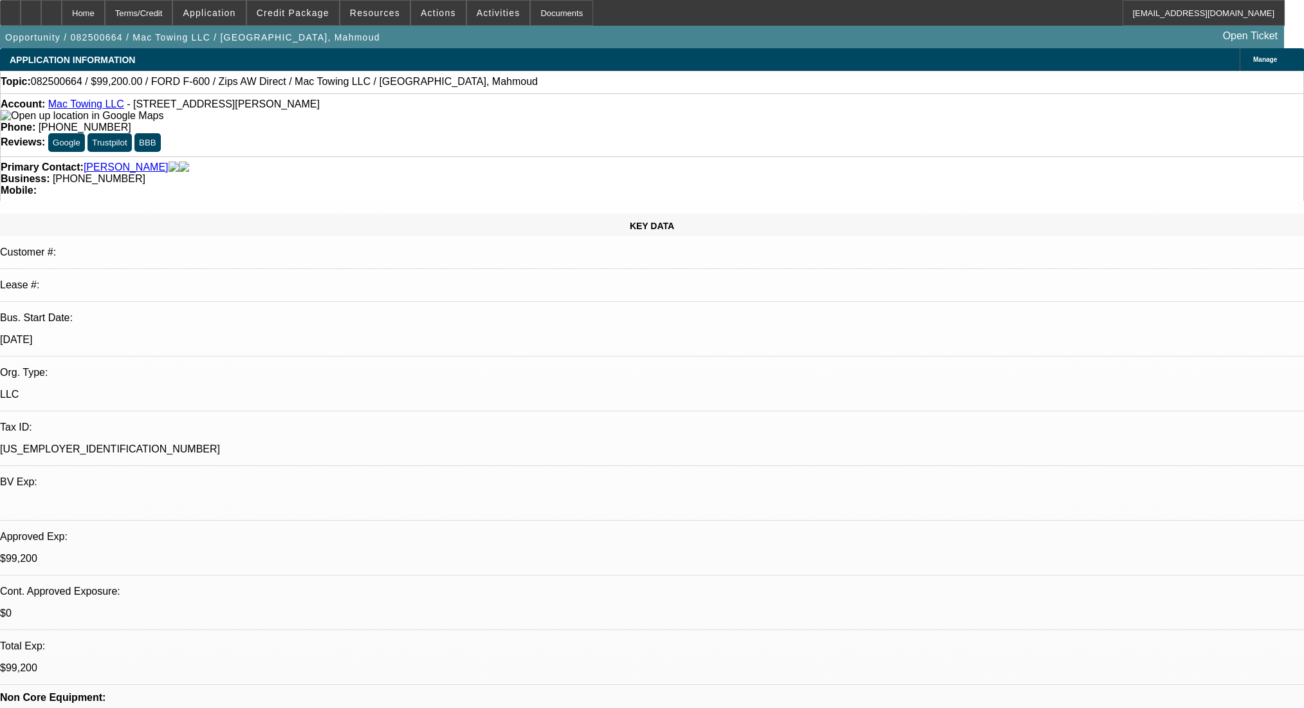
select select "0"
select select "2"
select select "0"
select select "6"
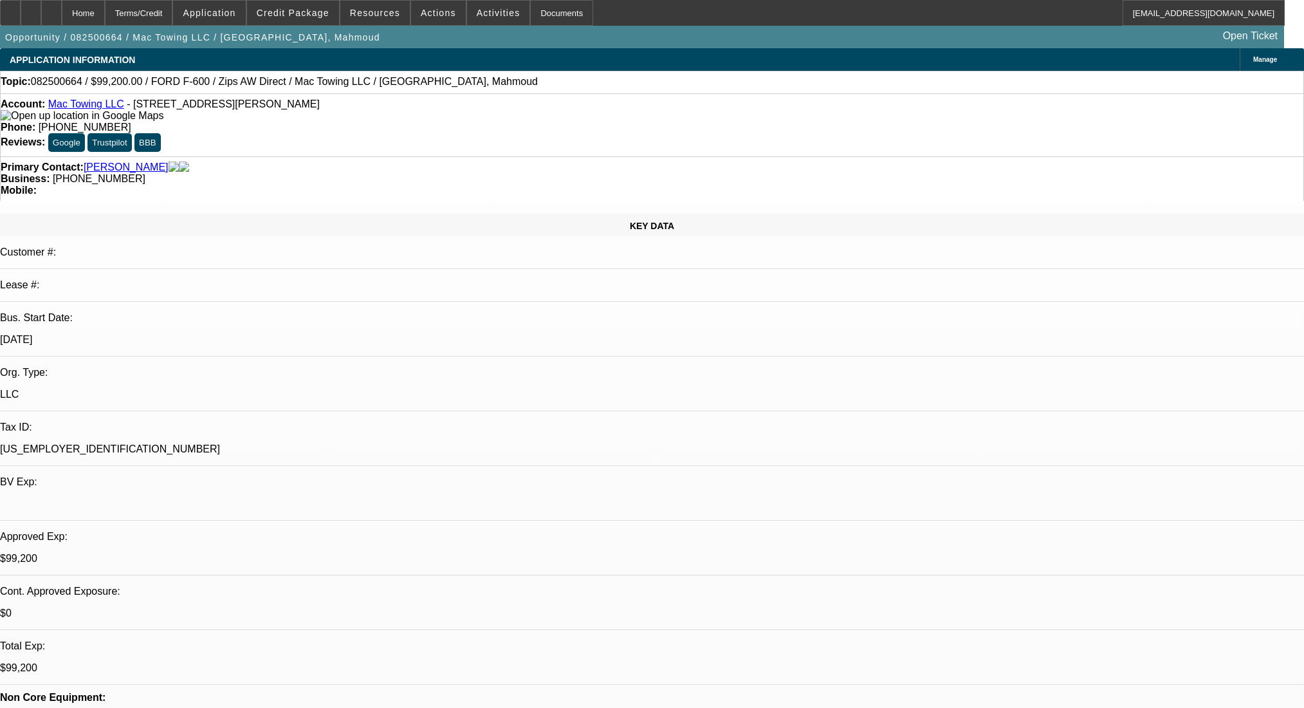
select select "0.2"
select select "2"
select select "0"
select select "6"
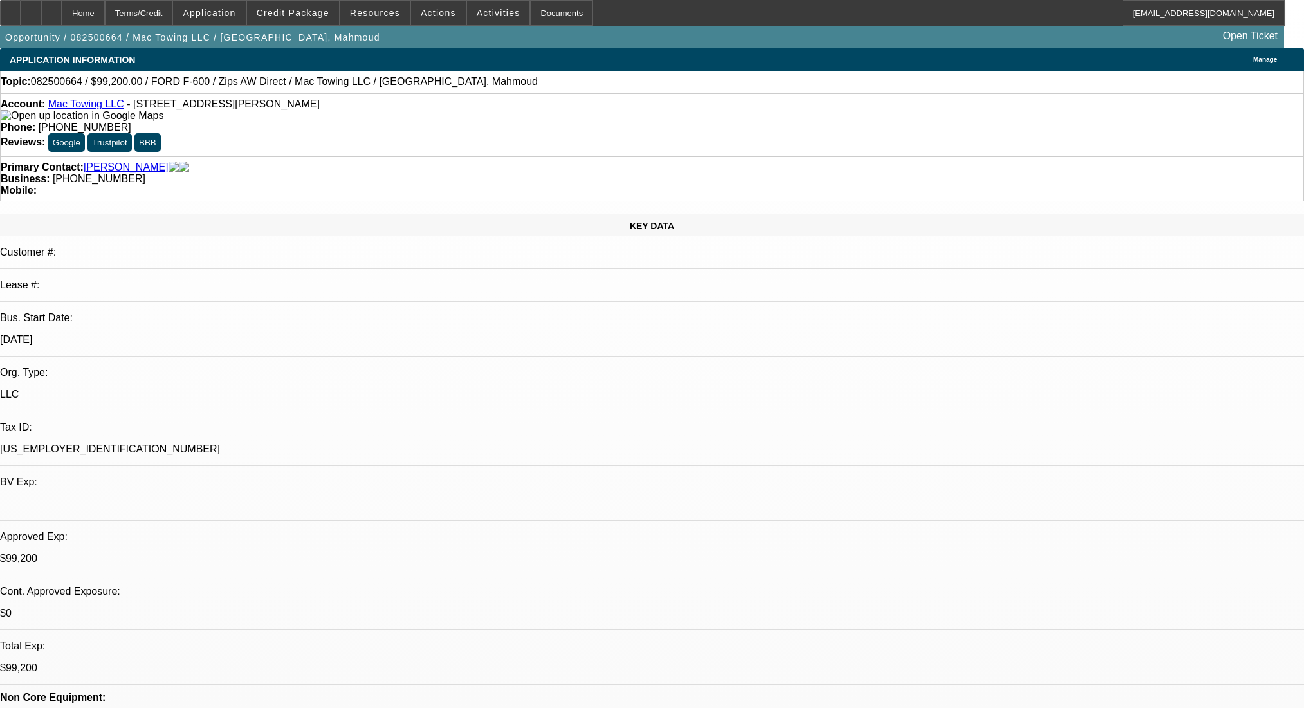
select select "0.2"
select select "2"
select select "0"
select select "6"
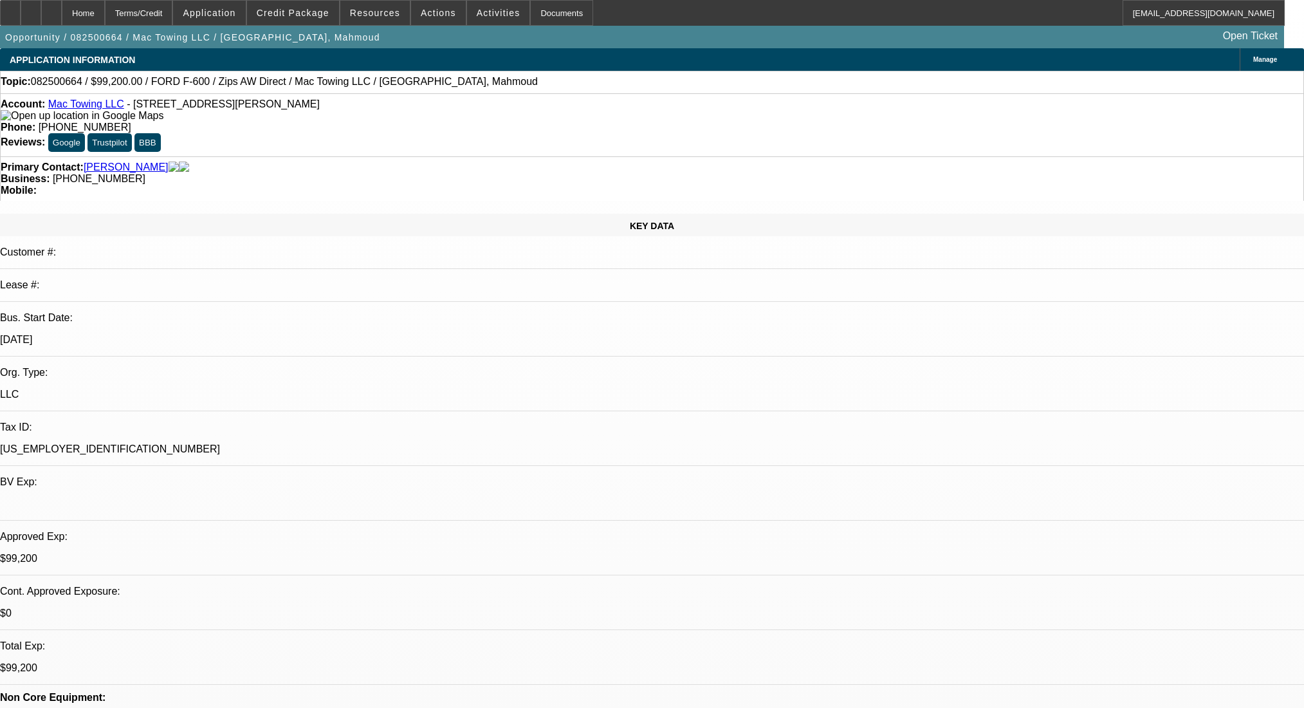
select select "0.2"
select select "2"
select select "0"
select select "6"
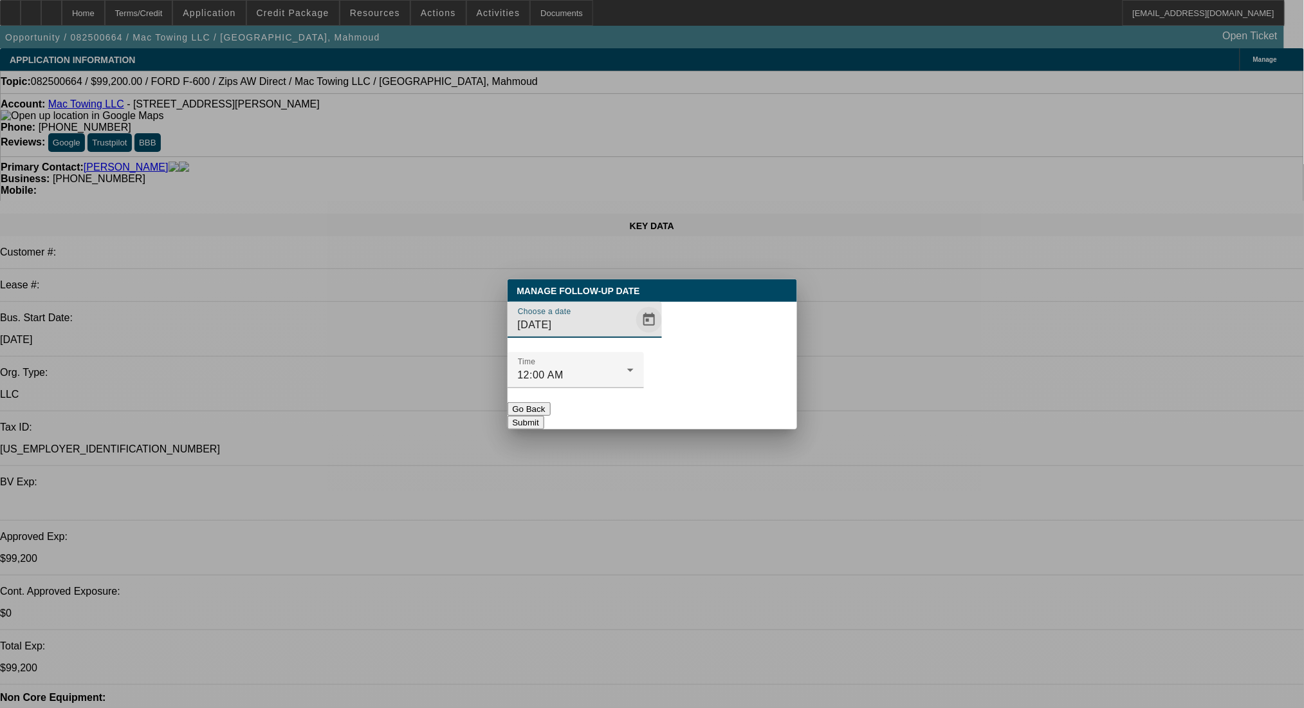
click at [634, 335] on span "Open calendar" at bounding box center [649, 319] width 31 height 31
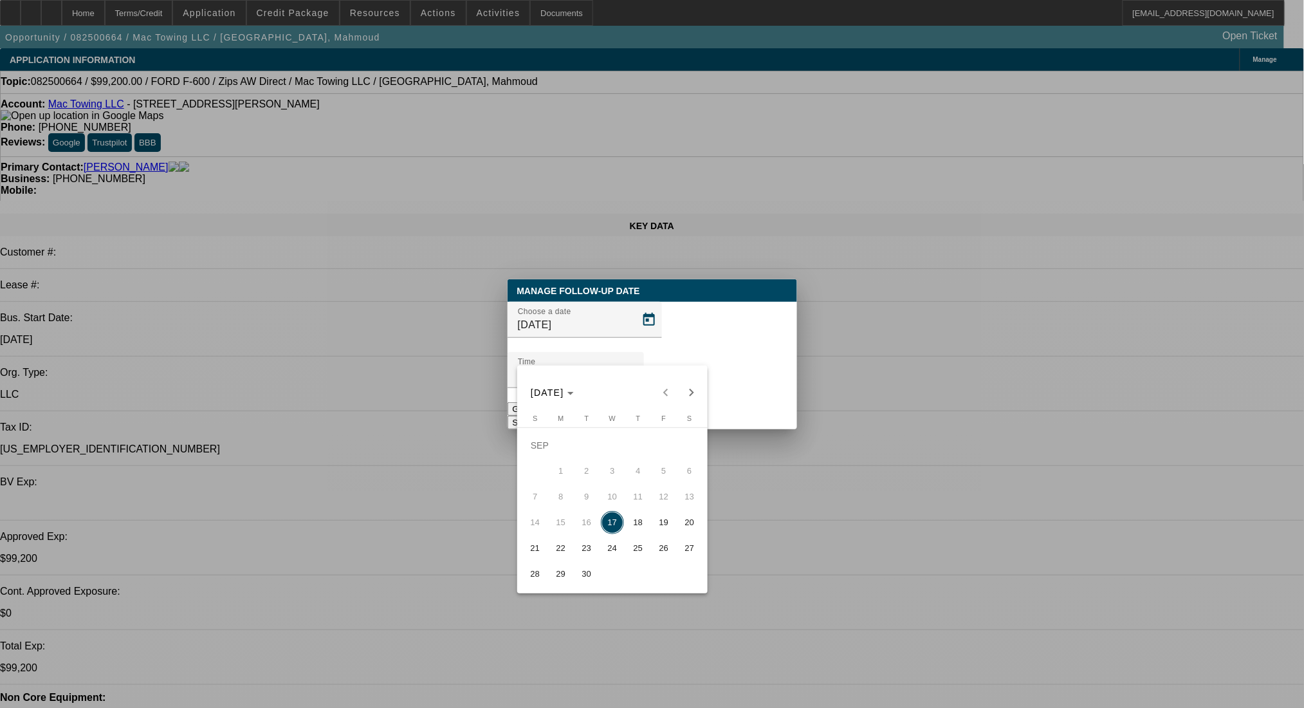
click at [634, 520] on span "18" at bounding box center [638, 522] width 23 height 23
type input "[DATE]"
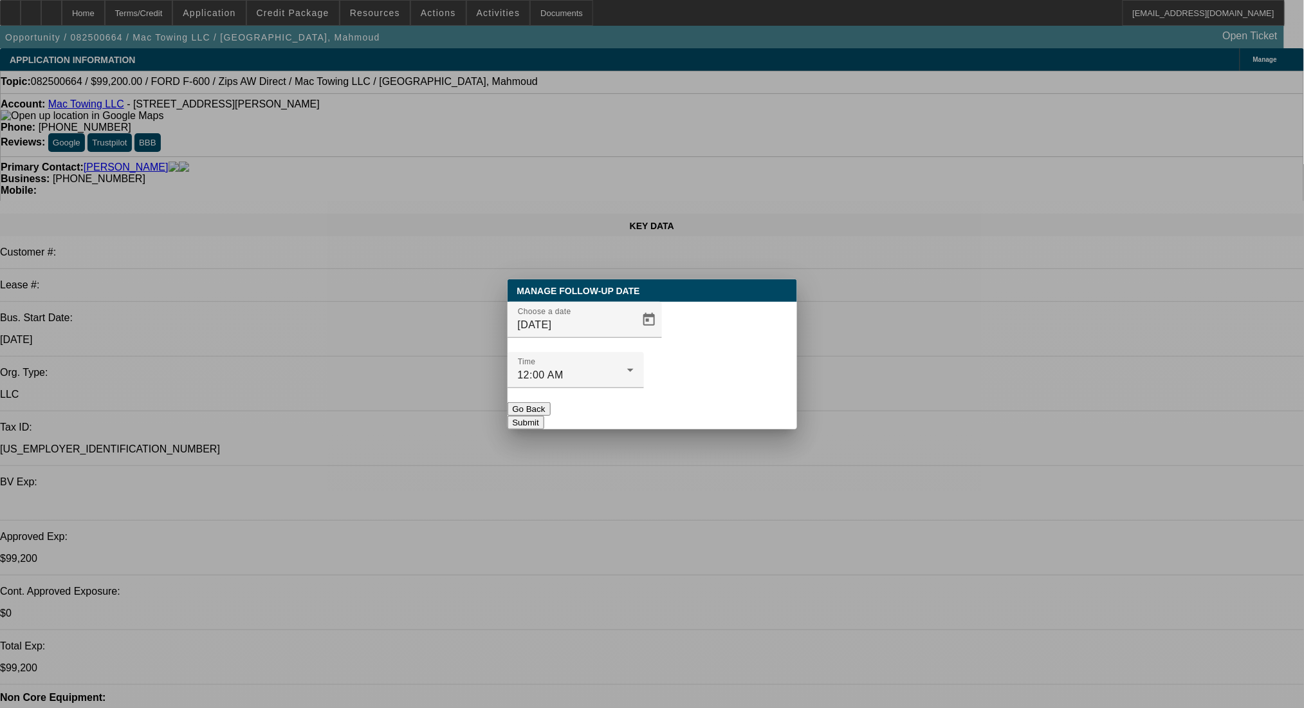
click at [544, 416] on button "Submit" at bounding box center [526, 423] width 37 height 14
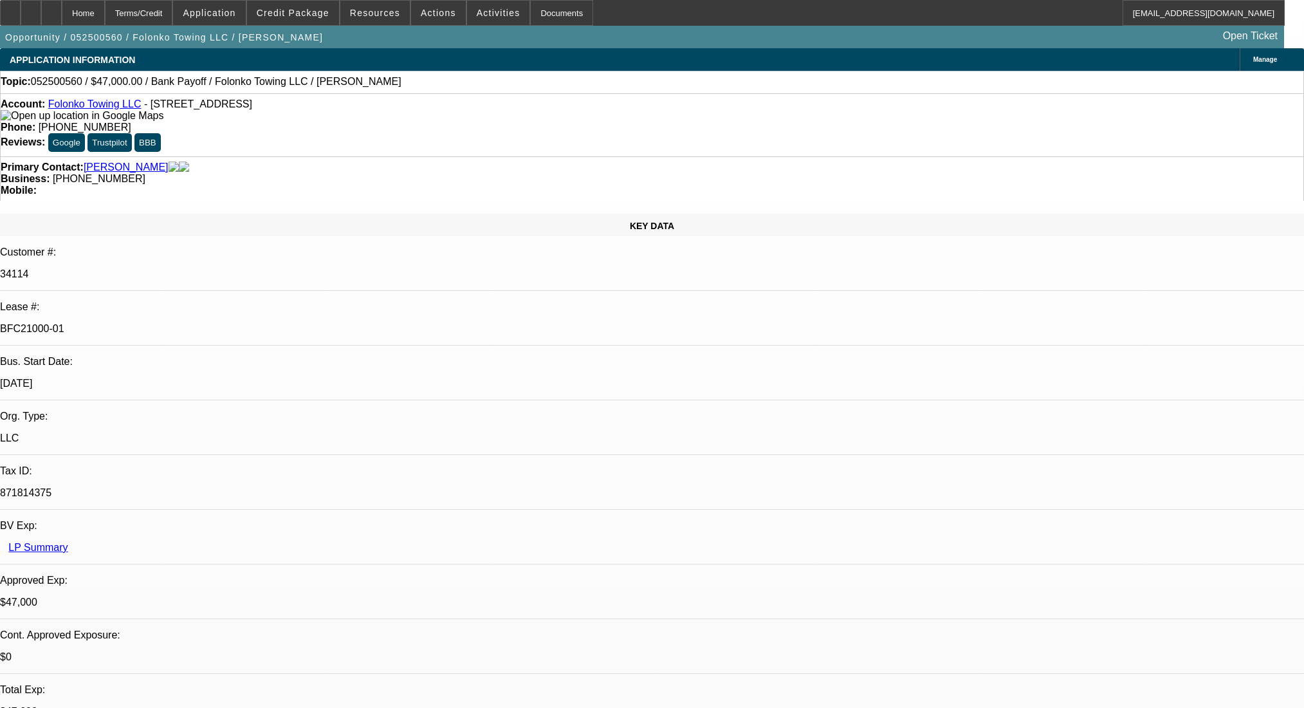
select select "0"
select select "2"
select select "0.1"
select select "4"
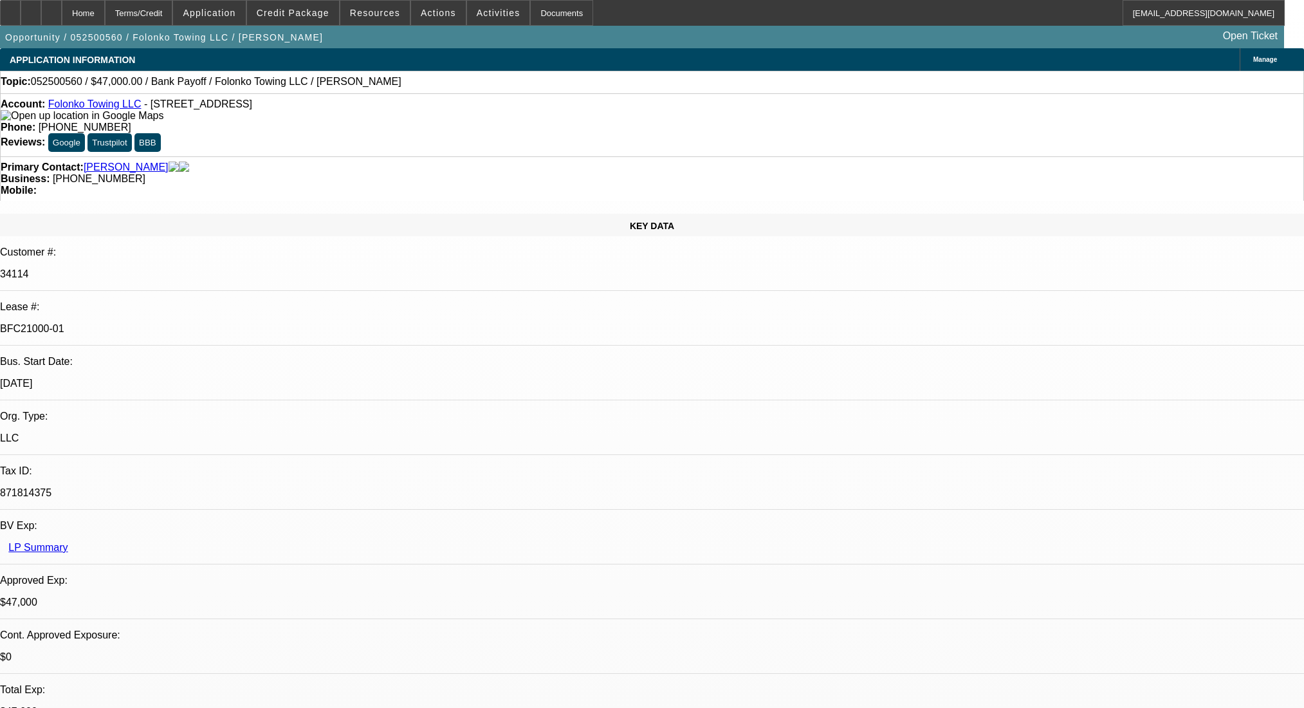
select select "0"
select select "2"
select select "0.1"
select select "4"
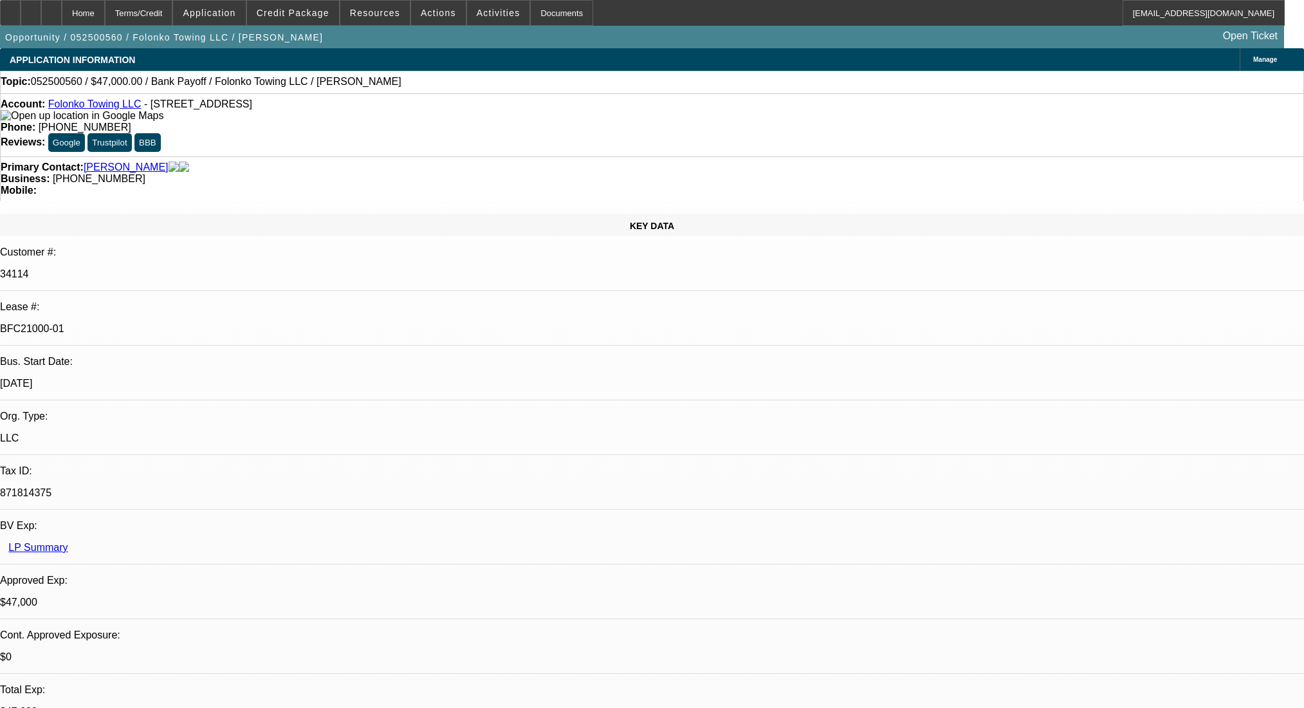
select select "0"
select select "2"
select select "0.1"
select select "4"
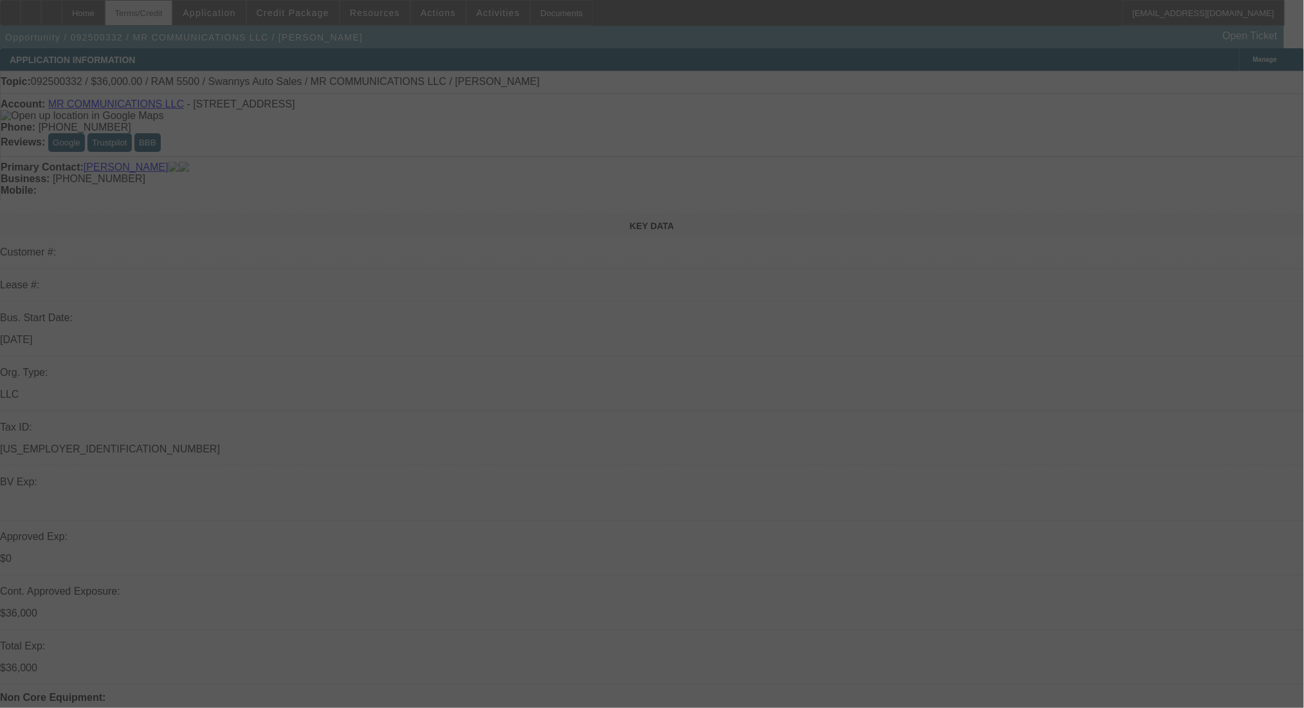
select select "0"
select select "2"
select select "0"
select select "6"
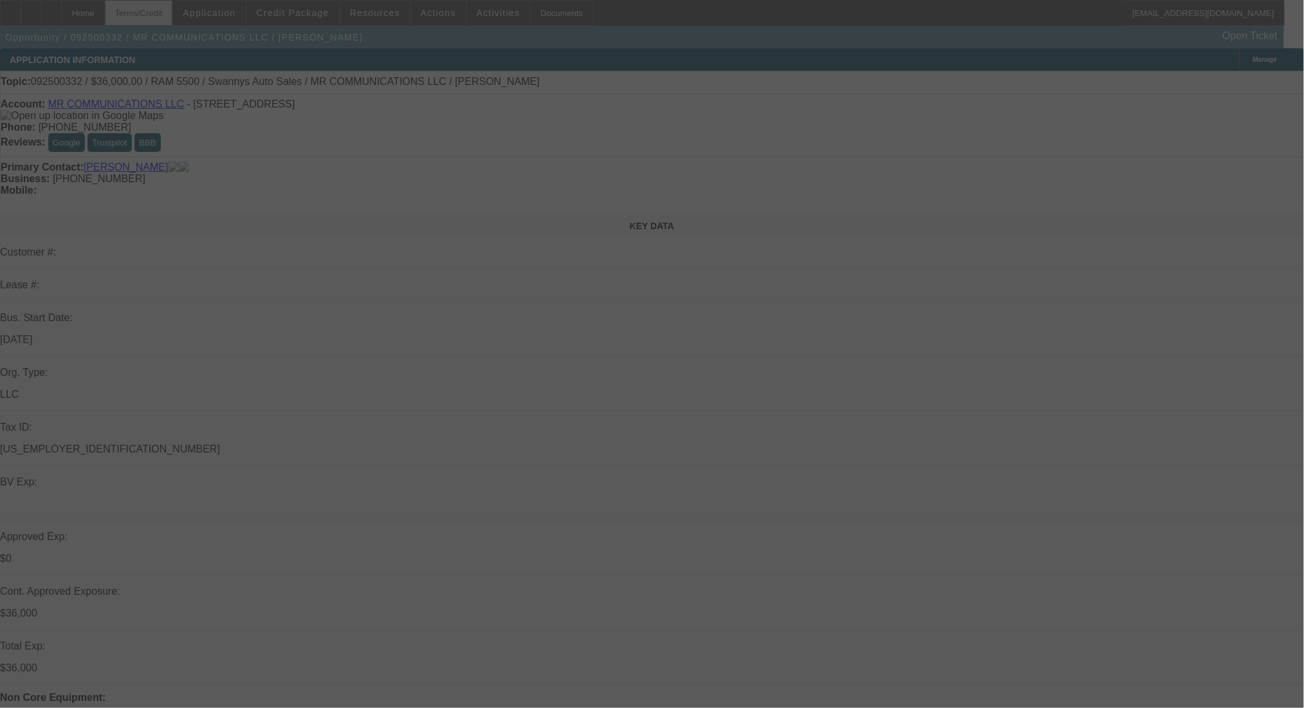
select select "0"
select select "2"
select select "0"
select select "6"
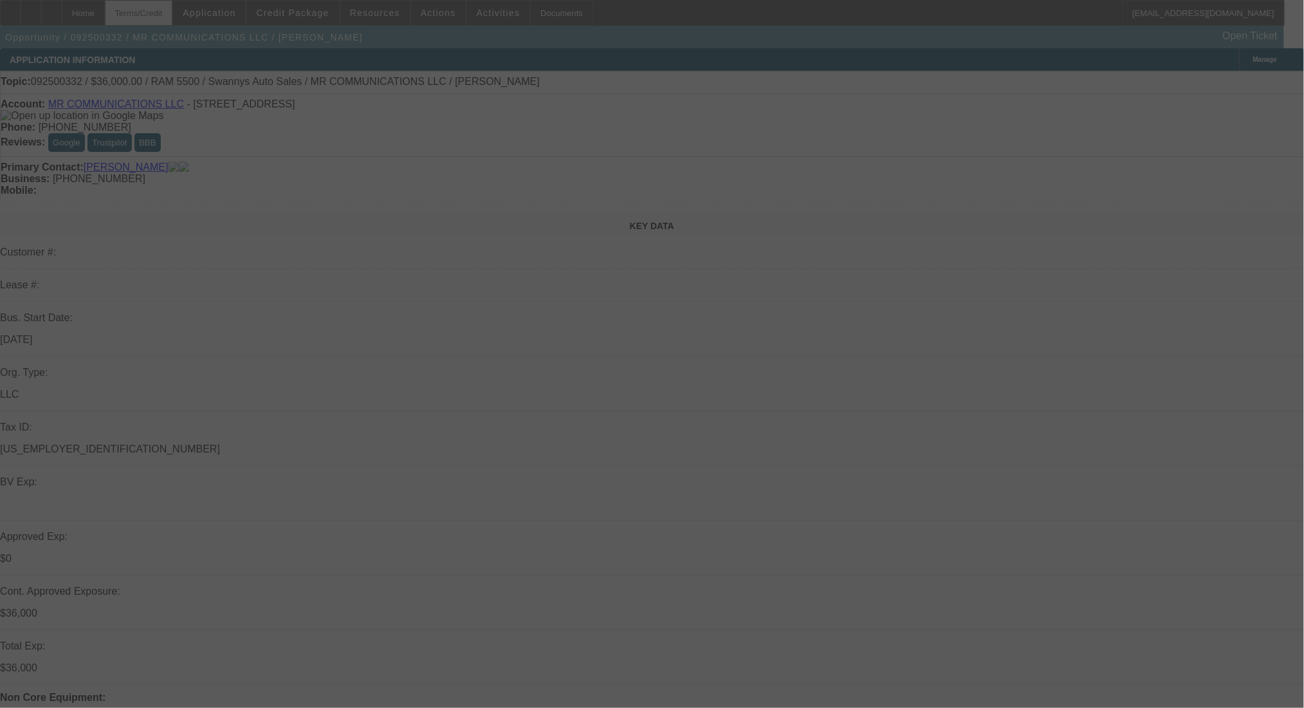
select select "0"
select select "2"
select select "0"
select select "6"
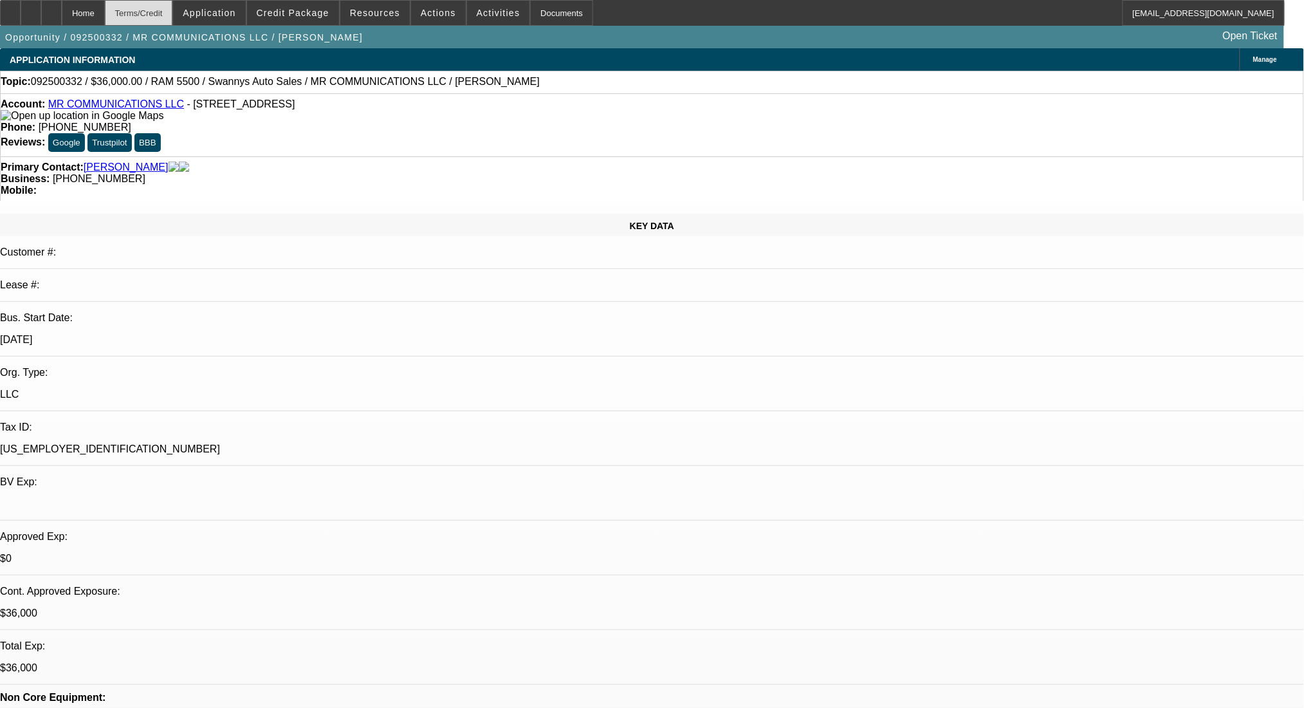
click at [173, 13] on div "Terms/Credit" at bounding box center [139, 13] width 68 height 26
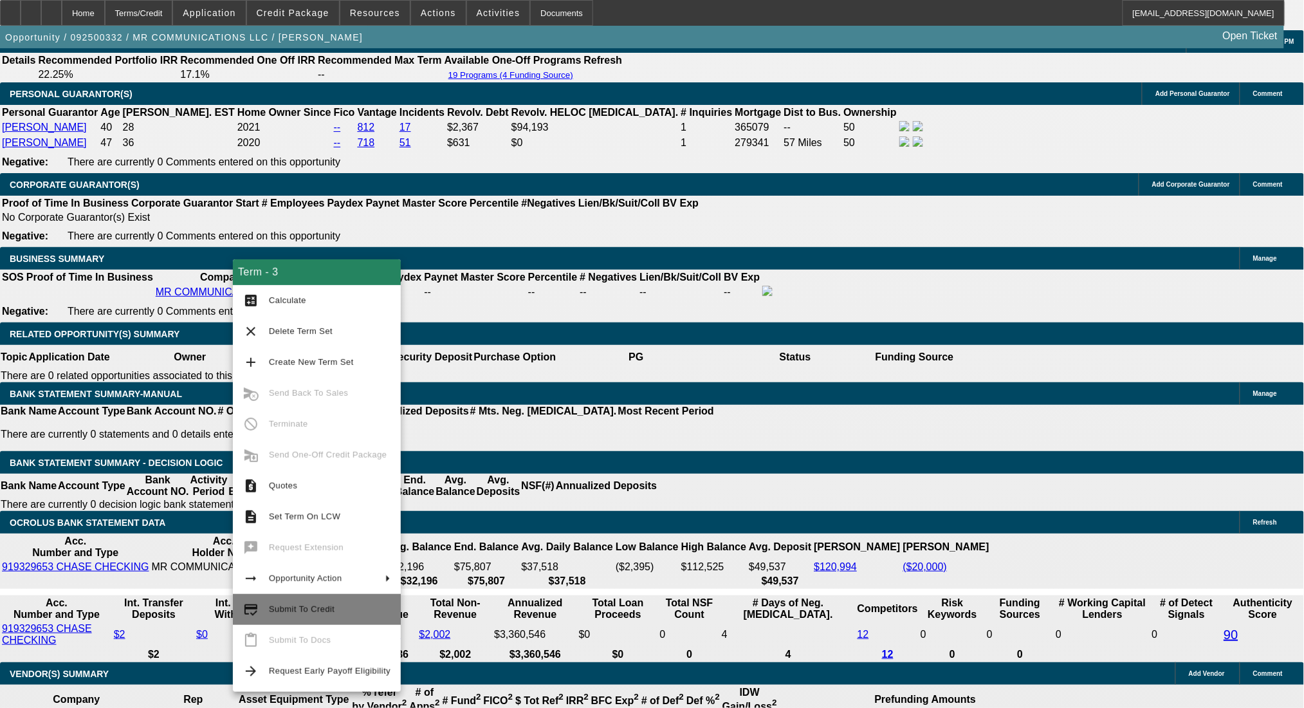
click at [351, 600] on button "credit_score Submit To Credit" at bounding box center [317, 609] width 168 height 31
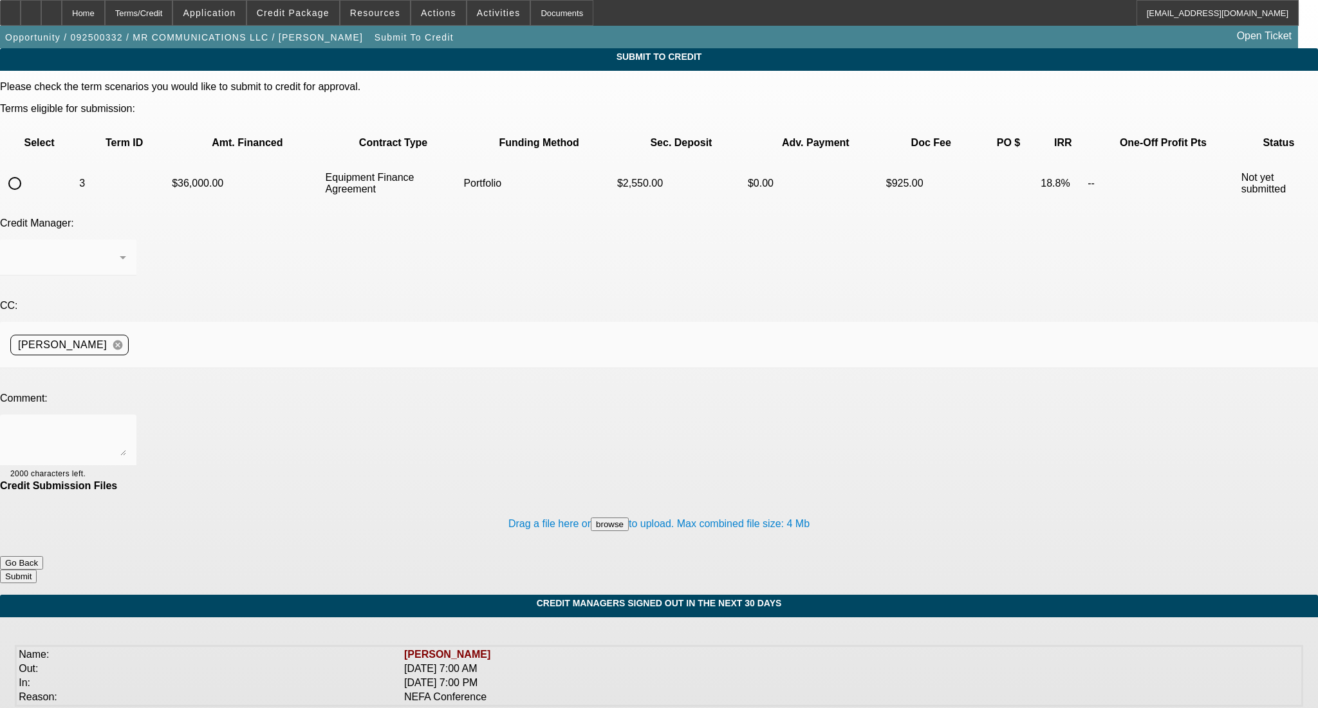
click at [64, 161] on td at bounding box center [39, 183] width 76 height 45
click at [28, 170] on input "radio" at bounding box center [15, 183] width 26 height 26
radio input "true"
click at [126, 425] on textarea at bounding box center [68, 440] width 116 height 31
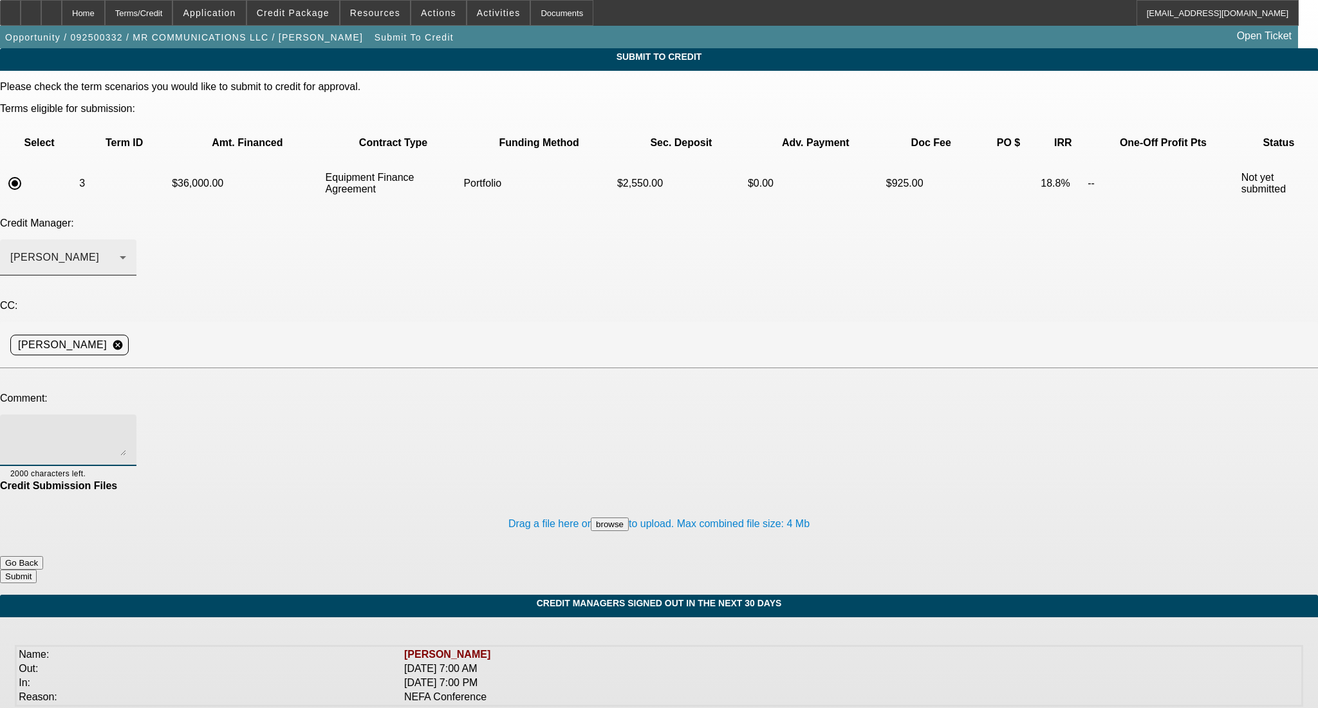
click at [120, 250] on div "Arida, George" at bounding box center [64, 257] width 109 height 15
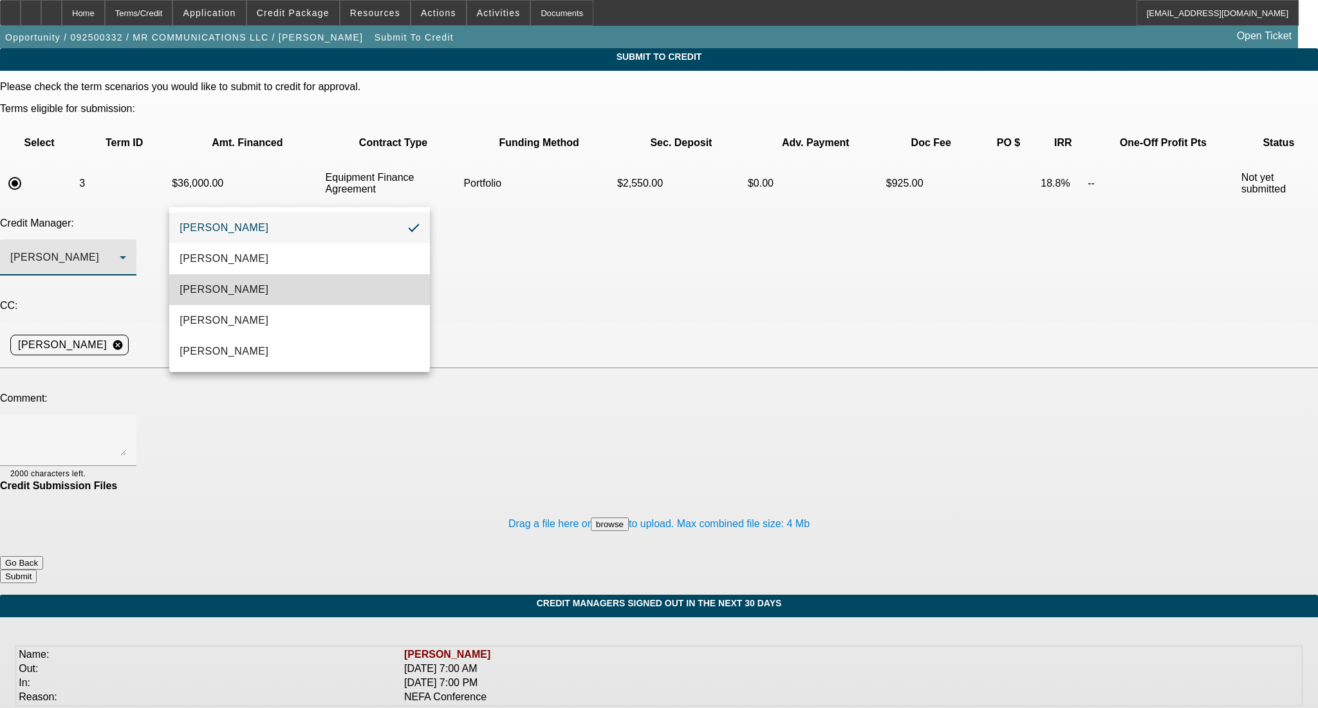
click at [257, 293] on mat-option "Arida, Michael" at bounding box center [299, 289] width 260 height 31
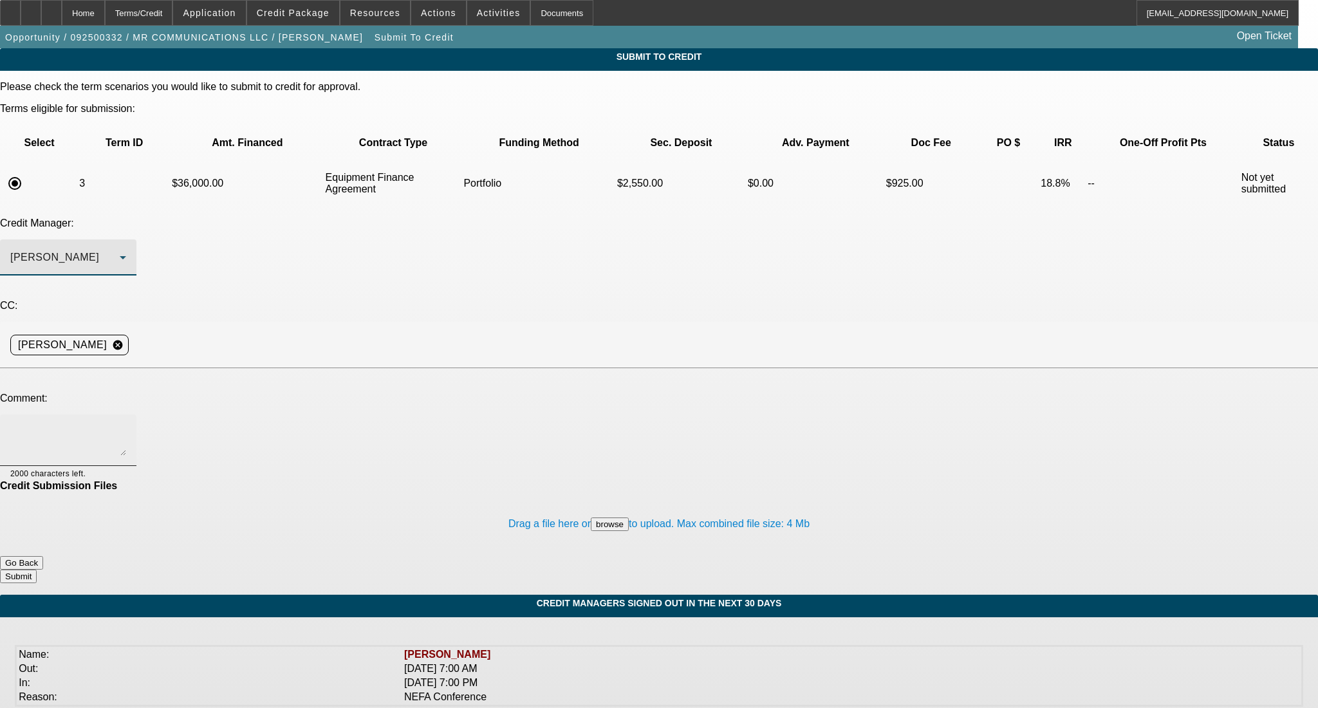
click at [126, 425] on textarea at bounding box center [68, 440] width 116 height 31
type textarea "As requested, sending back up, thanks!"
click at [37, 569] on button "Submit" at bounding box center [18, 576] width 37 height 14
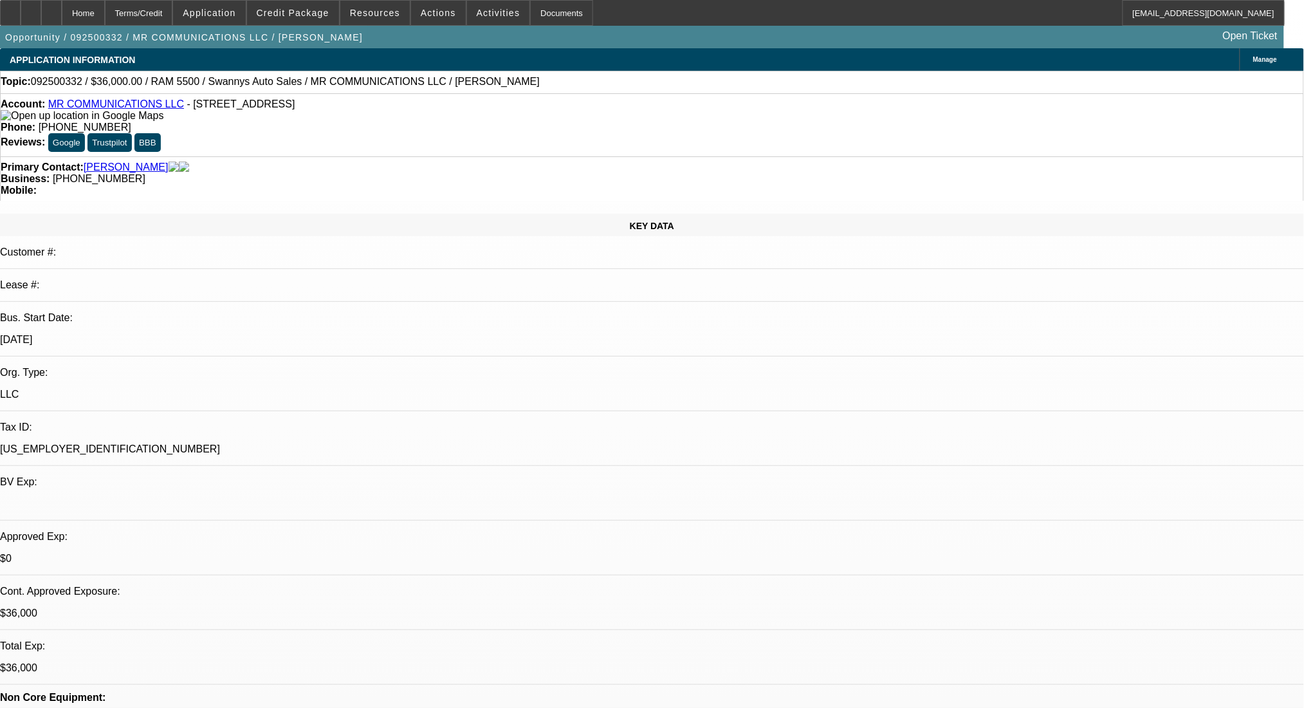
select select "0"
select select "2"
select select "0"
select select "6"
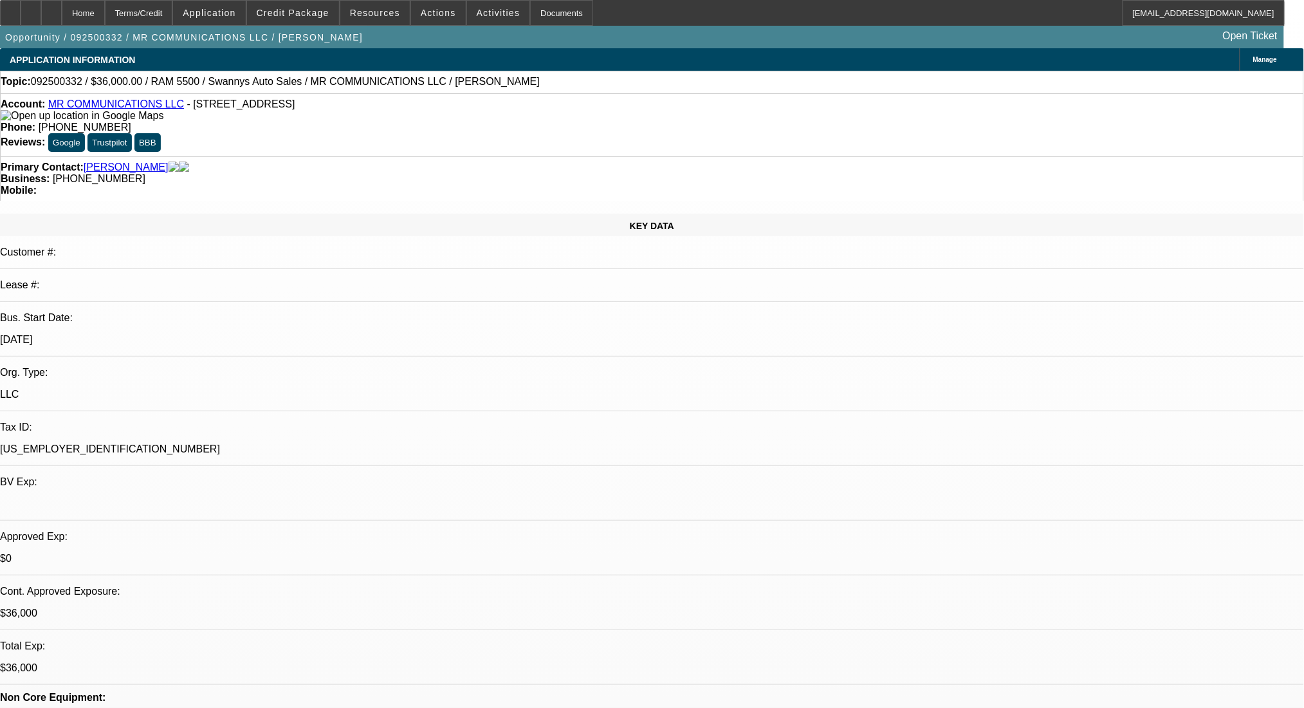
select select "0"
select select "2"
select select "0"
select select "6"
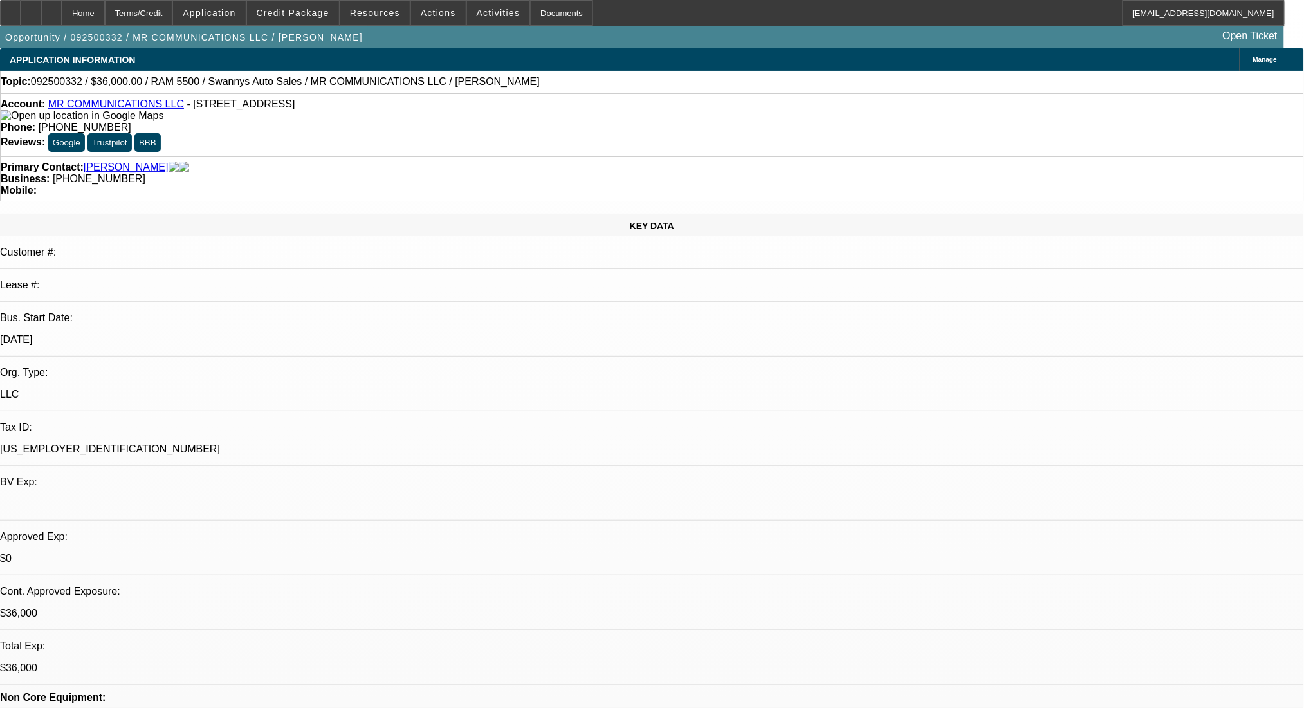
select select "0"
select select "2"
select select "0"
select select "6"
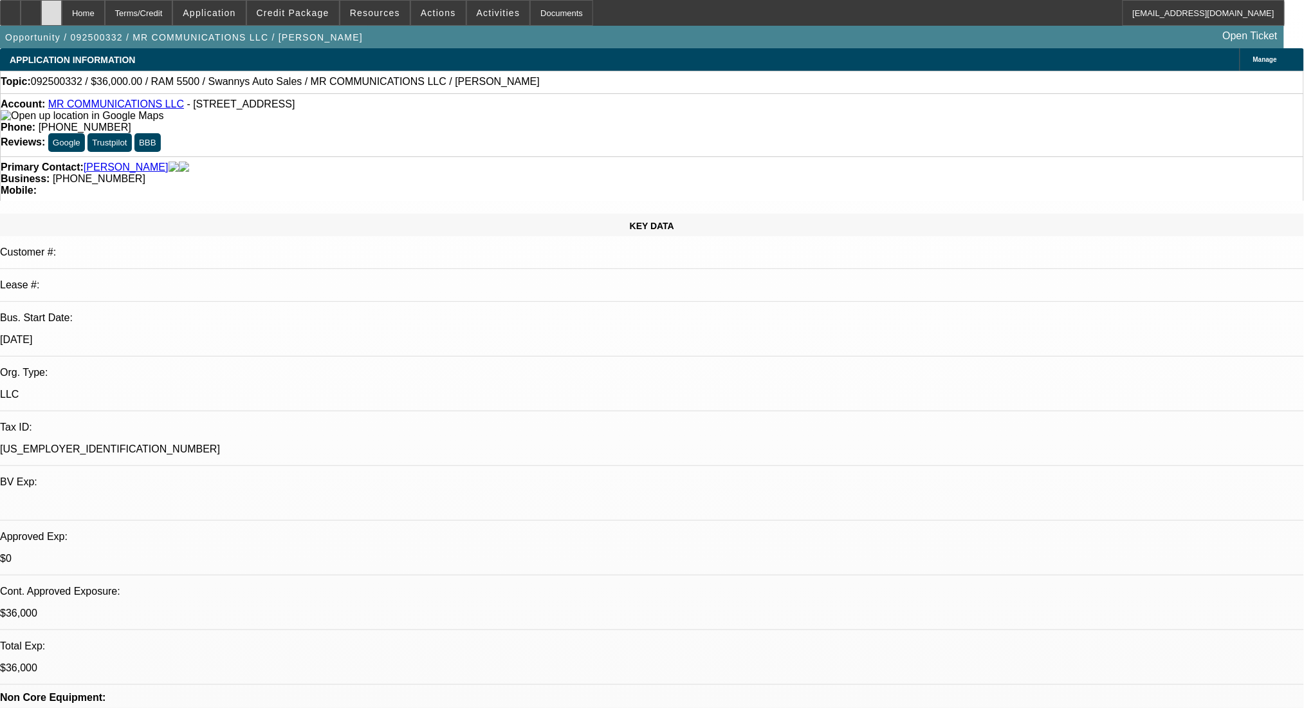
click at [62, 8] on div at bounding box center [51, 13] width 21 height 26
select select "0"
select select "2"
select select "0"
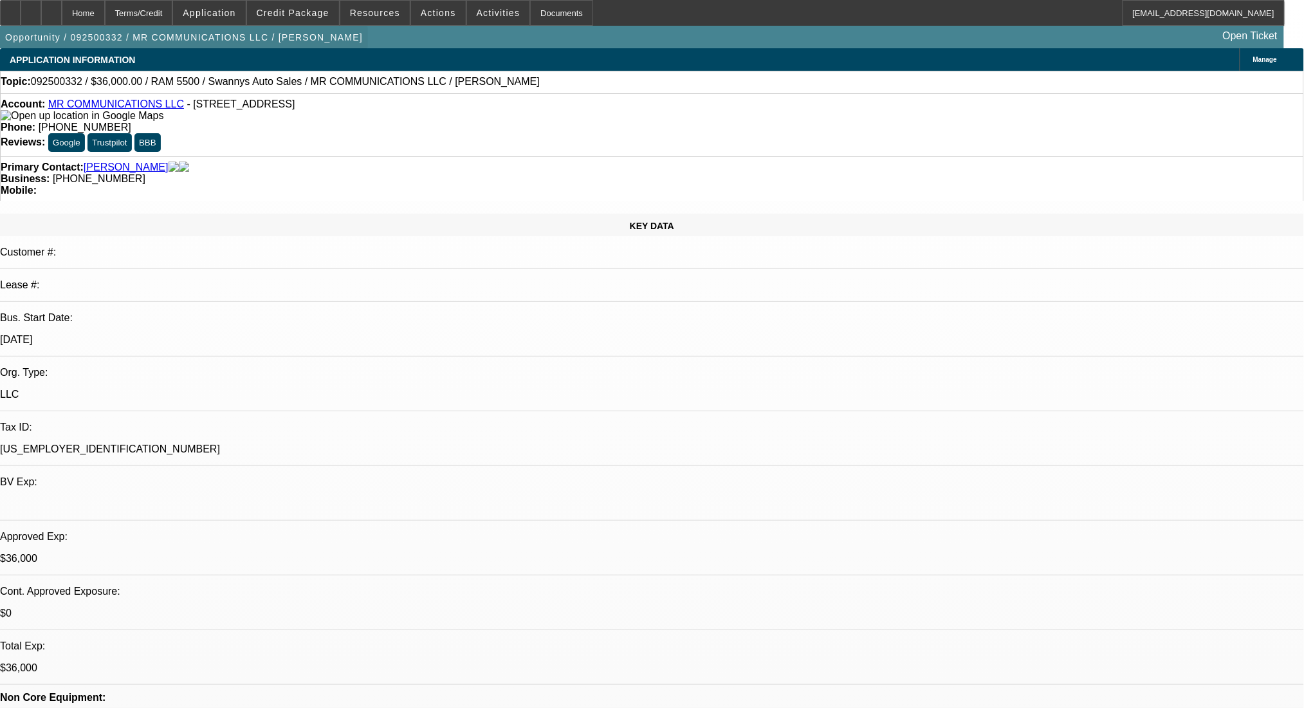
select select "6"
select select "0"
select select "2"
select select "0"
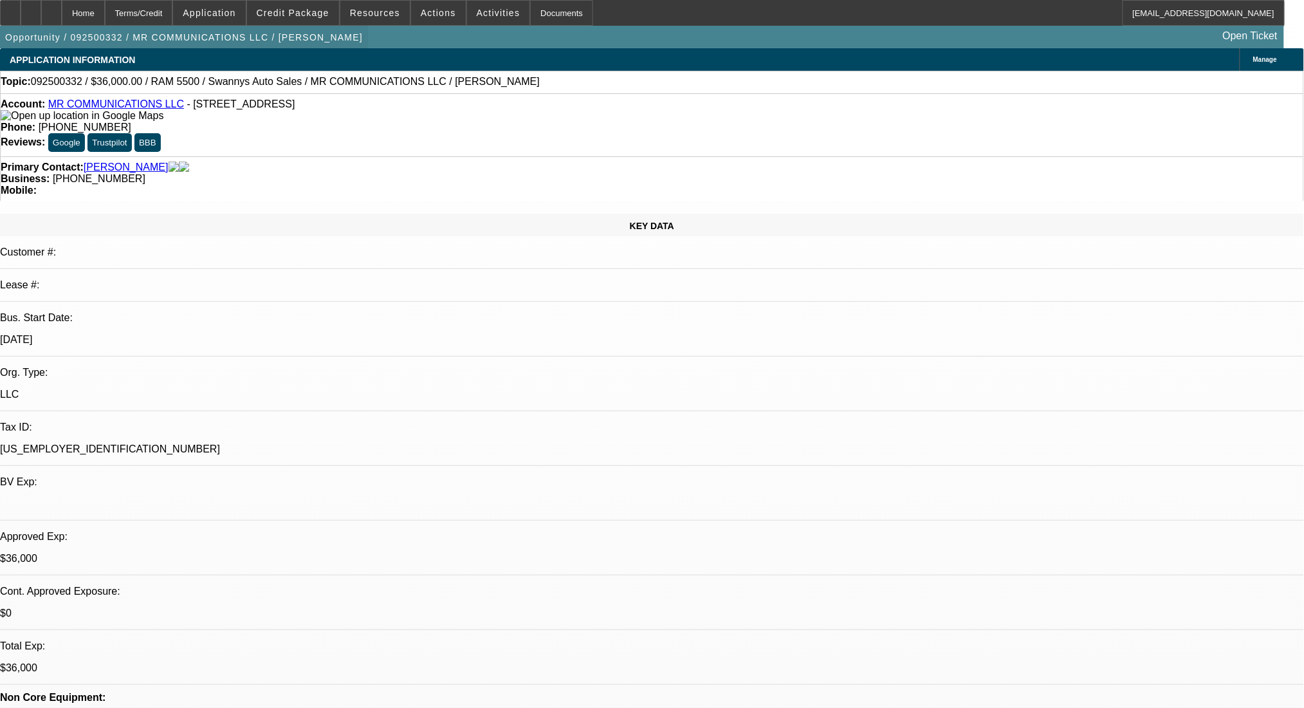
select select "6"
select select "0"
select select "2"
select select "0"
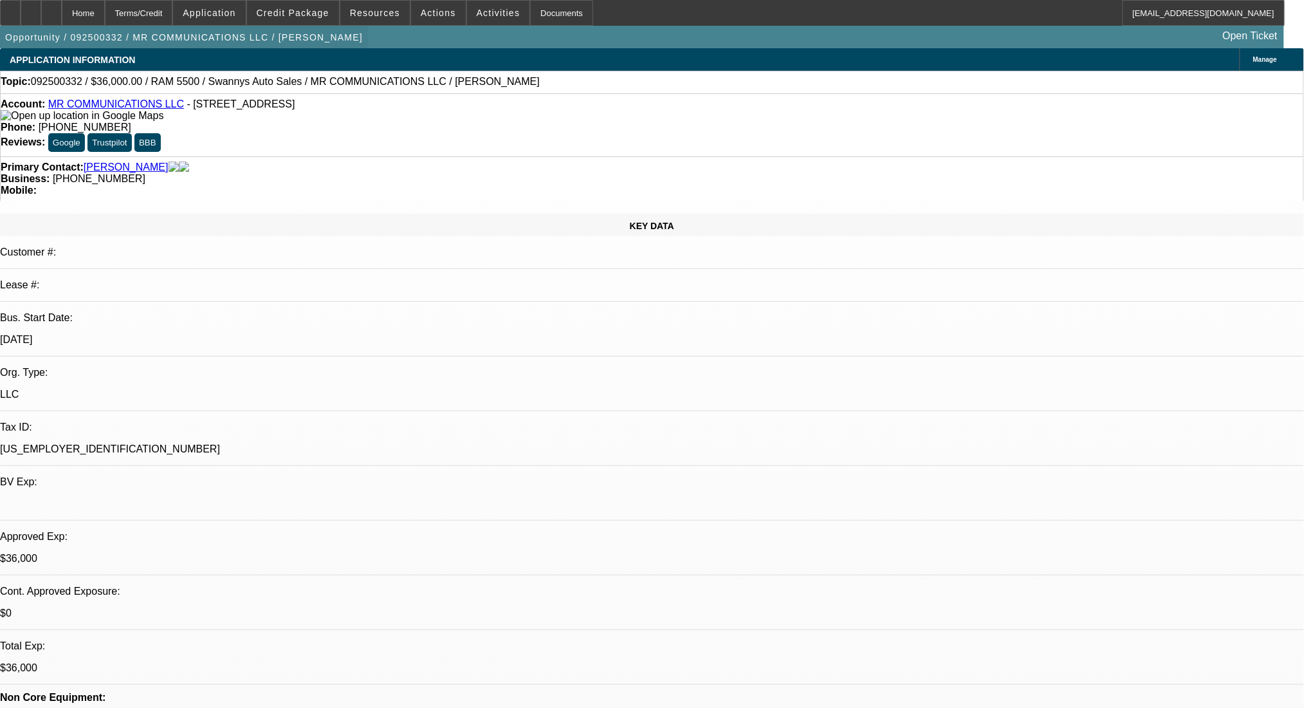
select select "6"
click at [173, 21] on div "Terms/Credit" at bounding box center [139, 13] width 68 height 26
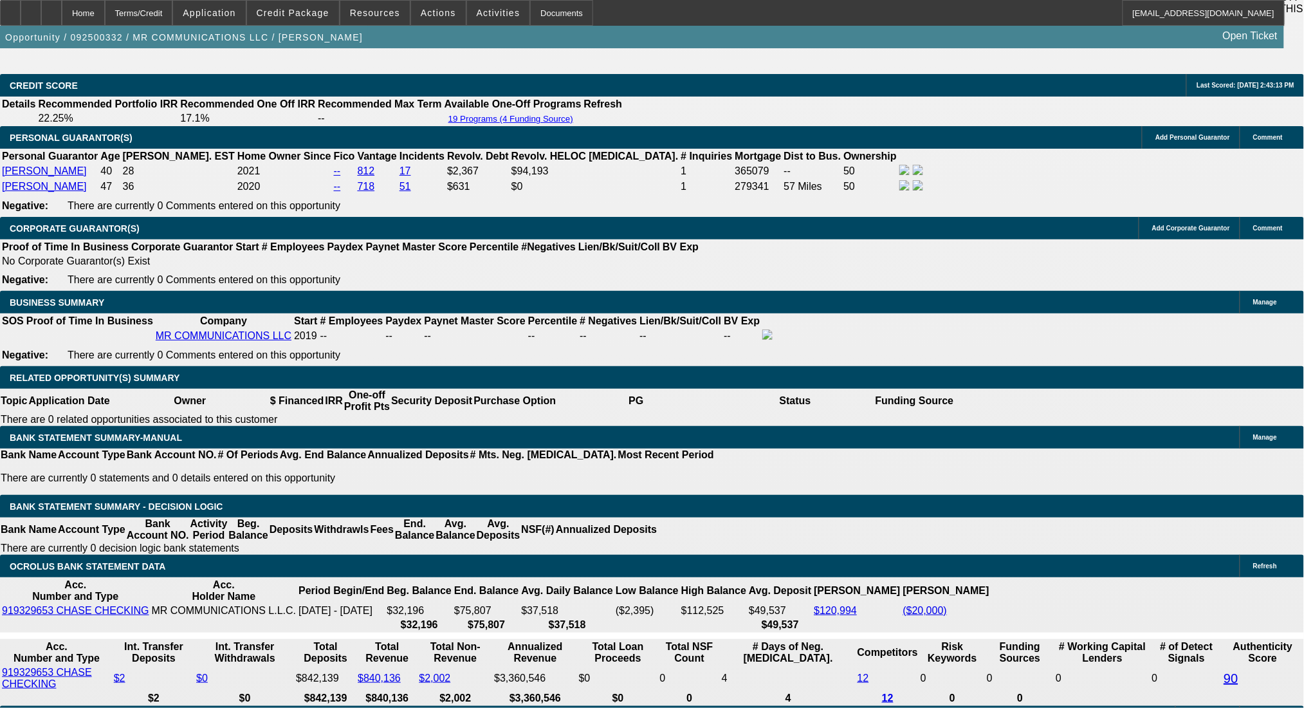
scroll to position [1987, 0]
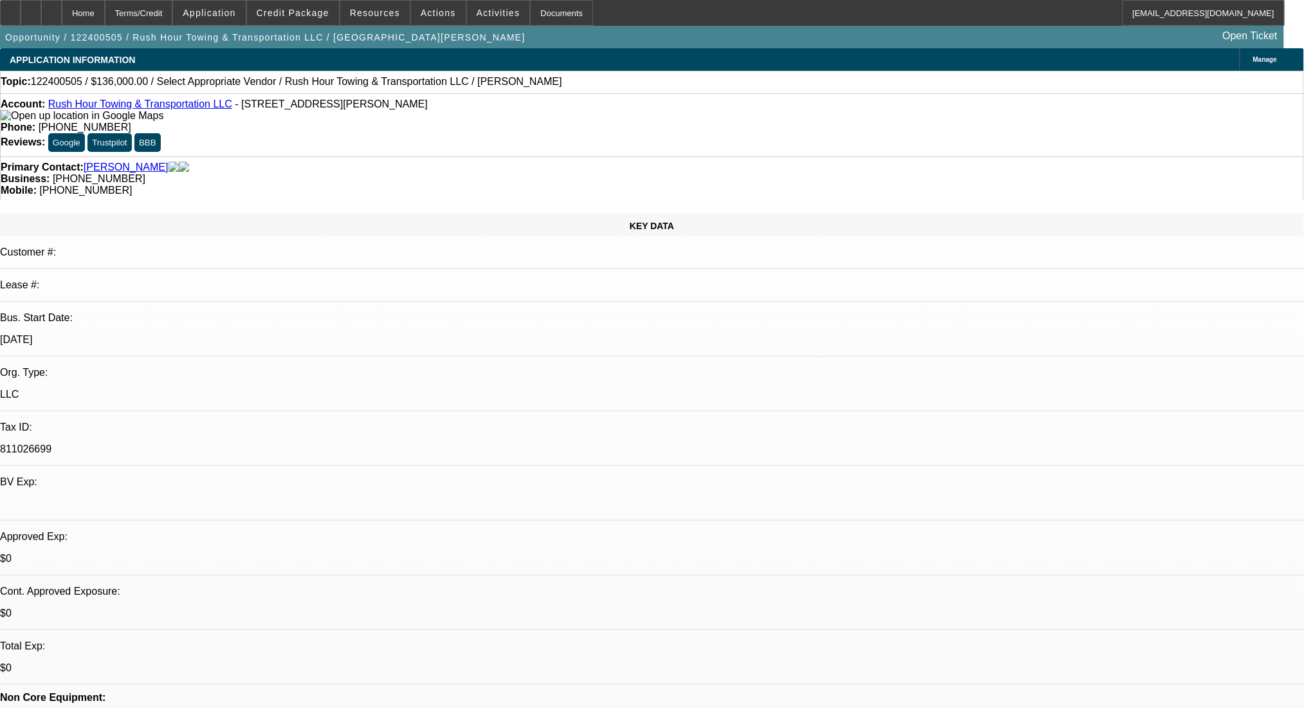
select select "0"
select select "2"
select select "0.1"
select select "4"
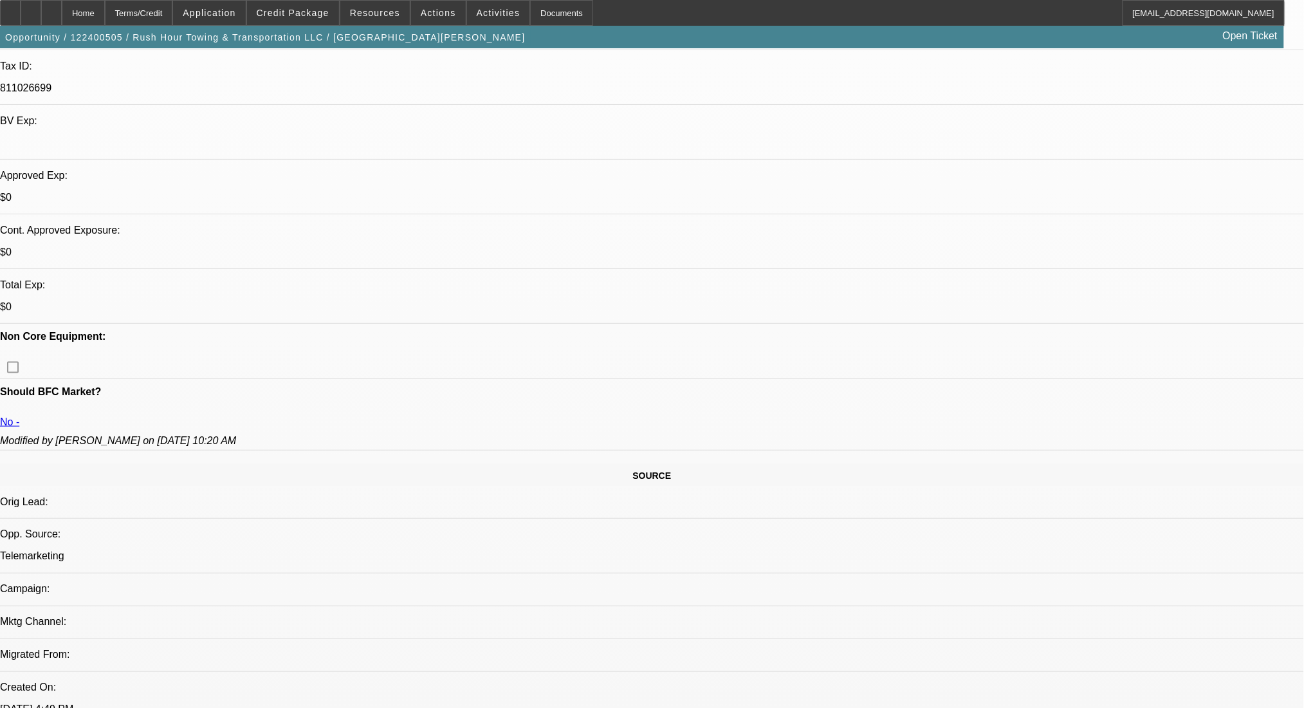
scroll to position [171, 0]
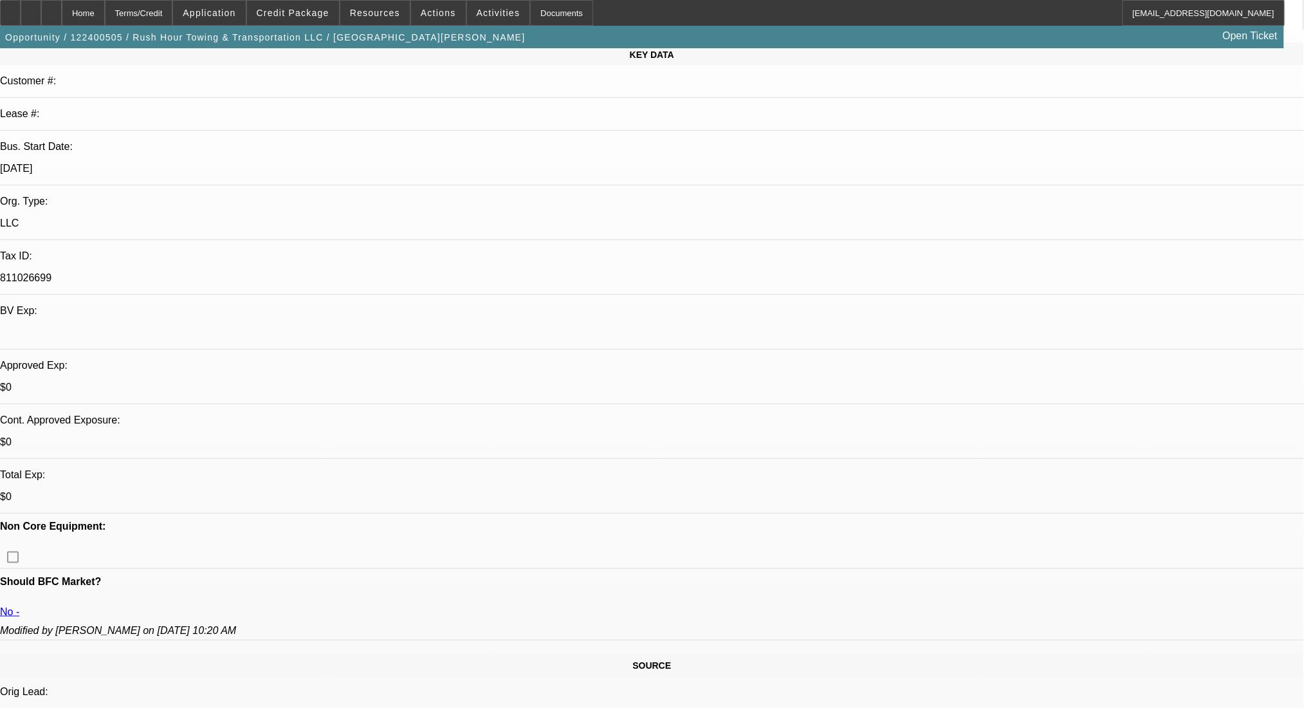
drag, startPoint x: 444, startPoint y: 118, endPoint x: 530, endPoint y: 118, distance: 86.2
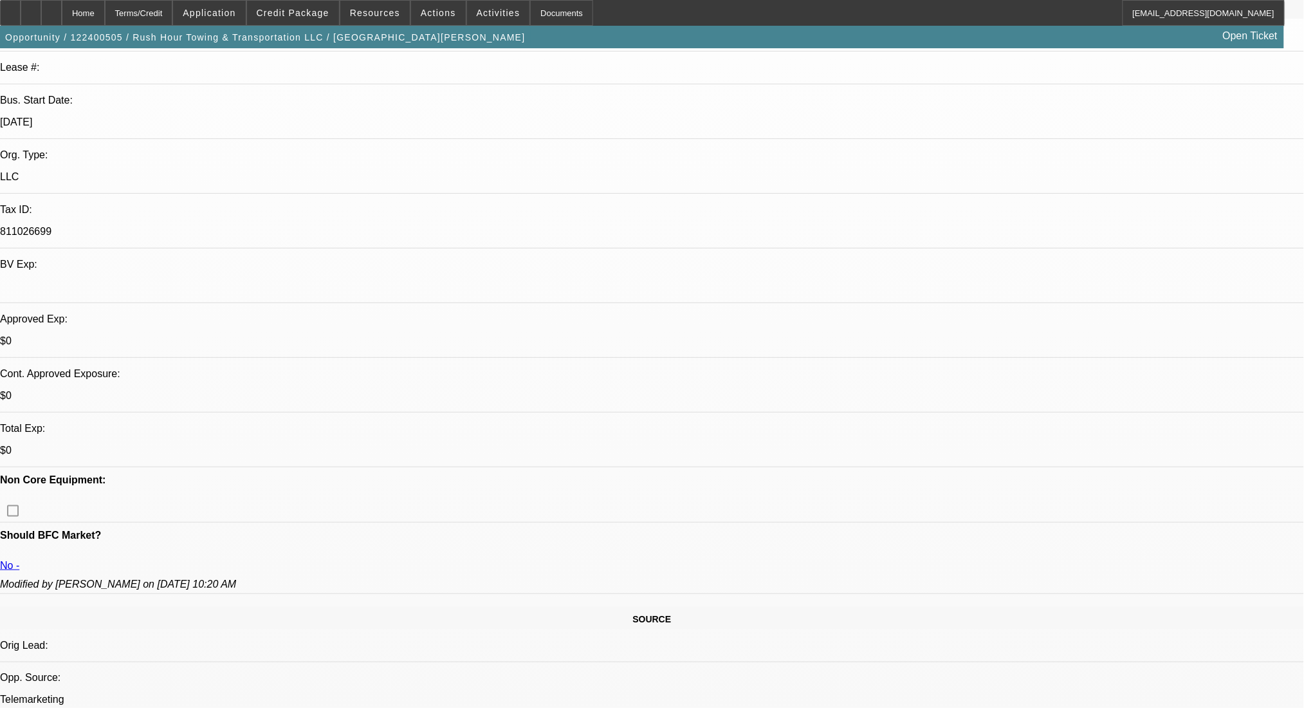
scroll to position [343, 0]
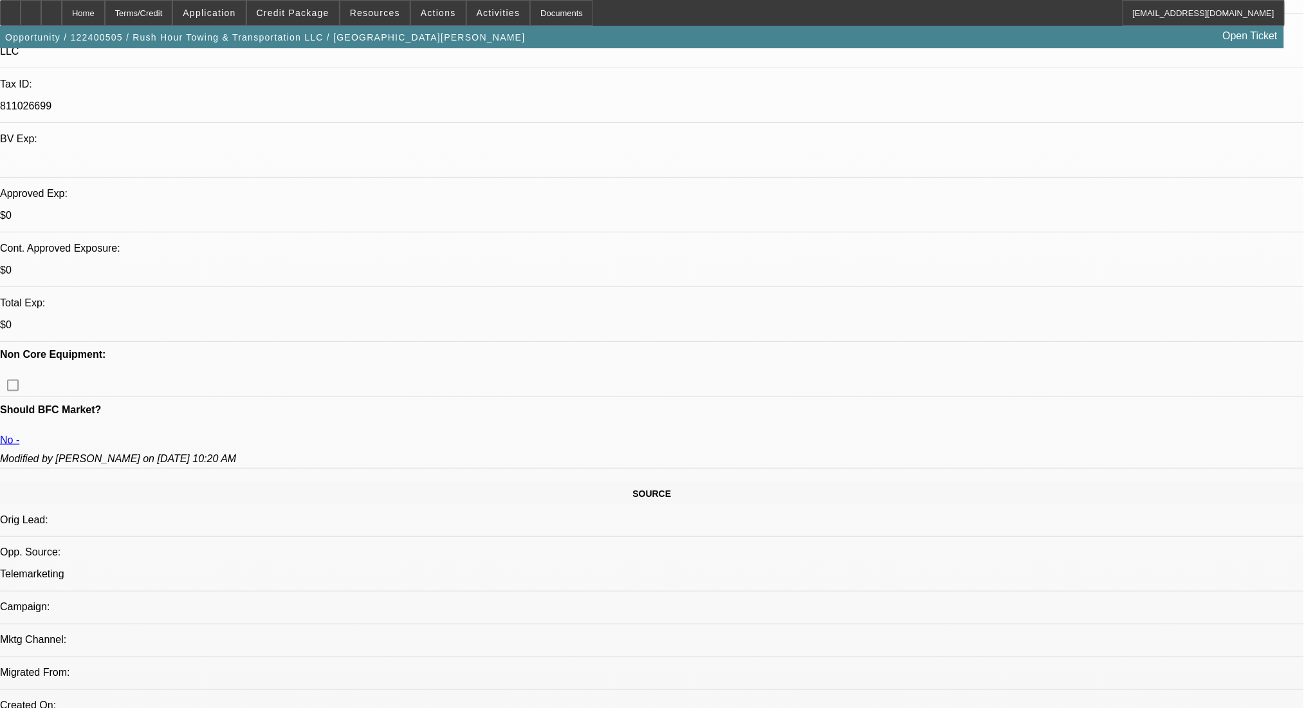
click at [1001, 19] on div "Home Terms/Credit Application Credit Package Resources Actions Activities Docum…" at bounding box center [642, 13] width 1285 height 26
click at [838, 57] on div "KEY DATA Customer #: Lease #: Bus. Start Date: [DATE] Org. Type: LLC Tax ID: 81…" at bounding box center [652, 682] width 1304 height 1622
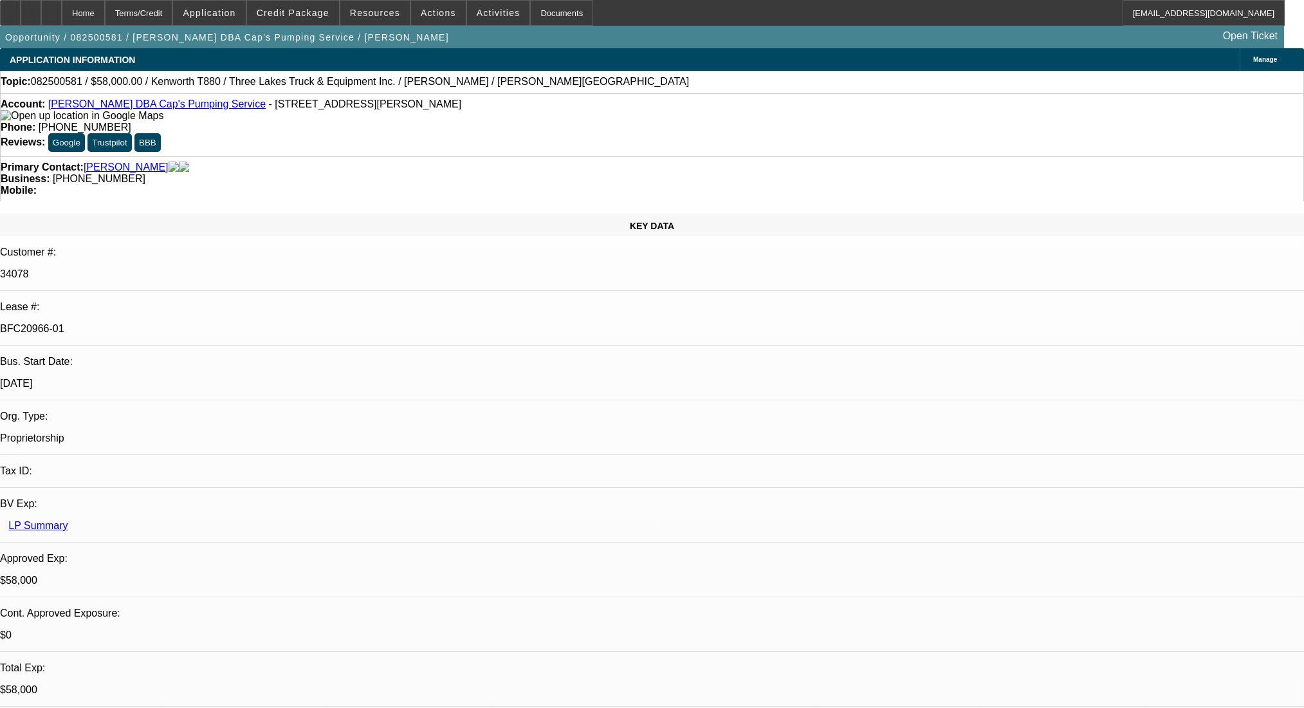
select select "0"
select select "9"
select select "0"
select select "6"
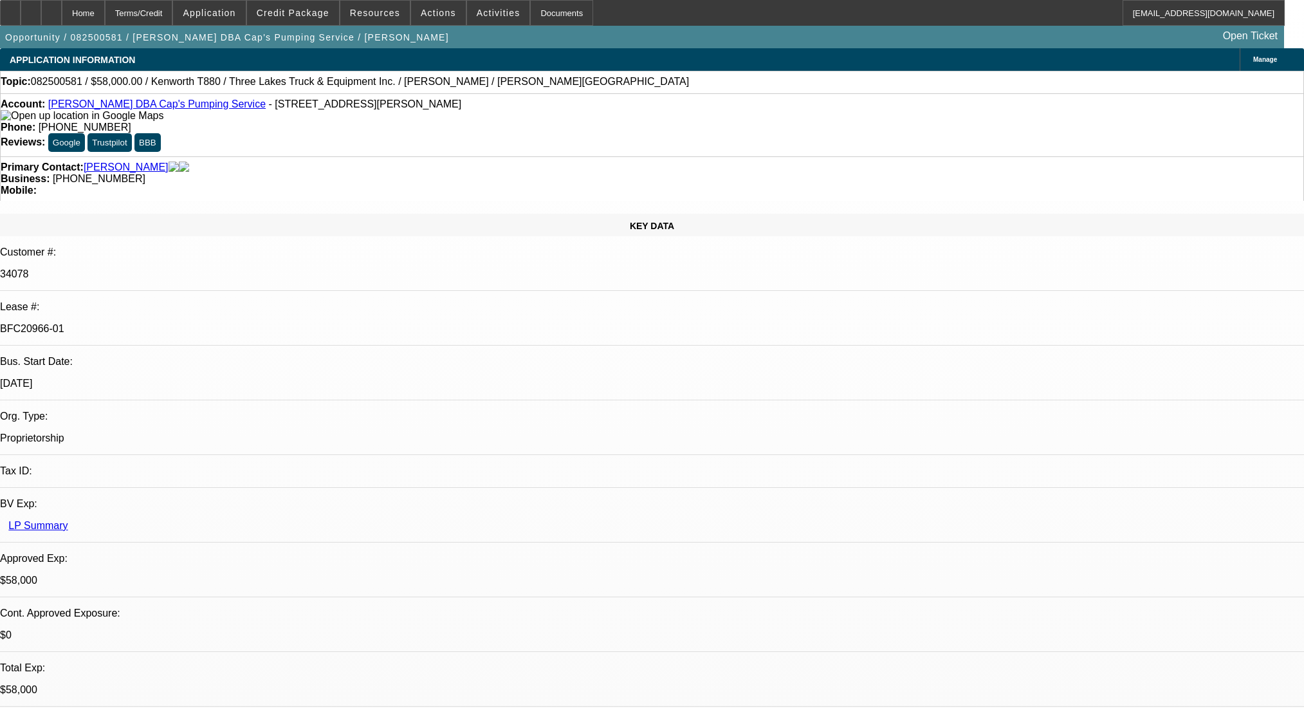
select select "0"
select select "9"
select select "0"
select select "6"
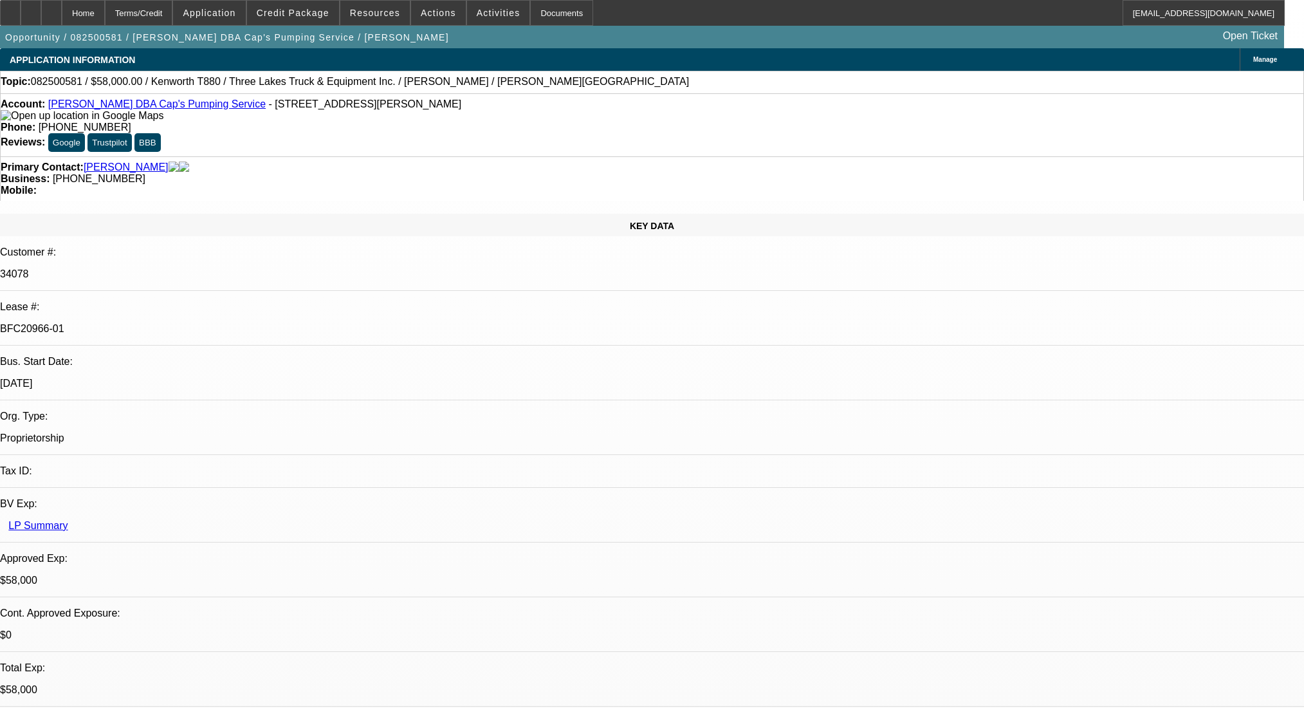
select select "0"
select select "9"
select select "0.1"
select select "4"
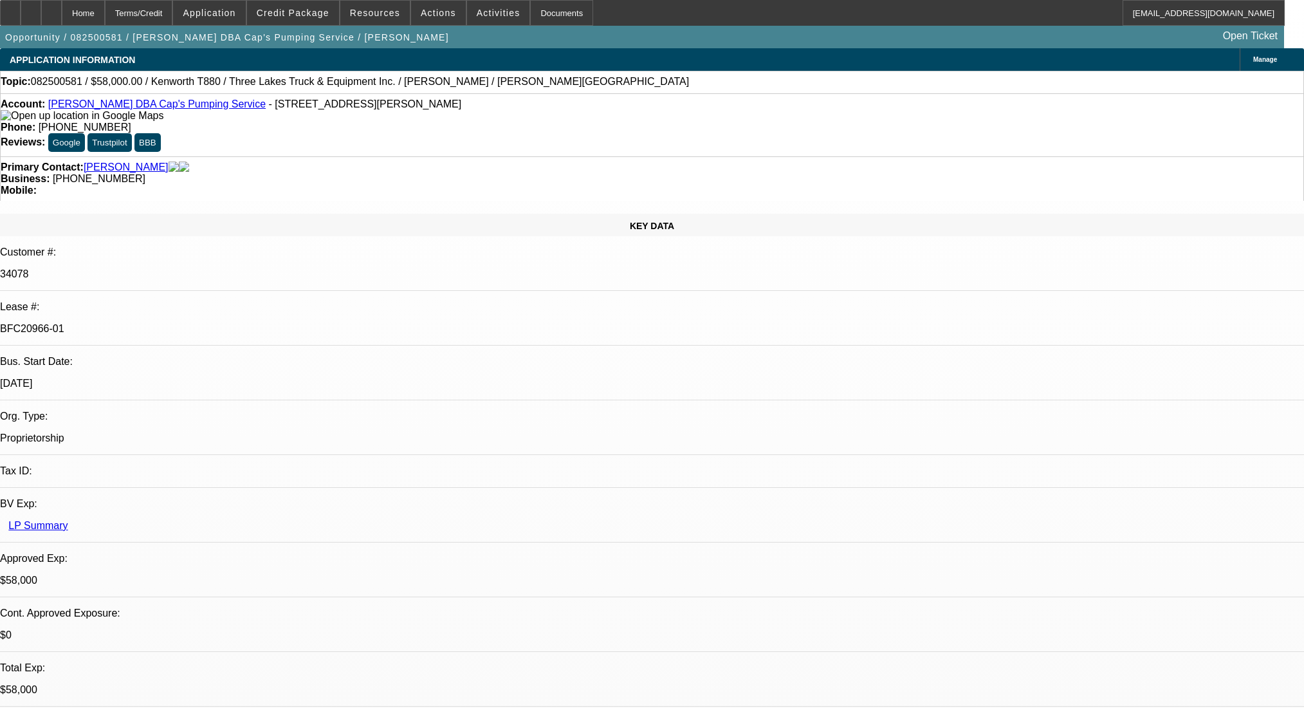
select select "0"
select select "0.1"
select select "4"
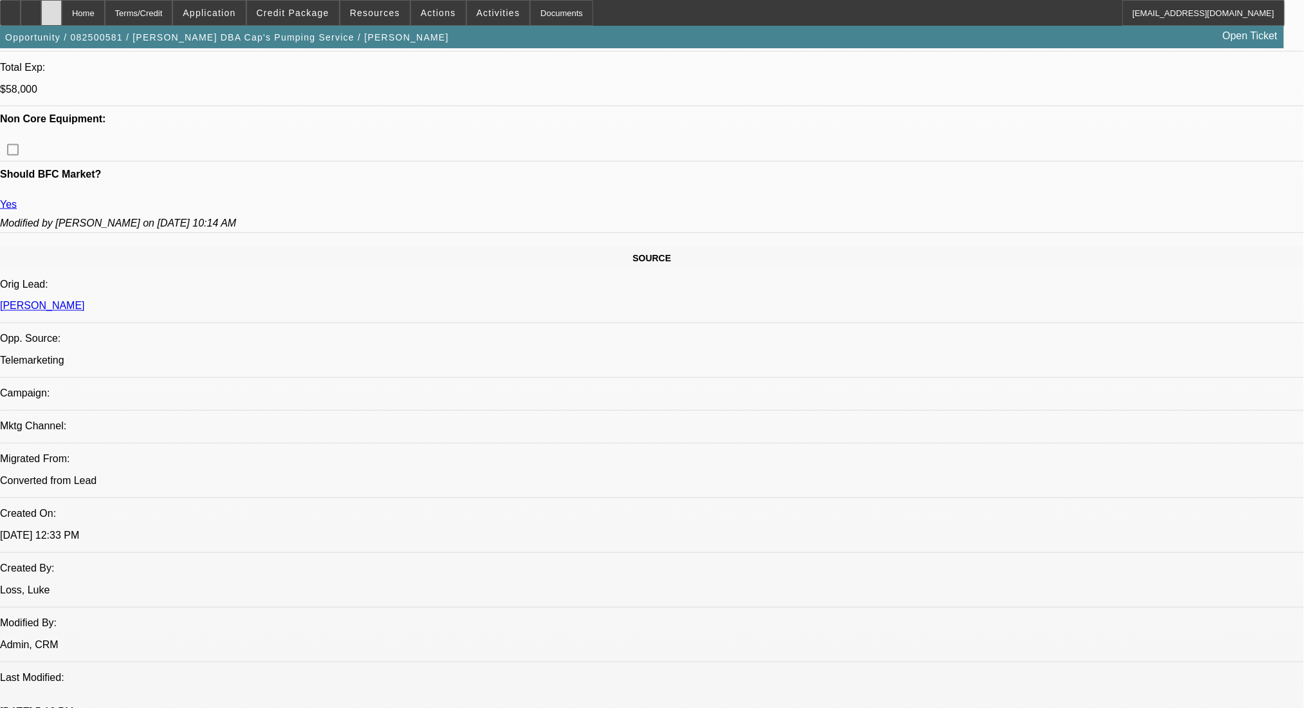
click at [51, 8] on icon at bounding box center [51, 8] width 0 height 0
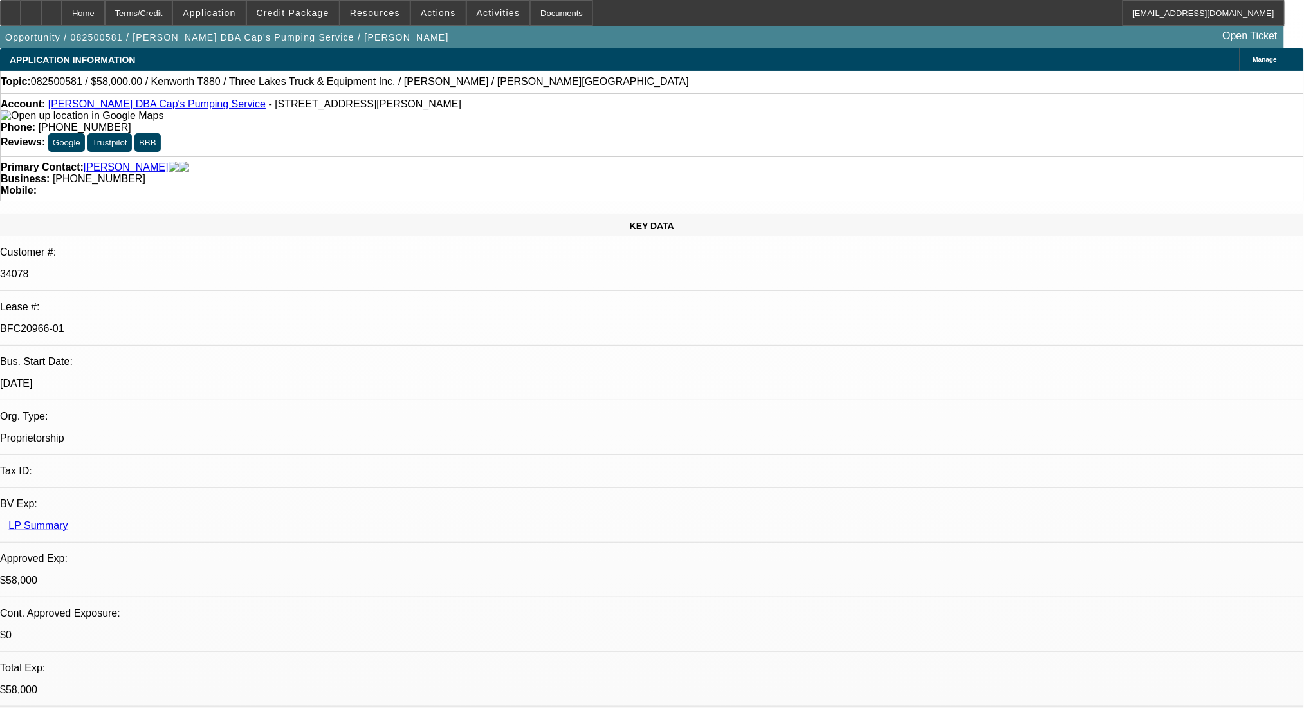
select select "0"
select select "9"
select select "0"
select select "6"
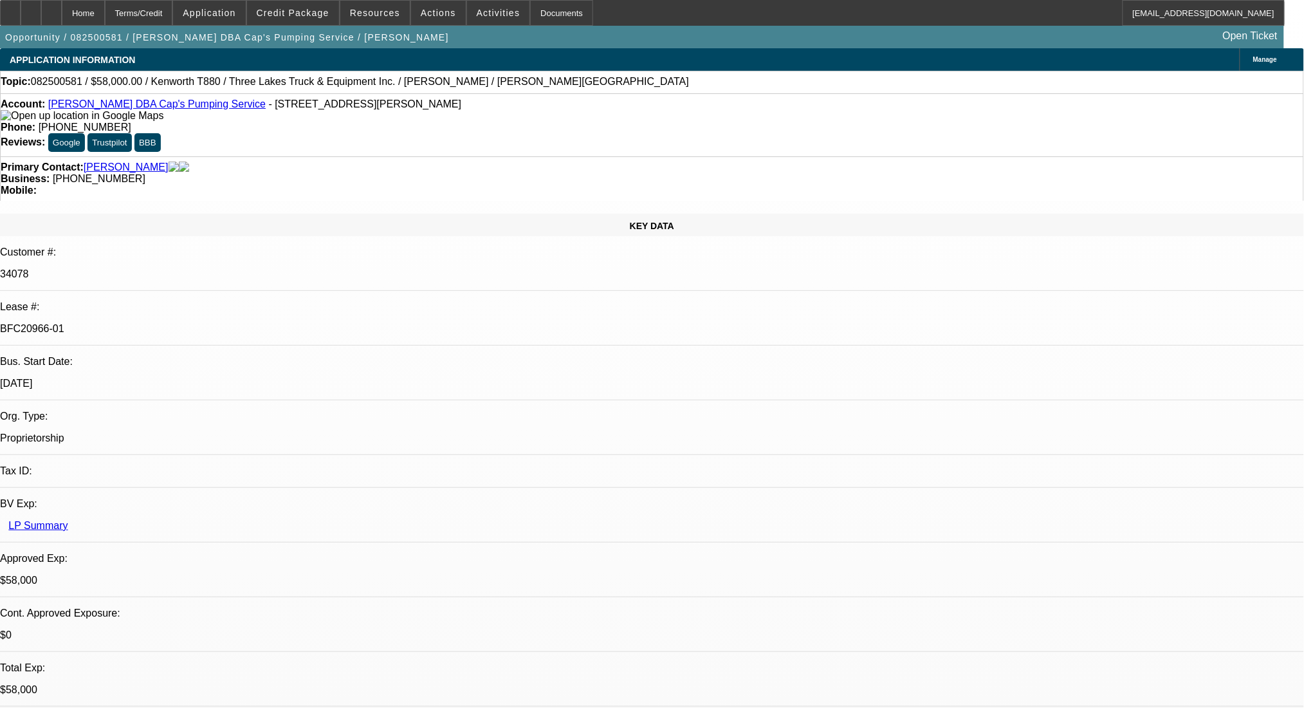
select select "0"
select select "9"
select select "0"
select select "6"
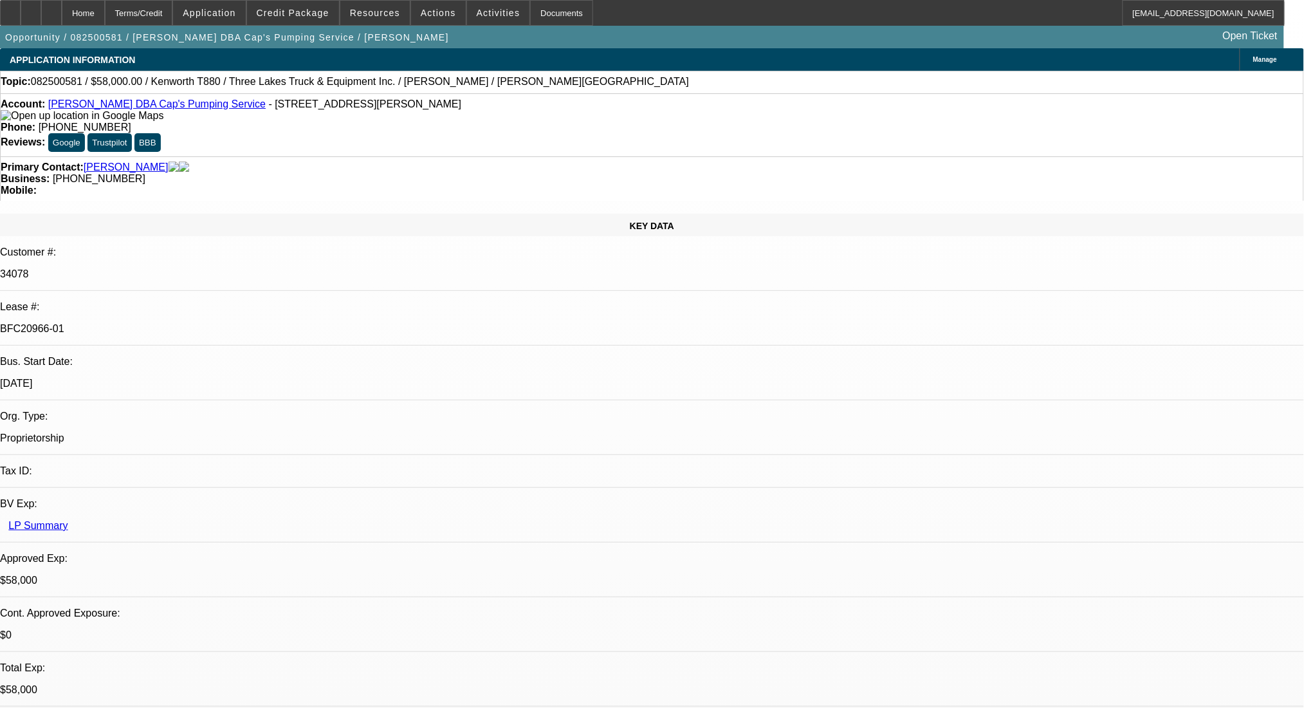
select select "0"
select select "9"
select select "0.1"
select select "4"
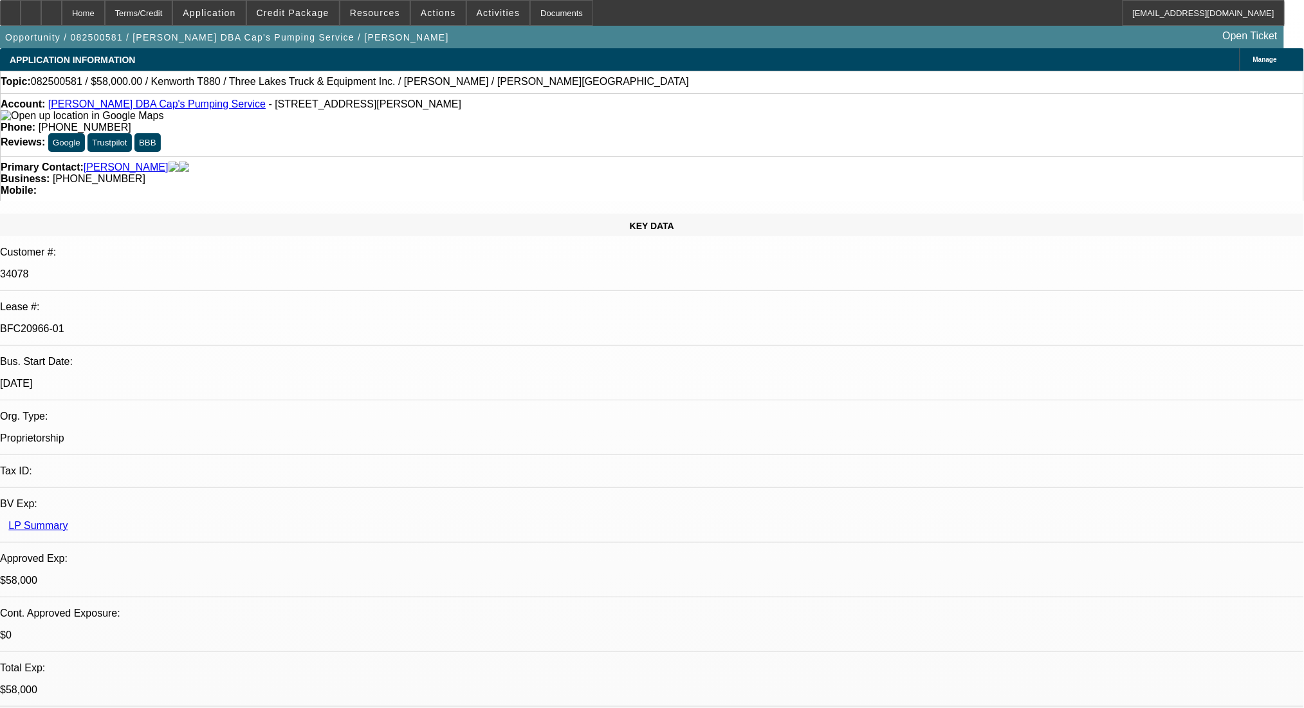
select select "0"
select select "0.1"
select select "4"
drag, startPoint x: 309, startPoint y: 158, endPoint x: 227, endPoint y: 134, distance: 85.5
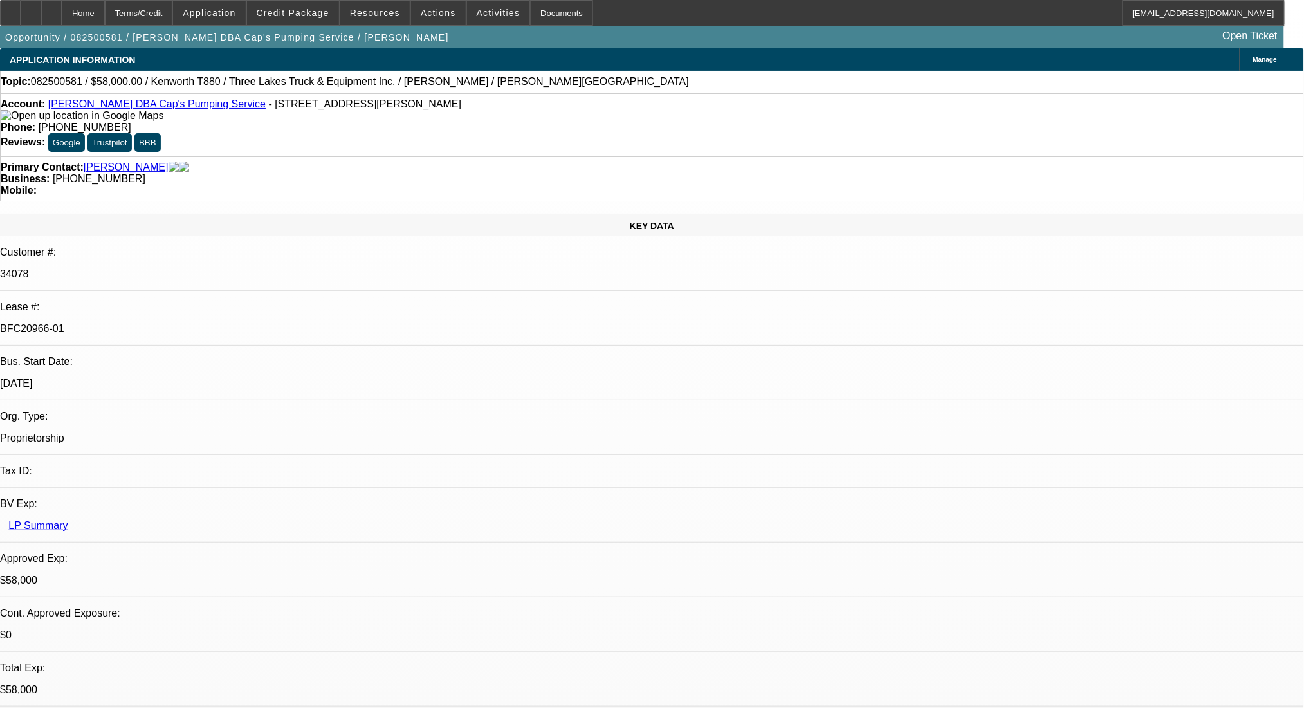
click at [227, 156] on div "Primary Contact: [PERSON_NAME][GEOGRAPHIC_DATA] Business: [PHONE_NUMBER] Mobile:" at bounding box center [652, 178] width 1304 height 44
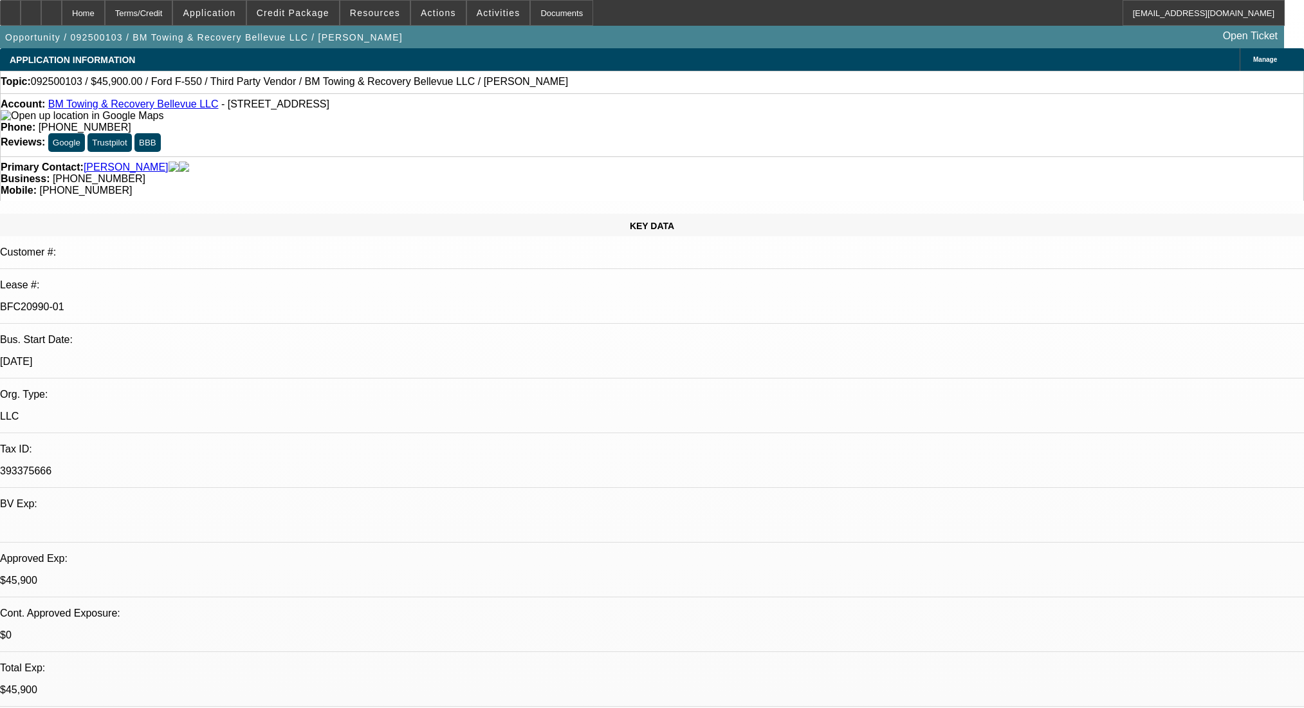
select select "0.15"
select select "2"
select select "0.1"
select select "4"
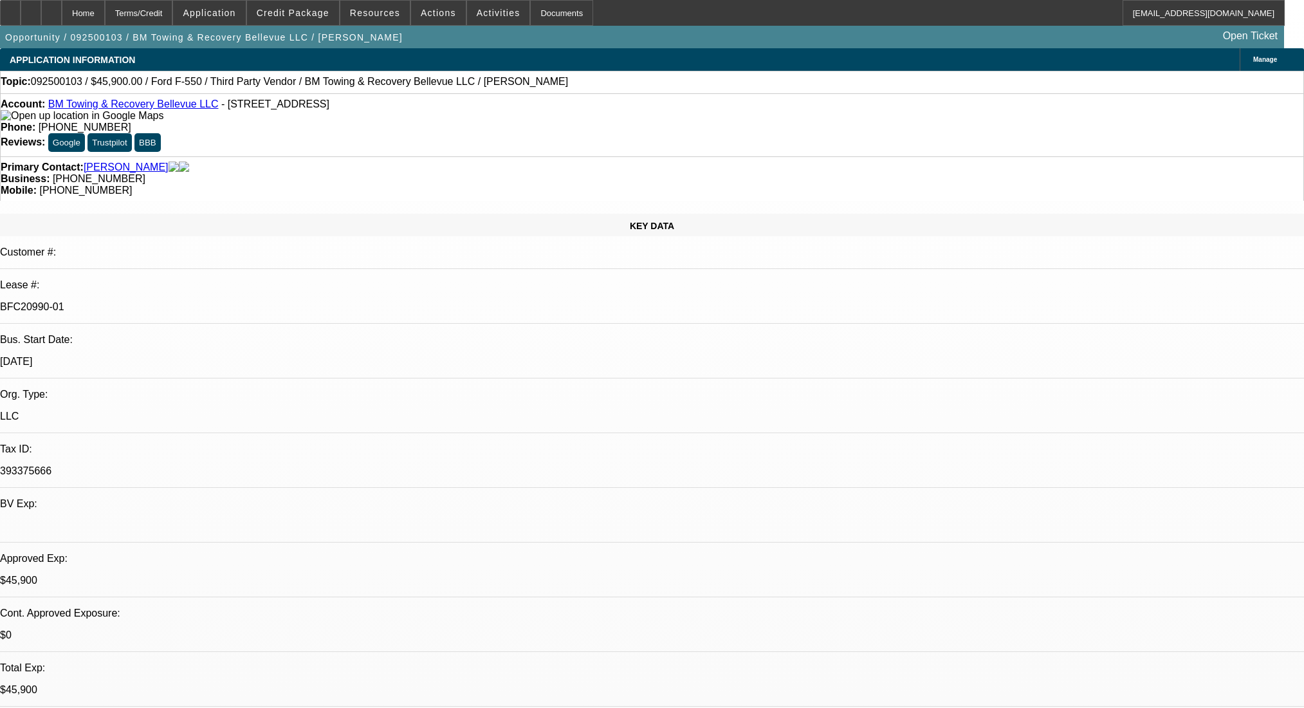
select select "0"
select select "2"
select select "0.1"
select select "4"
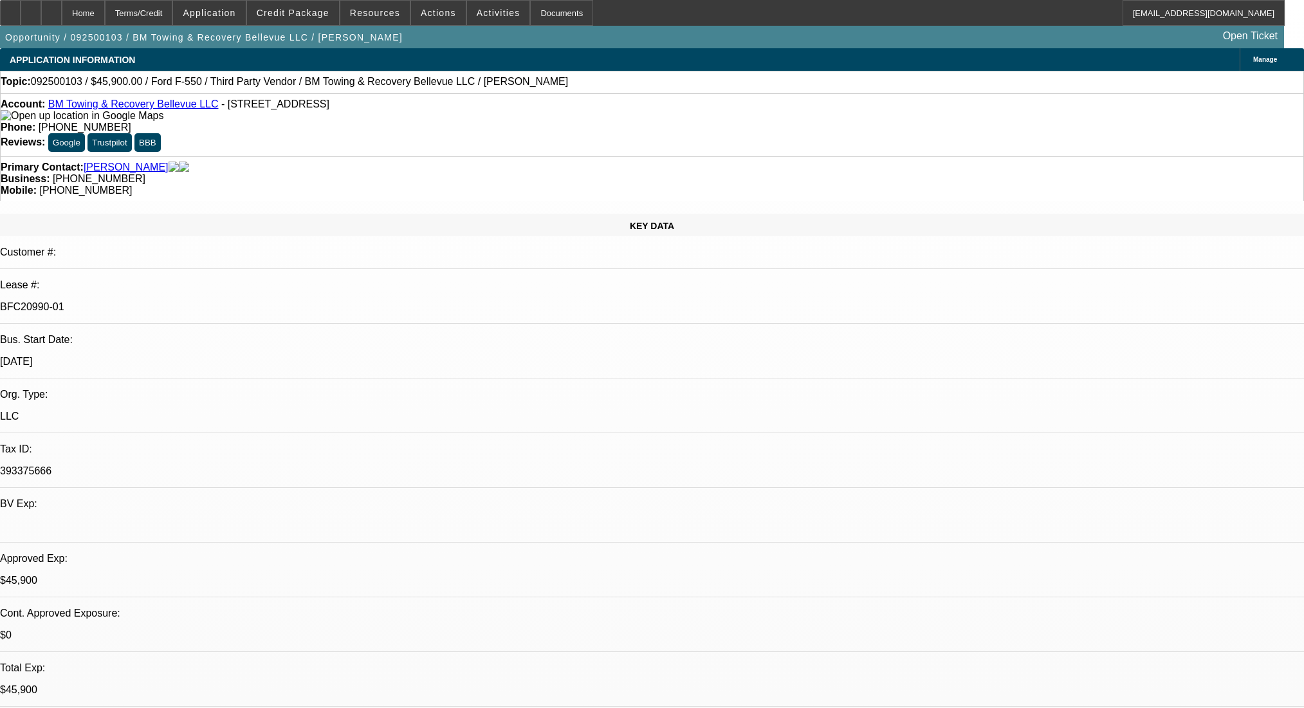
scroll to position [86, 0]
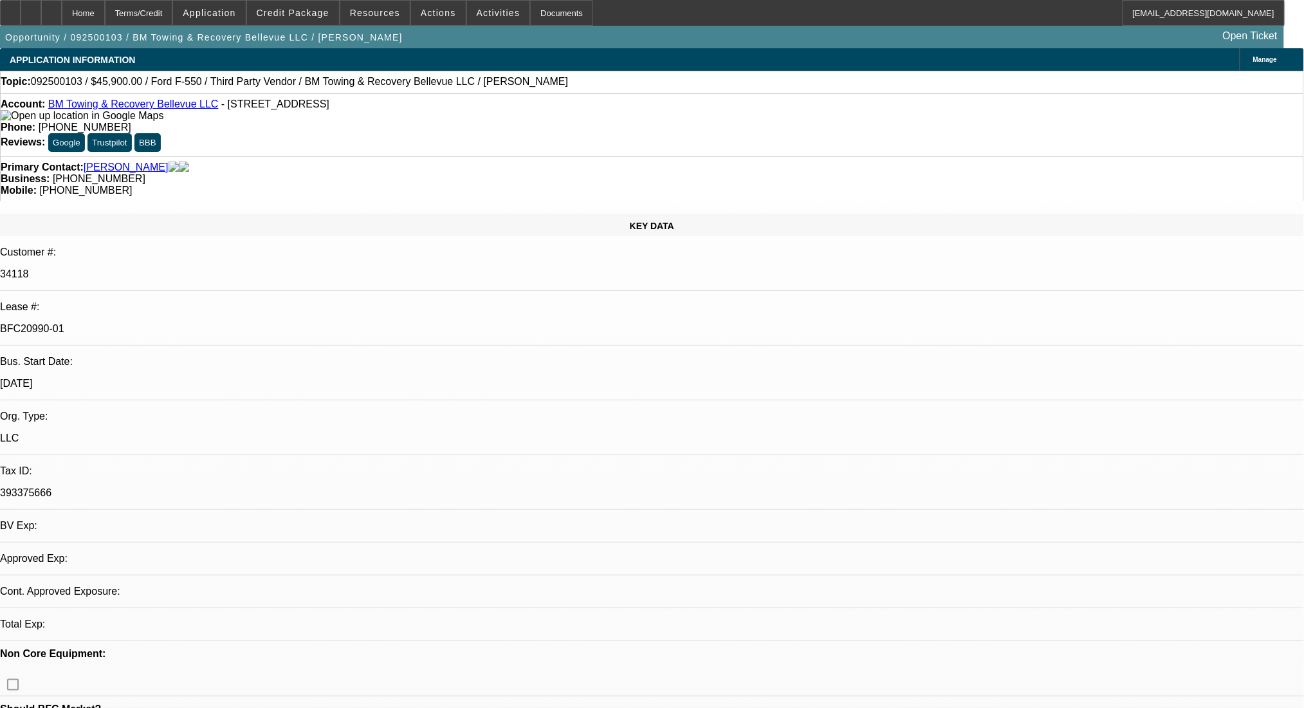
select select "0.15"
select select "2"
select select "0.1"
select select "0"
select select "2"
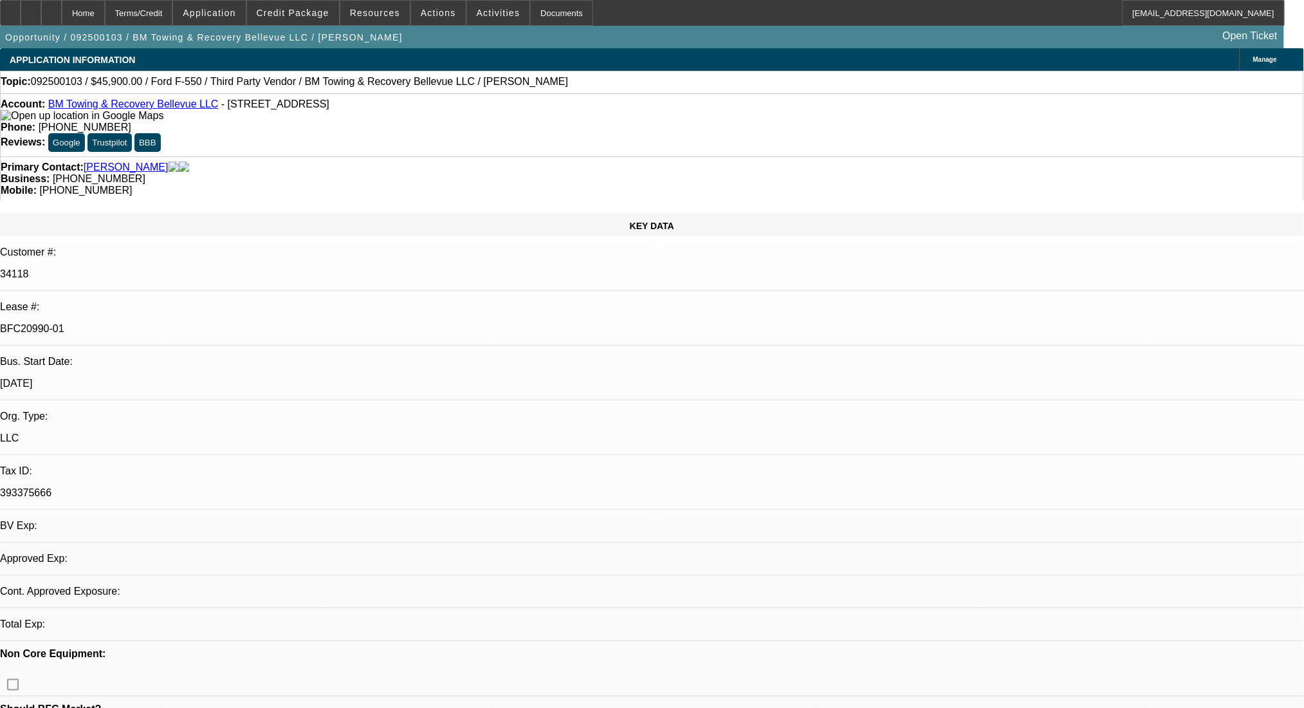
select select "0.1"
select select "1"
select select "2"
select select "1"
select select "2"
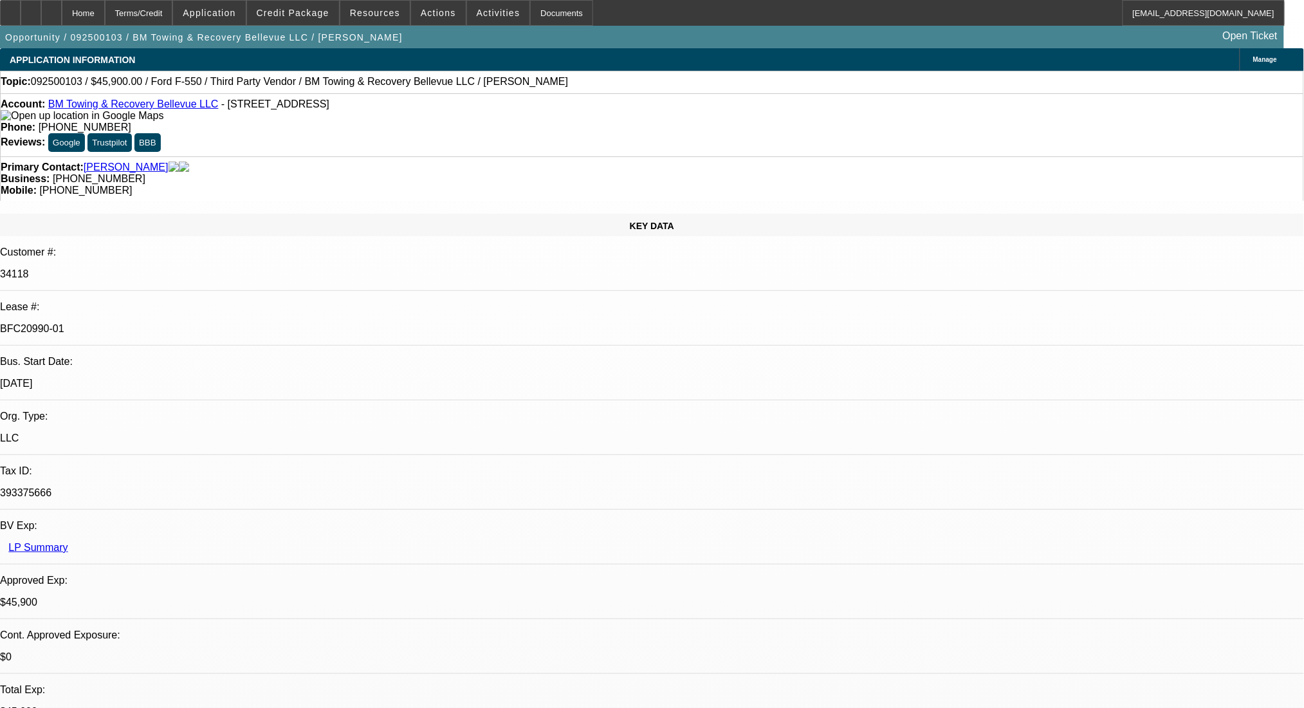
select select "4"
click at [554, 120] on div "Account: BM Towing & Recovery Bellevue LLC - 10424 NE 125th Pl, Kirkland, WA 98…" at bounding box center [652, 124] width 1304 height 63
click at [536, 122] on div "Phone: (425) 647-9585" at bounding box center [652, 128] width 1303 height 12
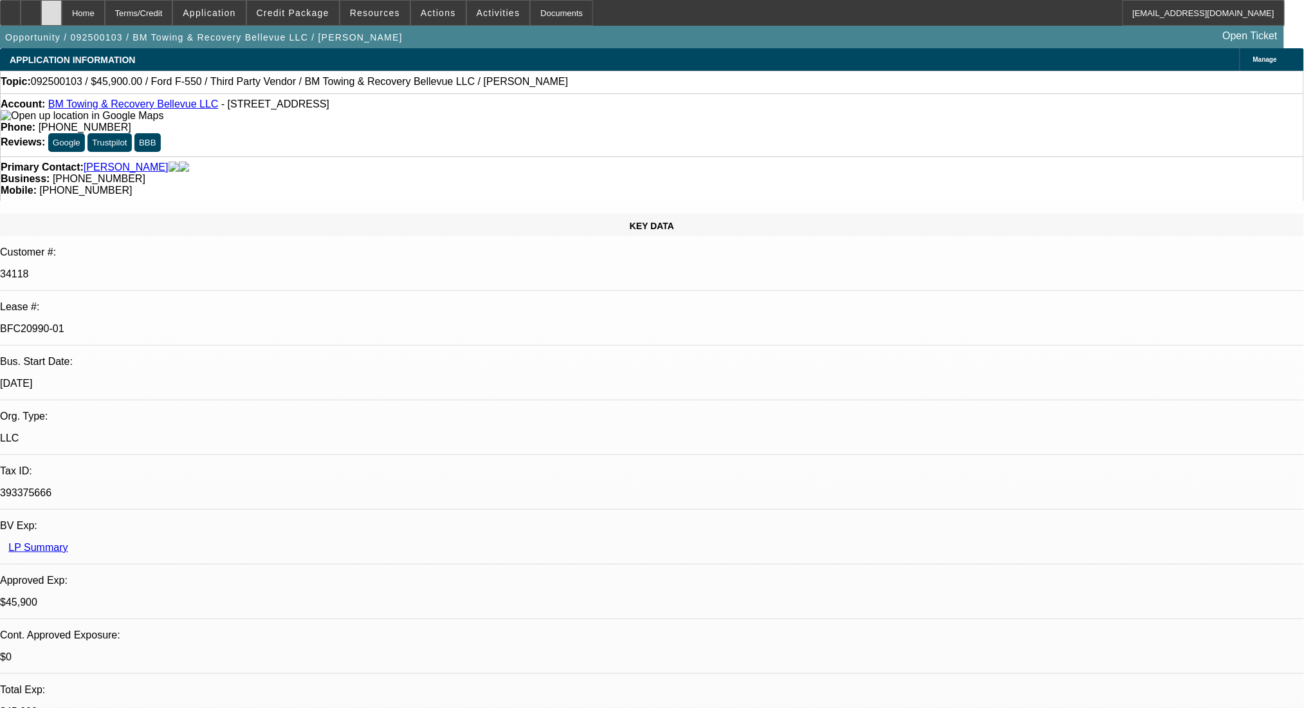
click at [51, 8] on icon at bounding box center [51, 8] width 0 height 0
select select "0.15"
select select "2"
select select "0.1"
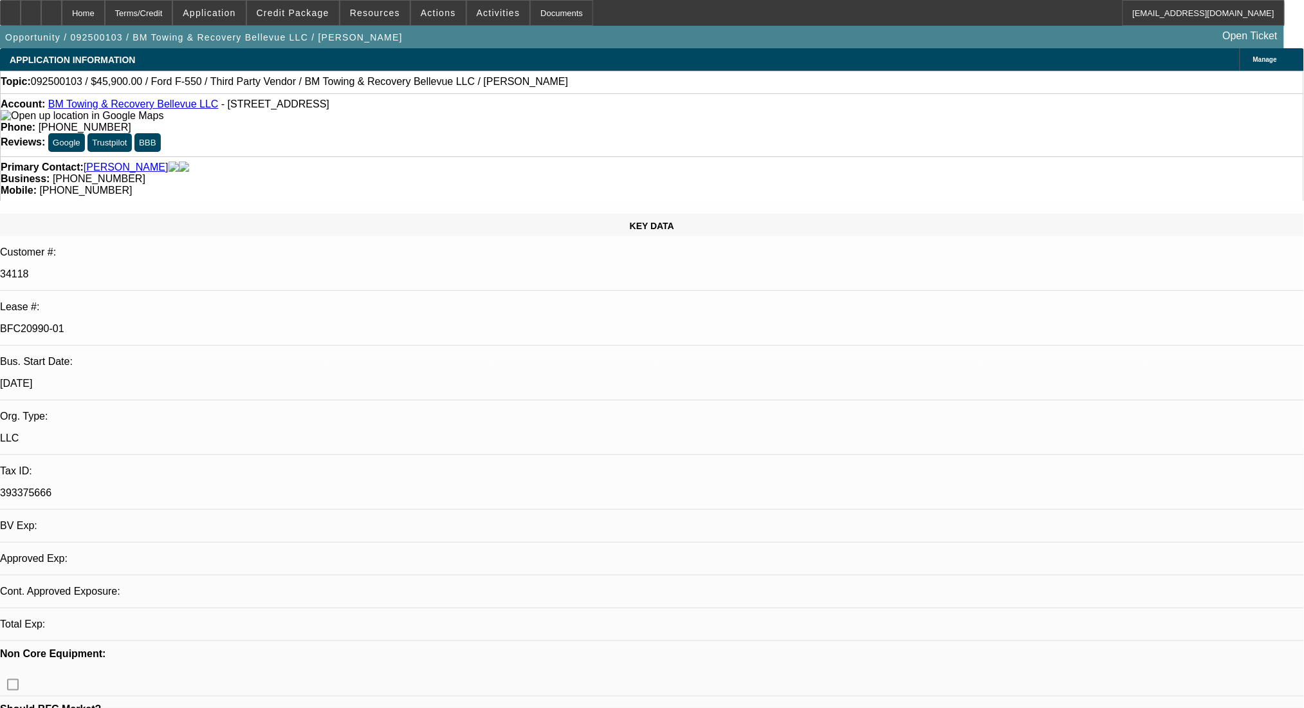
select select "4"
select select "0"
select select "2"
select select "0.1"
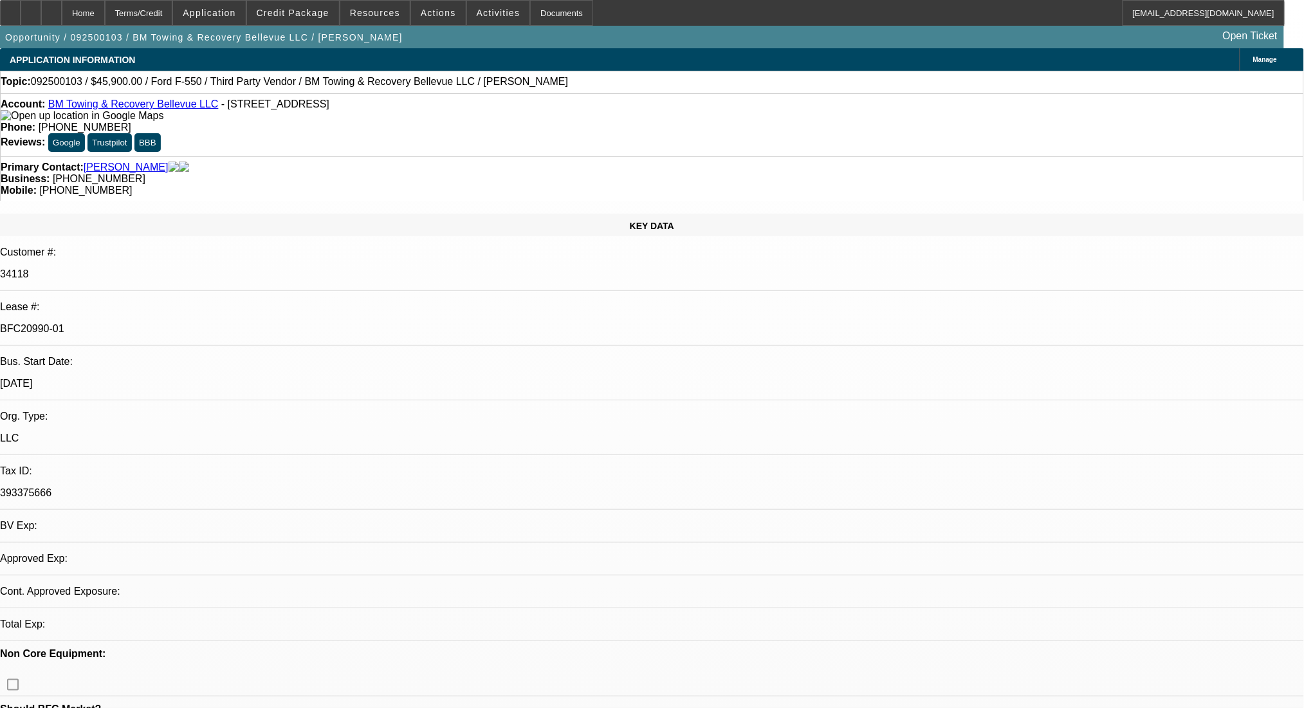
select select "4"
click at [10, 8] on icon at bounding box center [10, 8] width 0 height 0
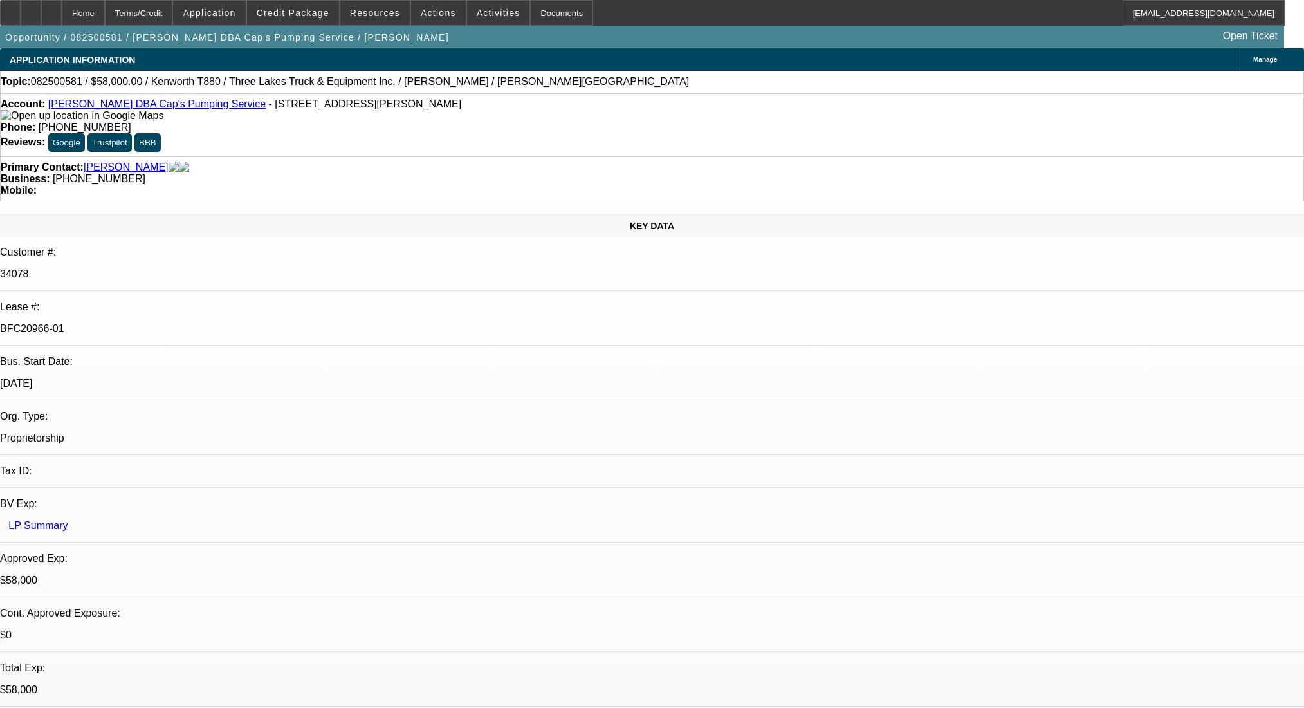
select select "0"
select select "9"
select select "0"
select select "6"
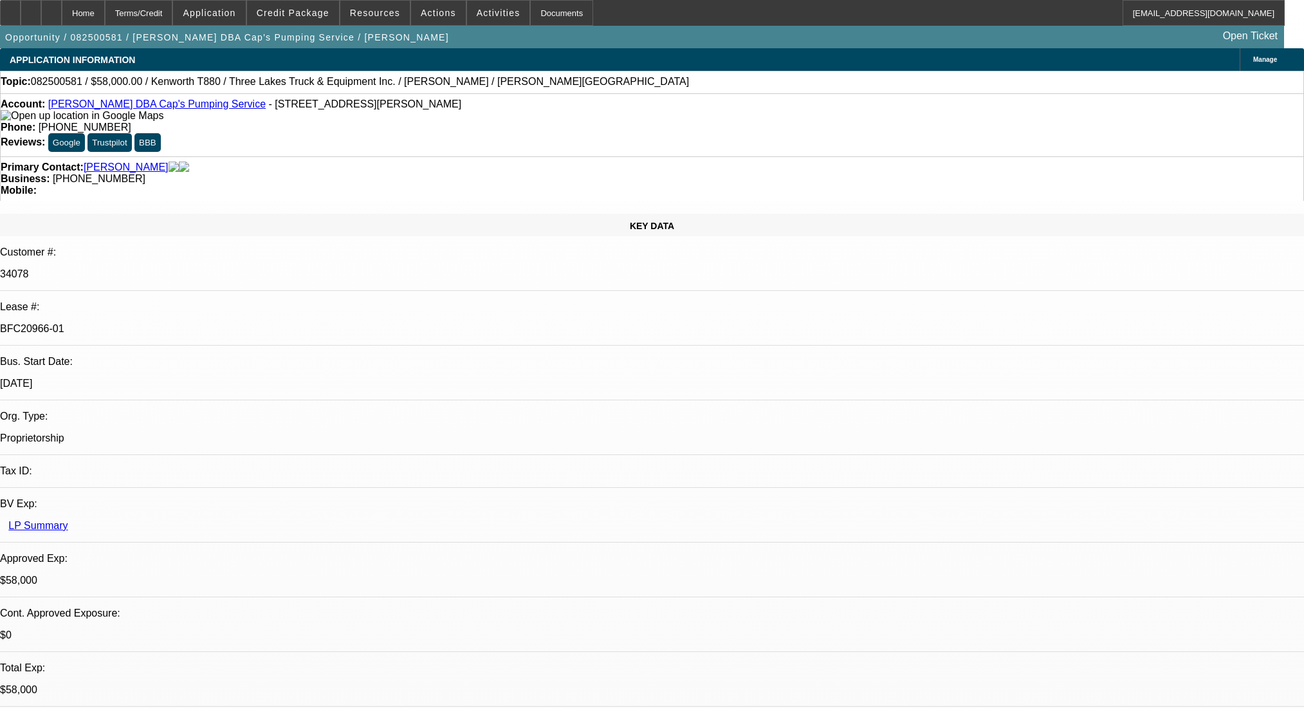
select select "0"
select select "9"
select select "0"
select select "6"
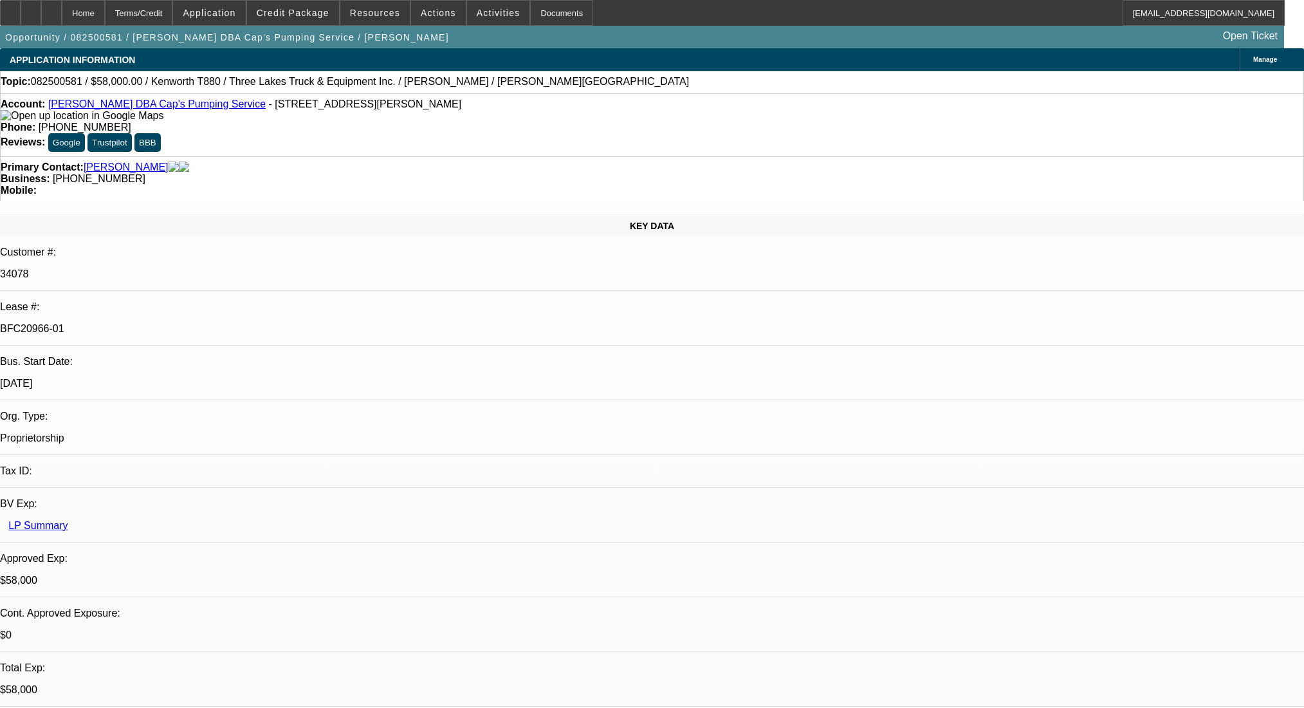
select select "0"
select select "9"
select select "0.1"
select select "4"
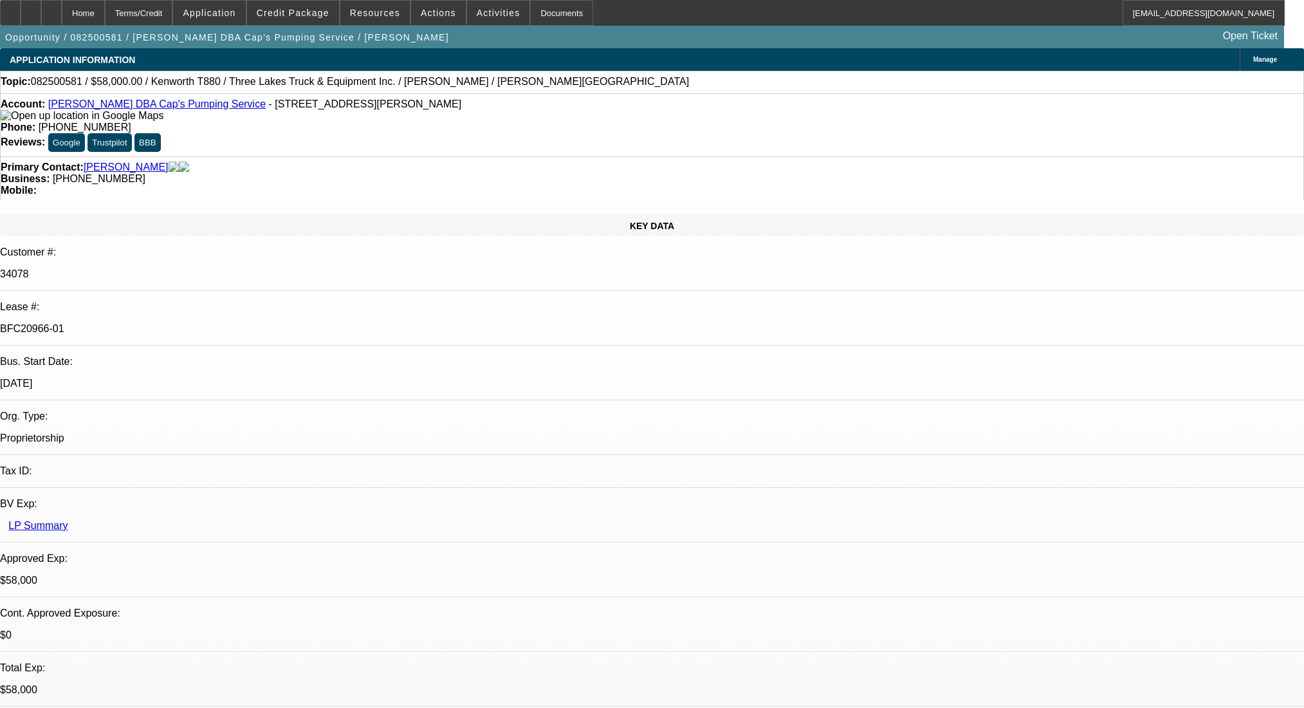
select select "0"
select select "0.1"
select select "4"
